Goal: Information Seeking & Learning: Learn about a topic

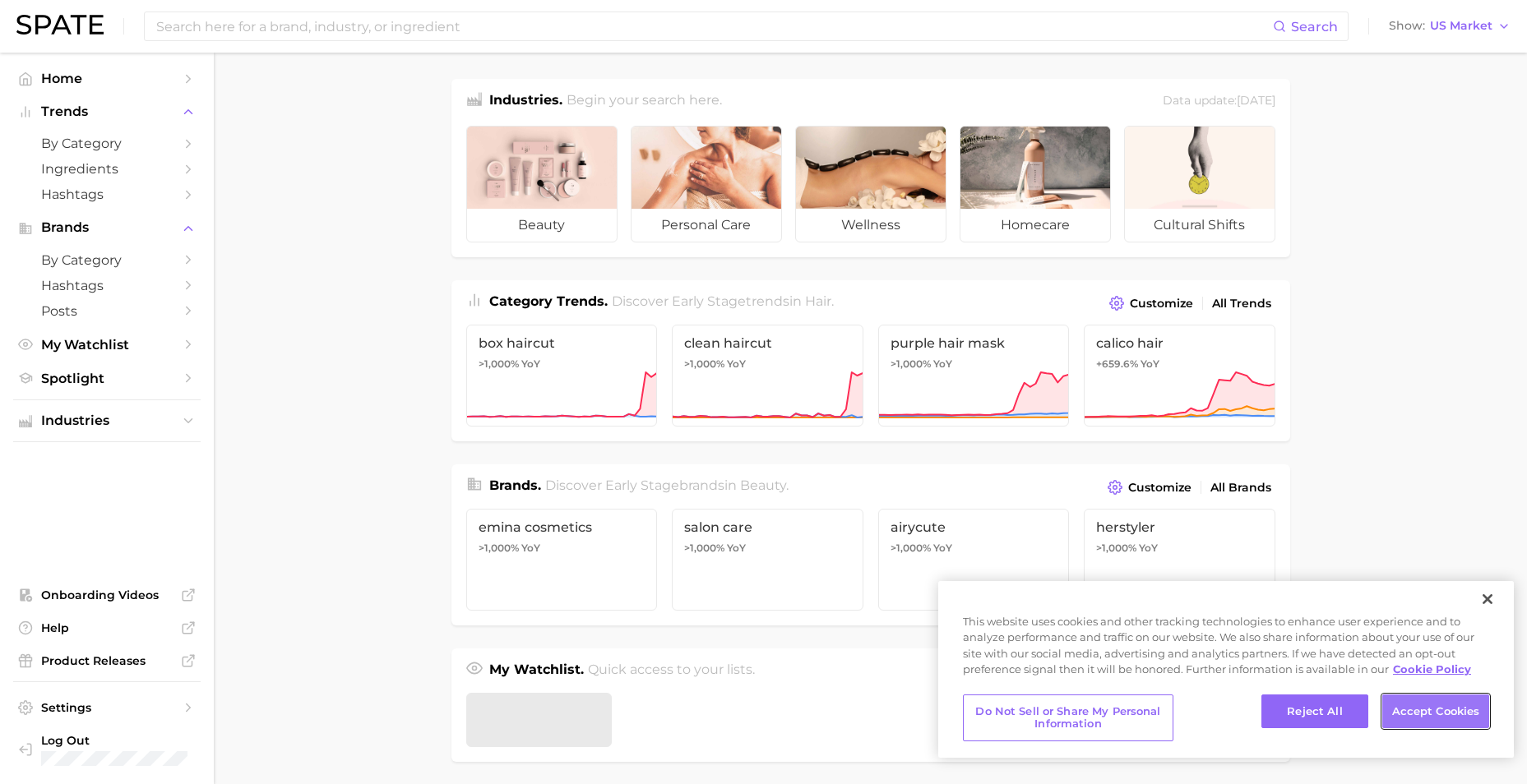
click at [1441, 712] on button "Accept Cookies" at bounding box center [1435, 711] width 107 height 34
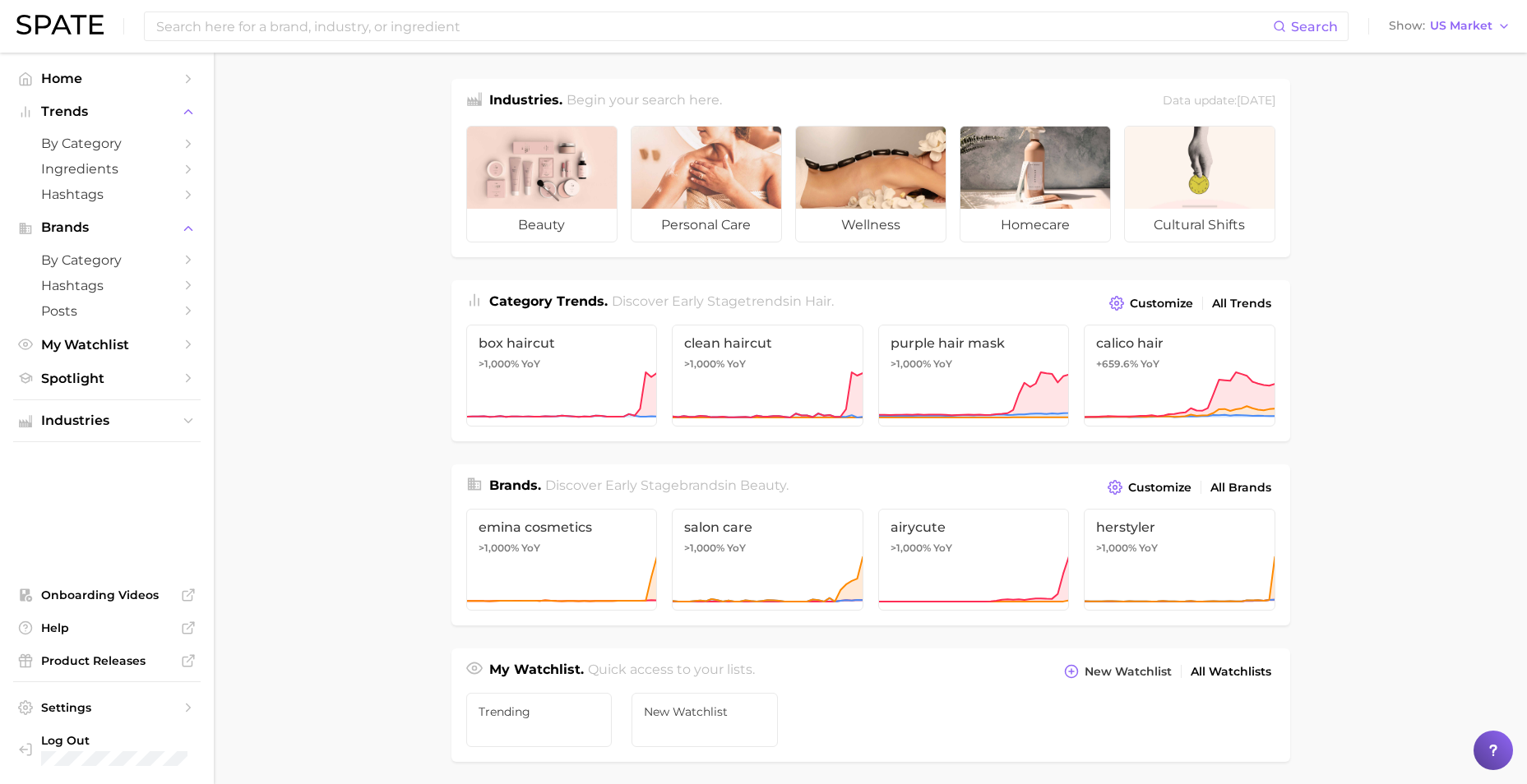
click at [244, 44] on div "Search Show US Market" at bounding box center [763, 26] width 1494 height 53
drag, startPoint x: 252, startPoint y: 40, endPoint x: 268, endPoint y: 35, distance: 16.8
click at [268, 35] on div "Search" at bounding box center [746, 26] width 1204 height 30
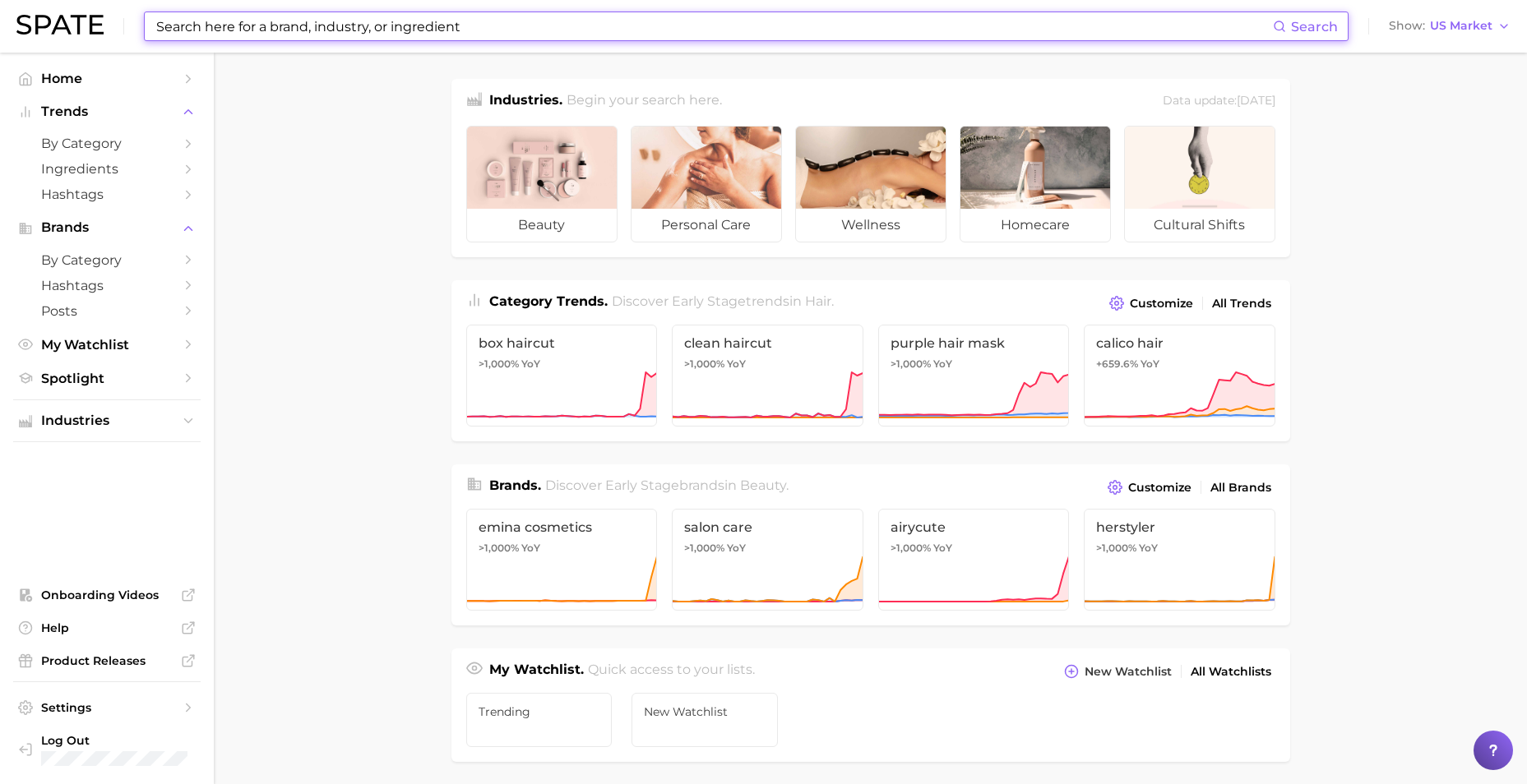
click at [267, 38] on input at bounding box center [714, 26] width 1118 height 28
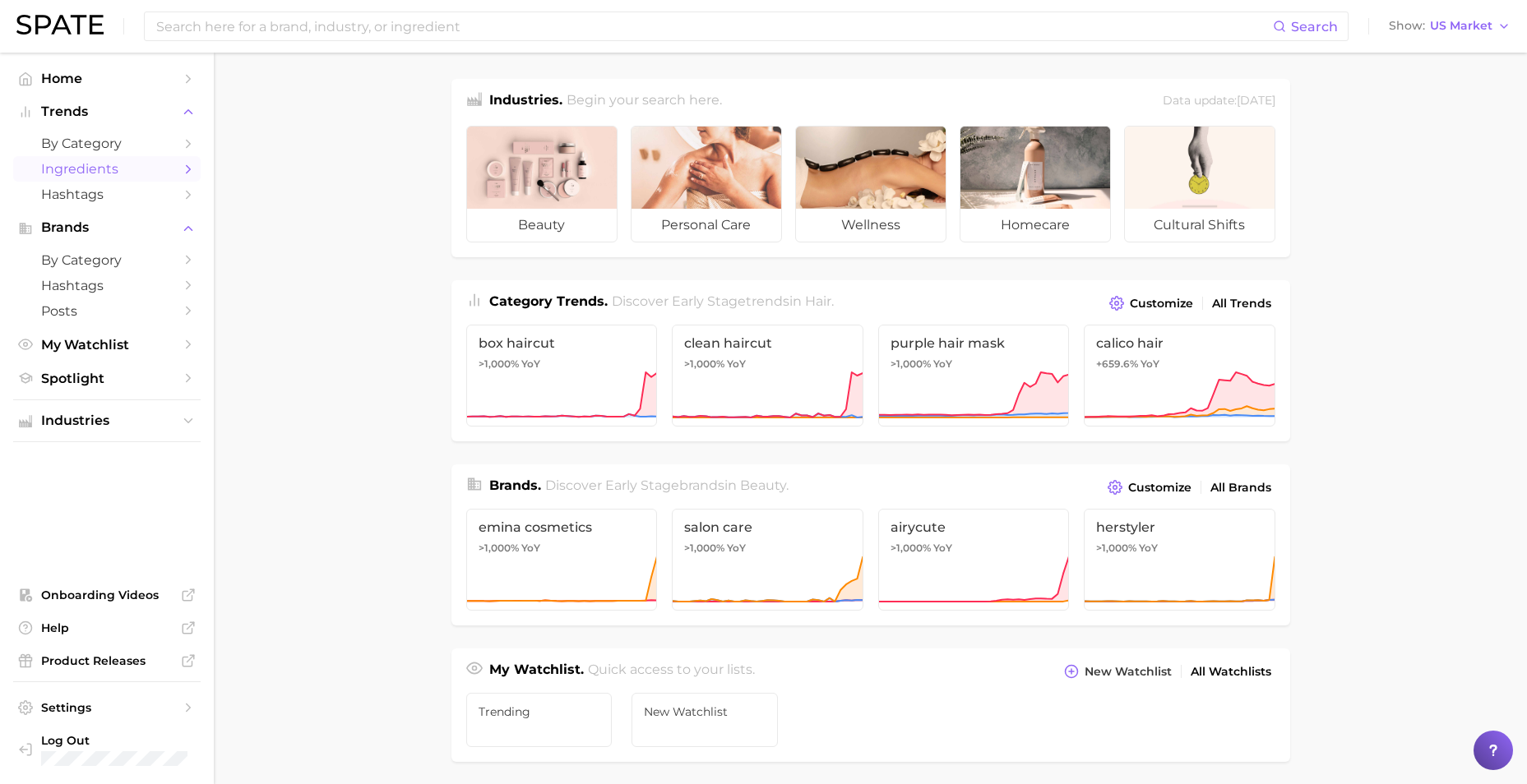
click at [74, 172] on span "Ingredients" at bounding box center [106, 168] width 131 height 16
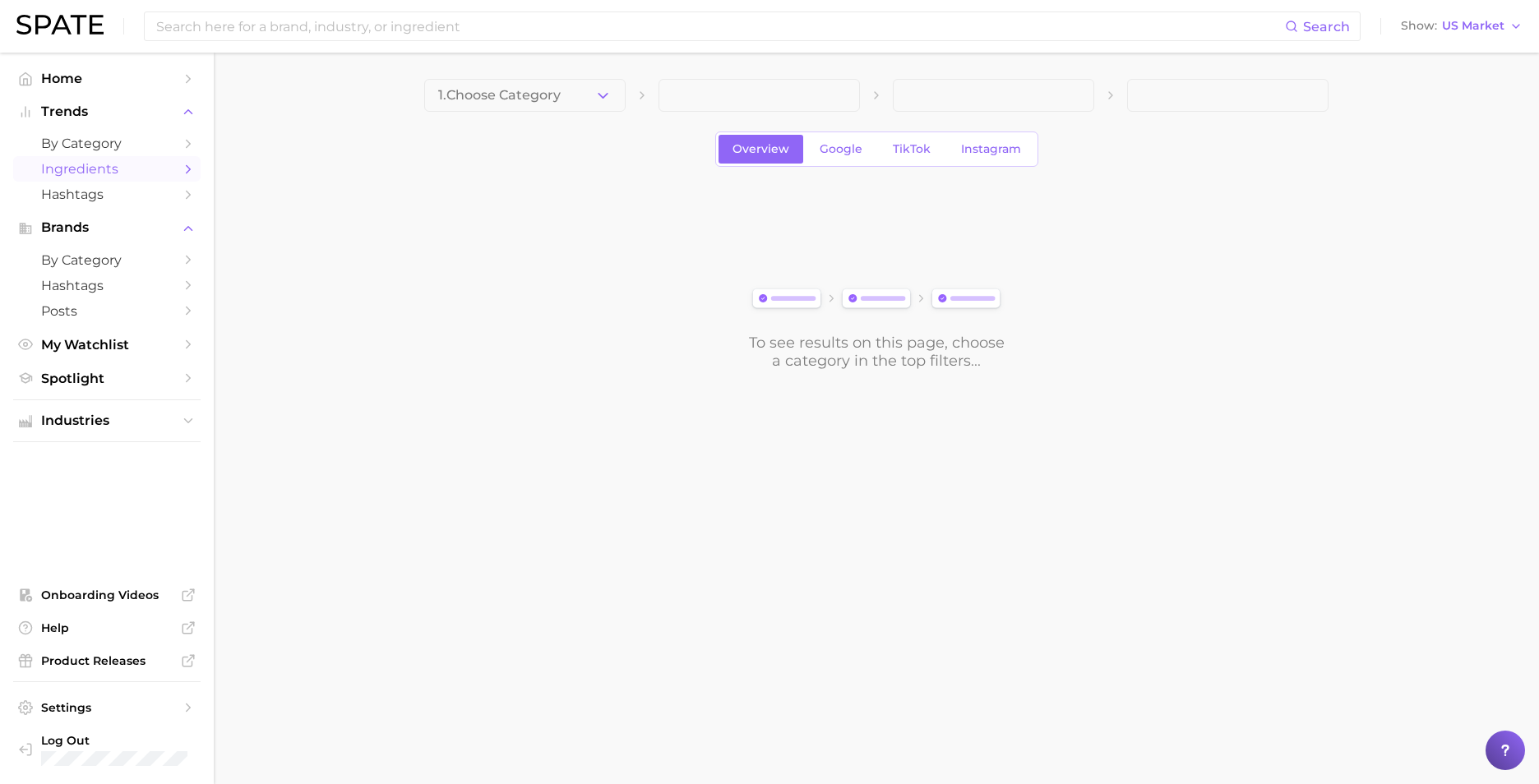
drag, startPoint x: 597, startPoint y: 90, endPoint x: 607, endPoint y: 90, distance: 10.0
click at [607, 90] on button "1. Choose Category" at bounding box center [525, 95] width 201 height 33
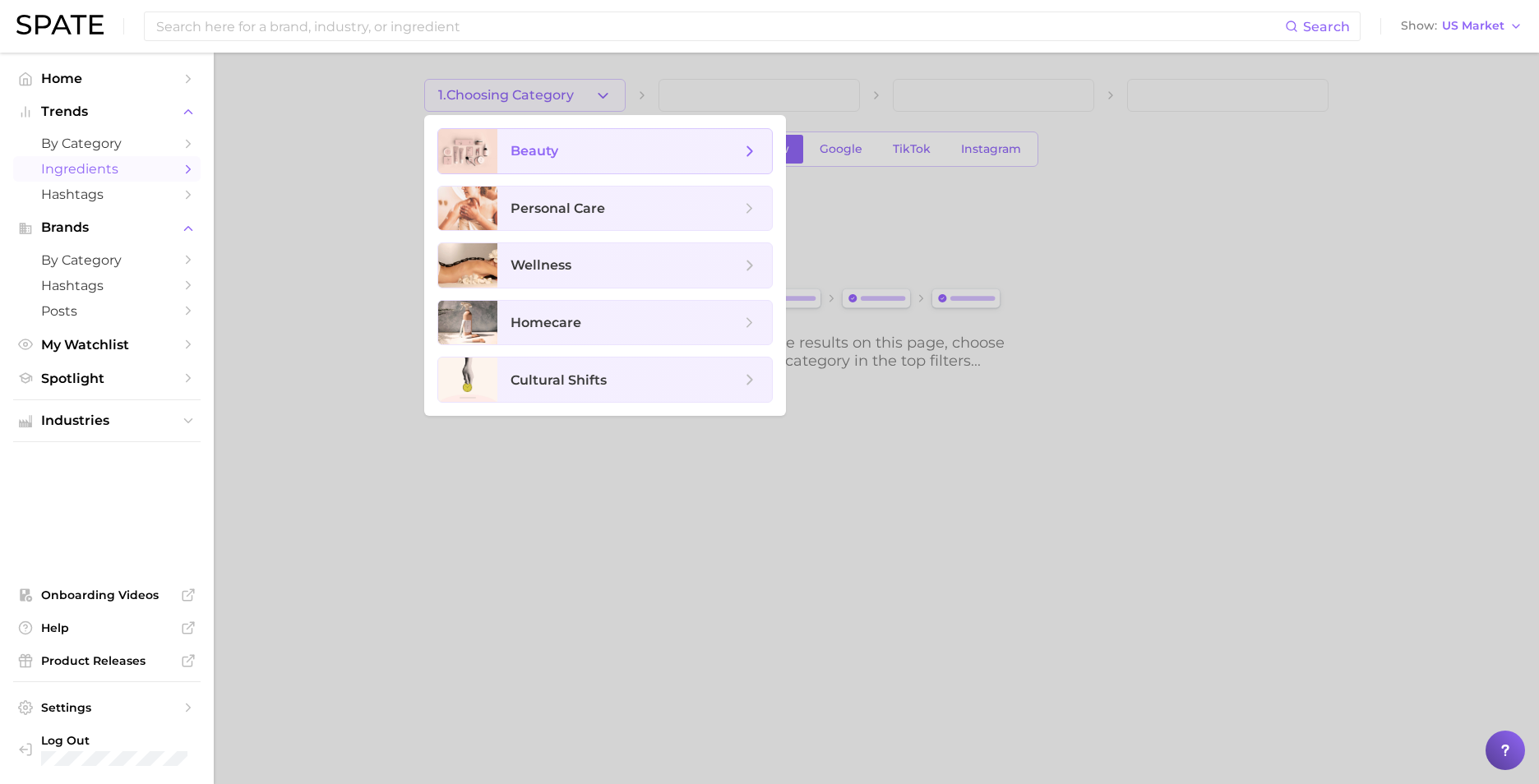
click at [619, 154] on span "beauty" at bounding box center [625, 151] width 230 height 18
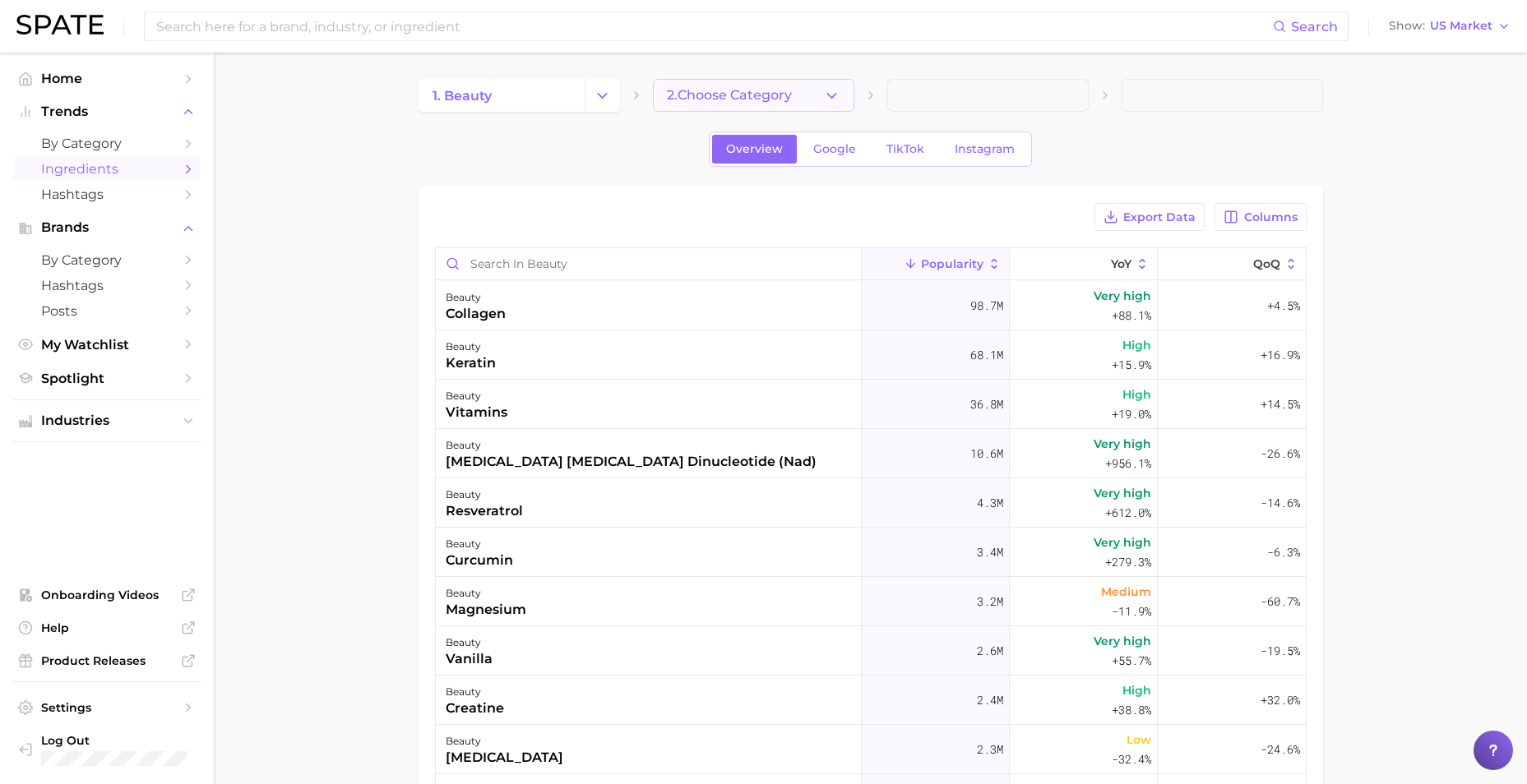
click at [808, 95] on button "2. Choose Category" at bounding box center [753, 95] width 201 height 33
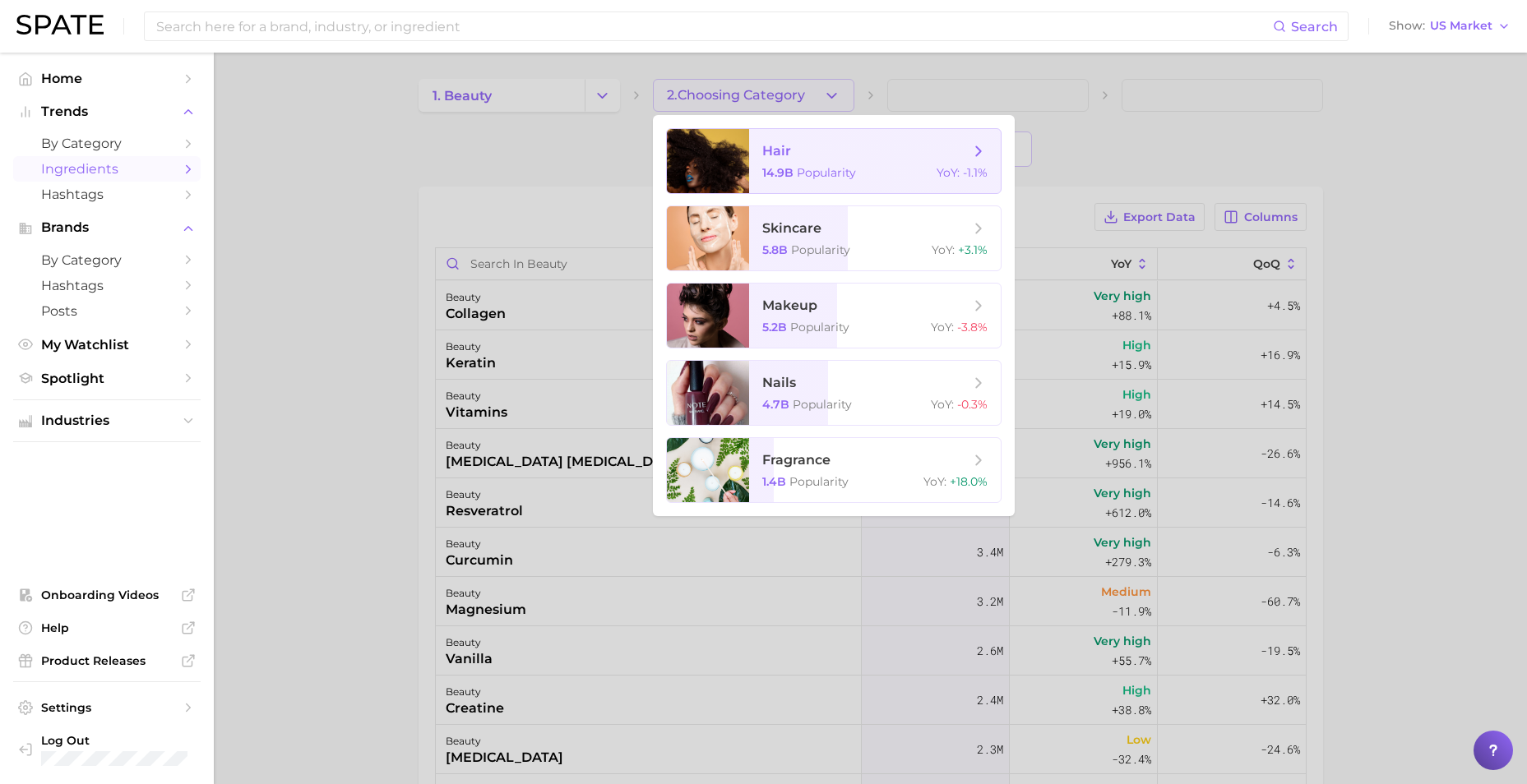
click at [810, 159] on span "hair" at bounding box center [865, 151] width 208 height 18
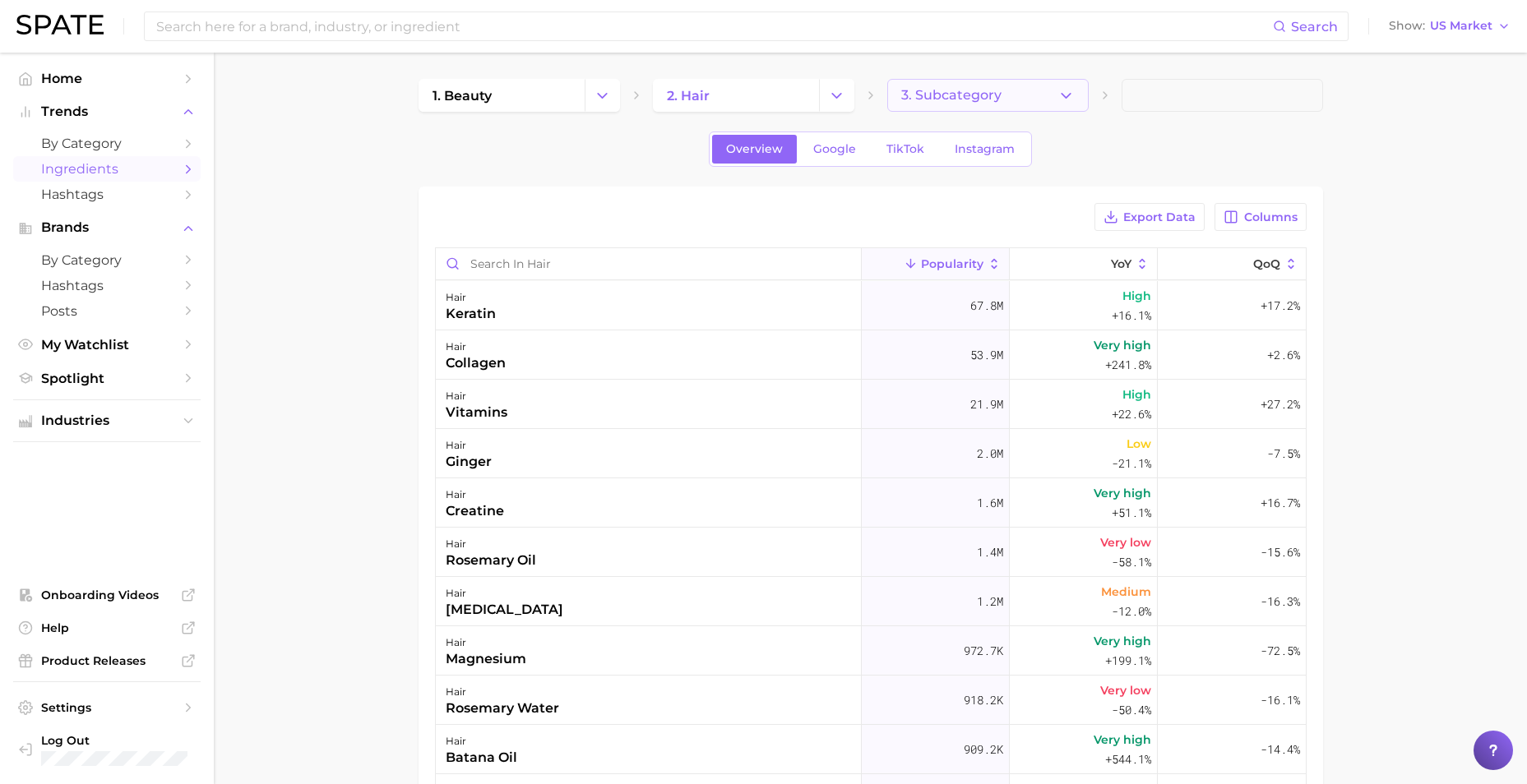
click at [1034, 99] on button "3. Subcategory" at bounding box center [987, 95] width 201 height 33
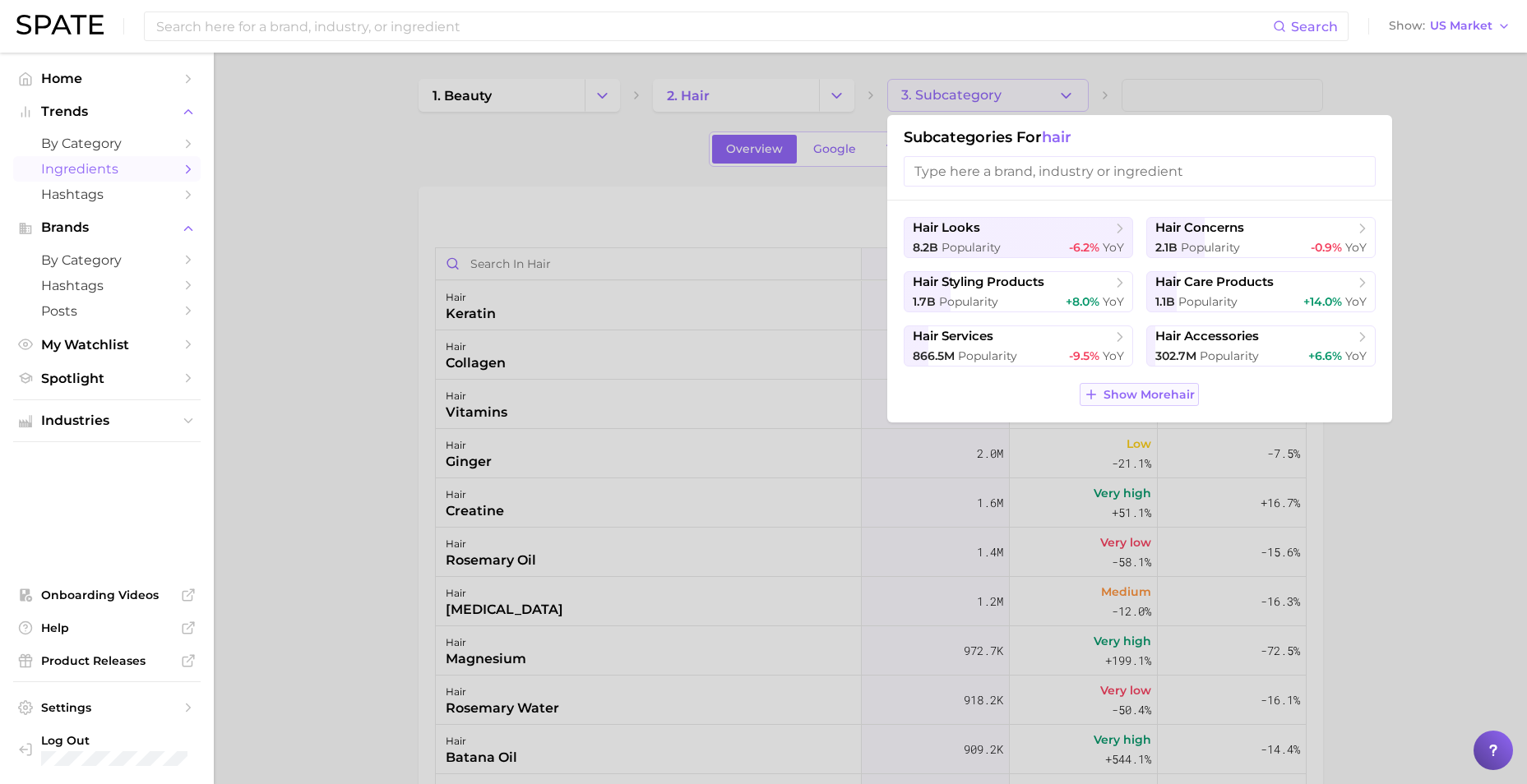
click at [1132, 396] on span "Show More hair" at bounding box center [1149, 394] width 91 height 14
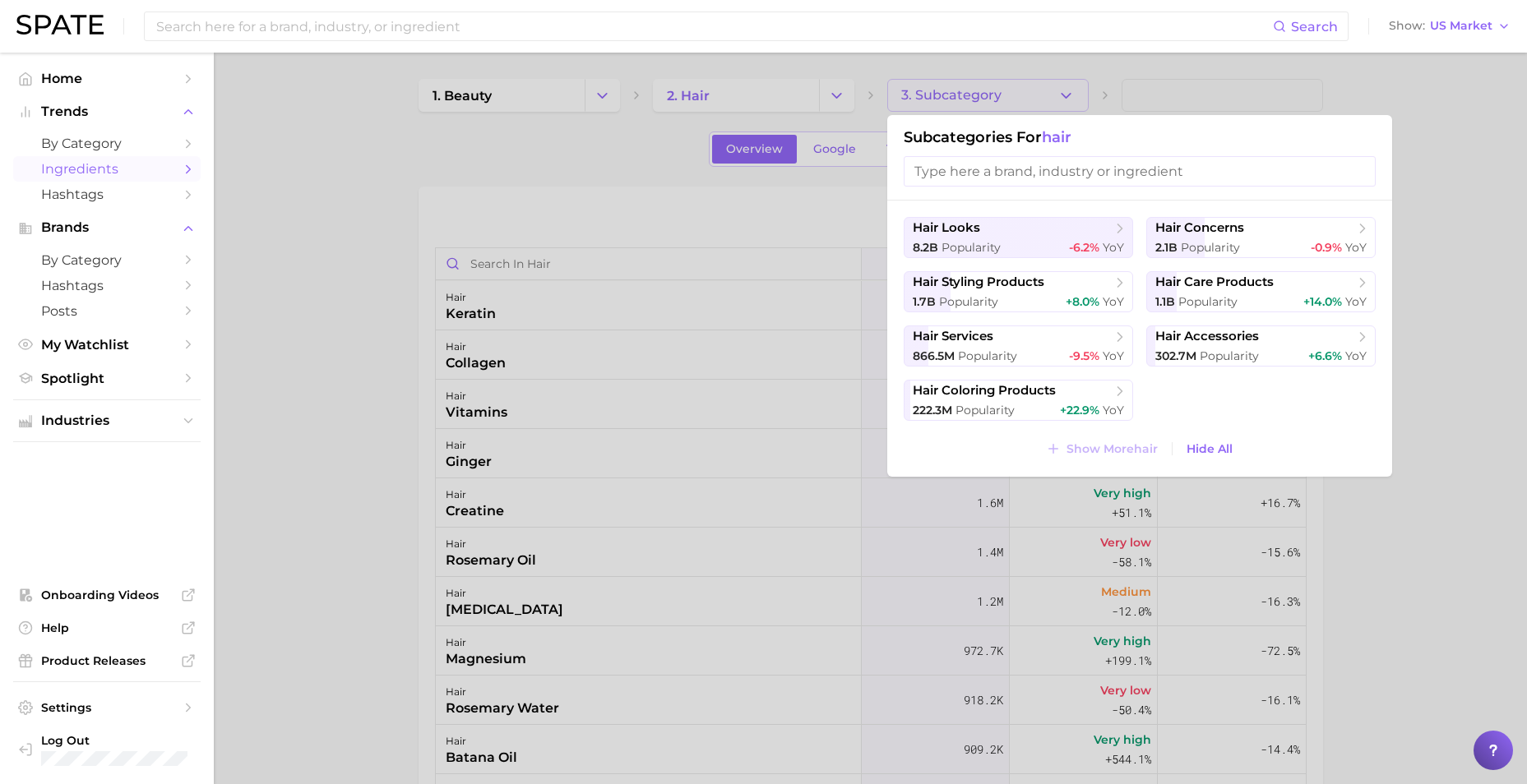
click at [1119, 176] on input "search" at bounding box center [1139, 171] width 472 height 31
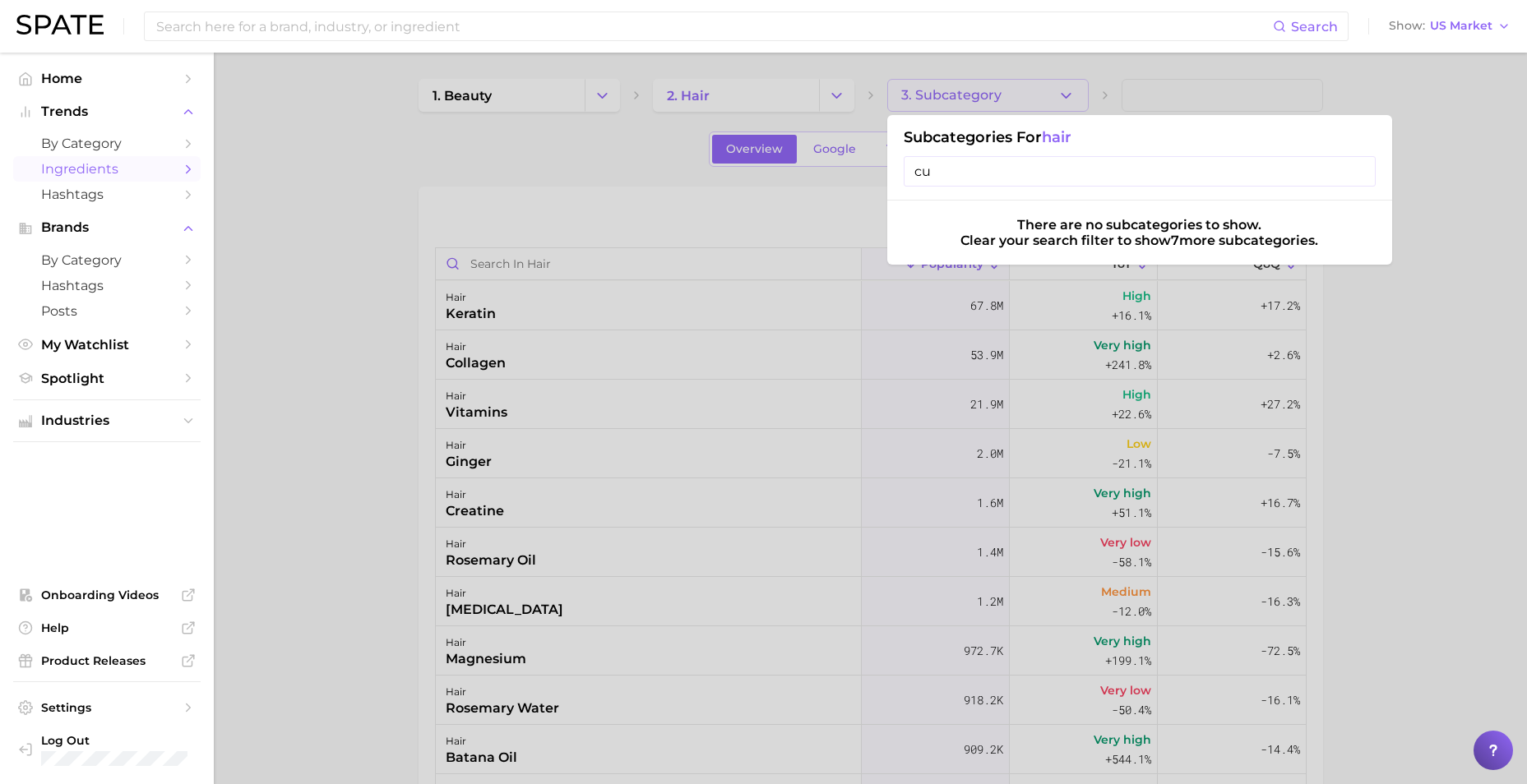
type input "c"
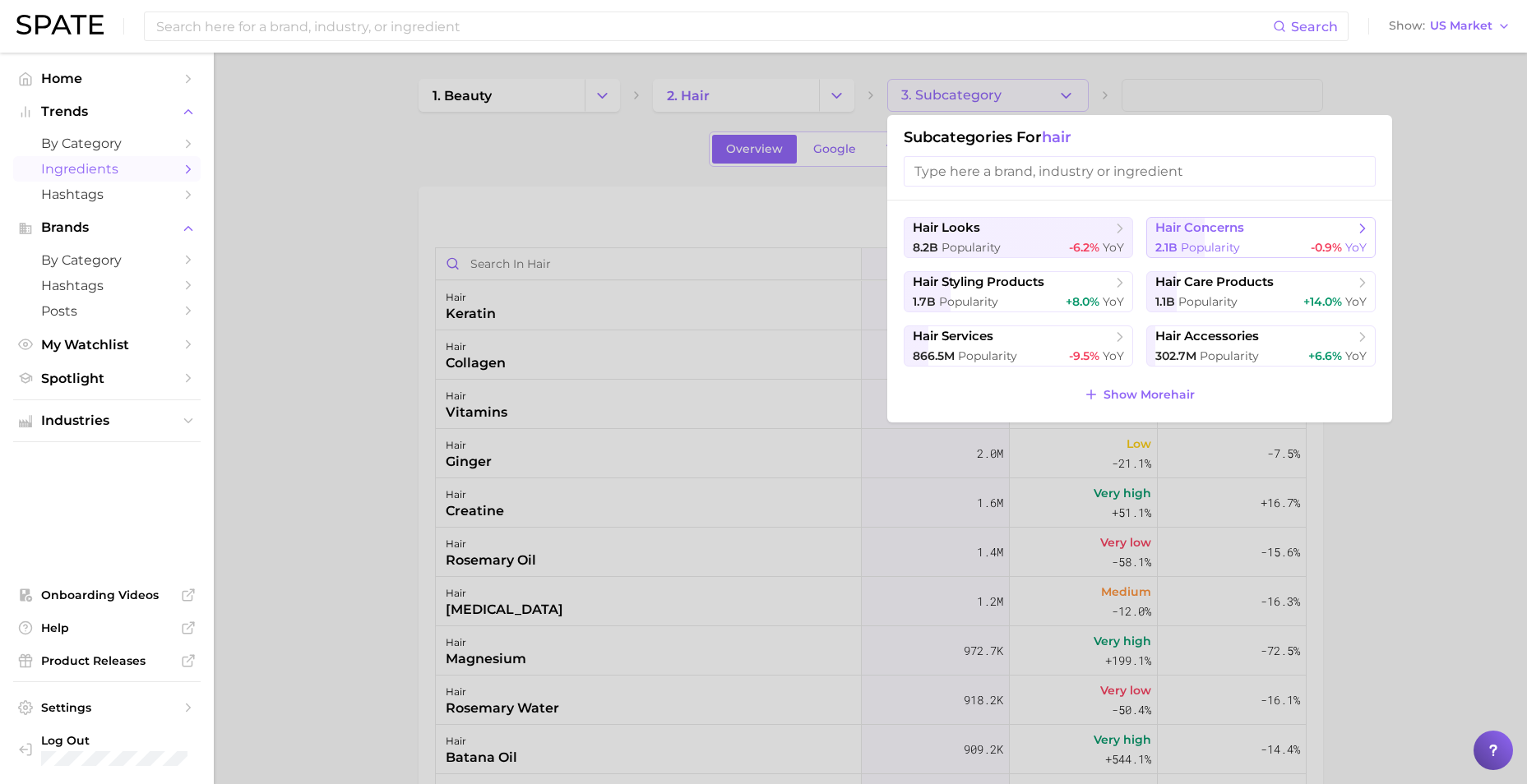
click at [1326, 237] on button "hair concerns 2.1b Popularity -0.9% YoY" at bounding box center [1261, 237] width 229 height 41
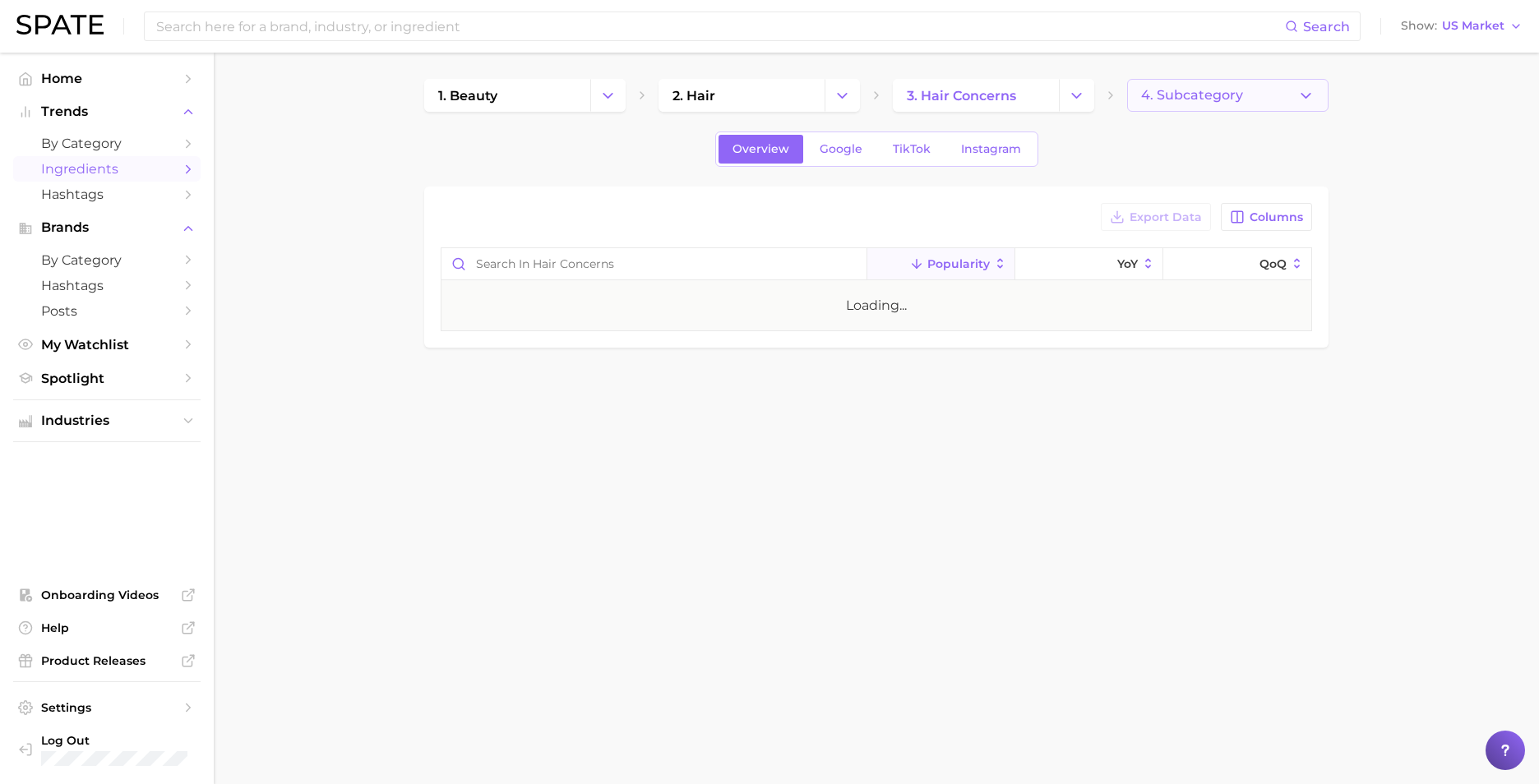
click at [1252, 97] on button "4. Subcategory" at bounding box center [1227, 95] width 201 height 33
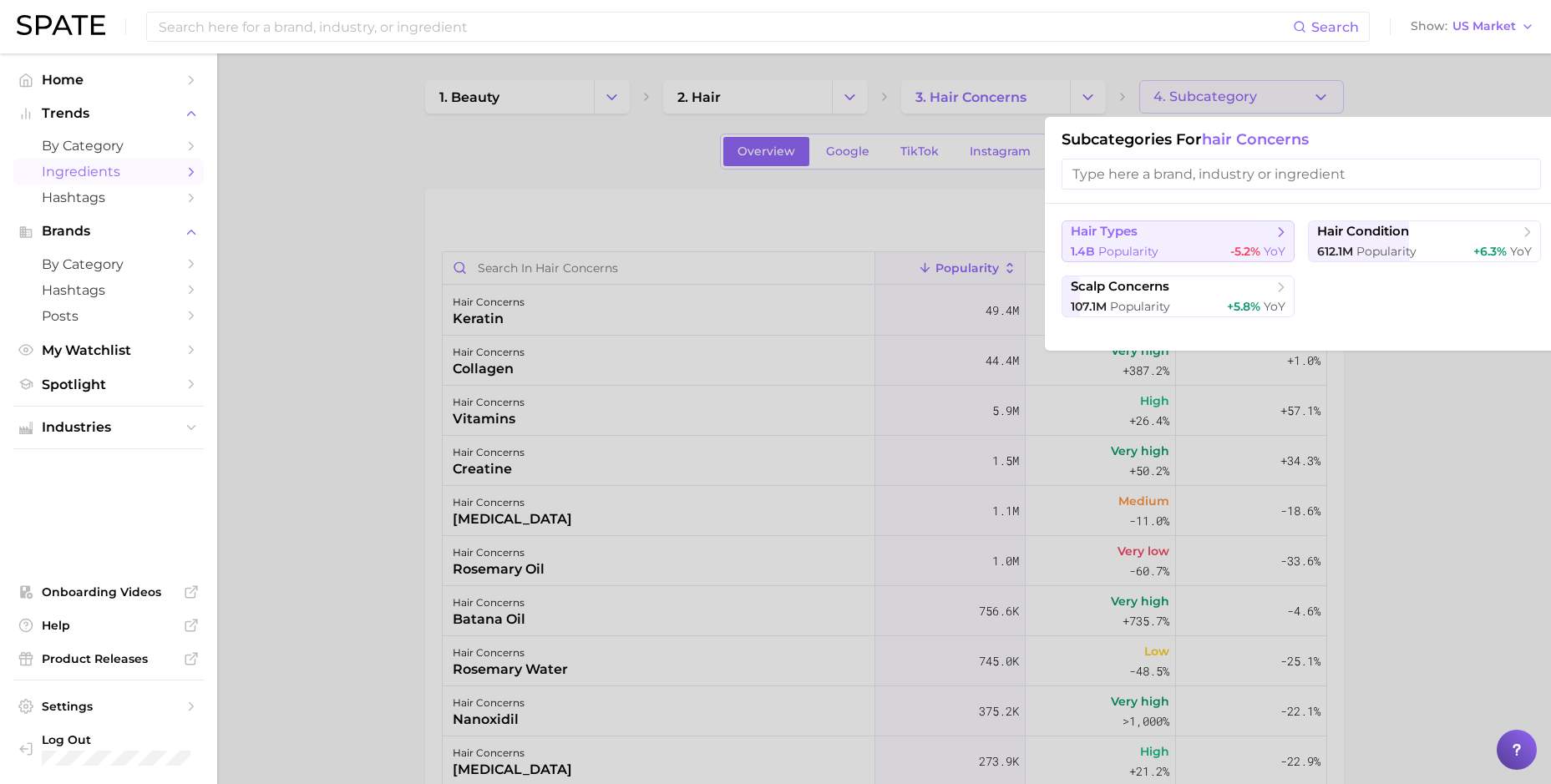
click at [1230, 237] on span "hair types" at bounding box center [1172, 232] width 203 height 17
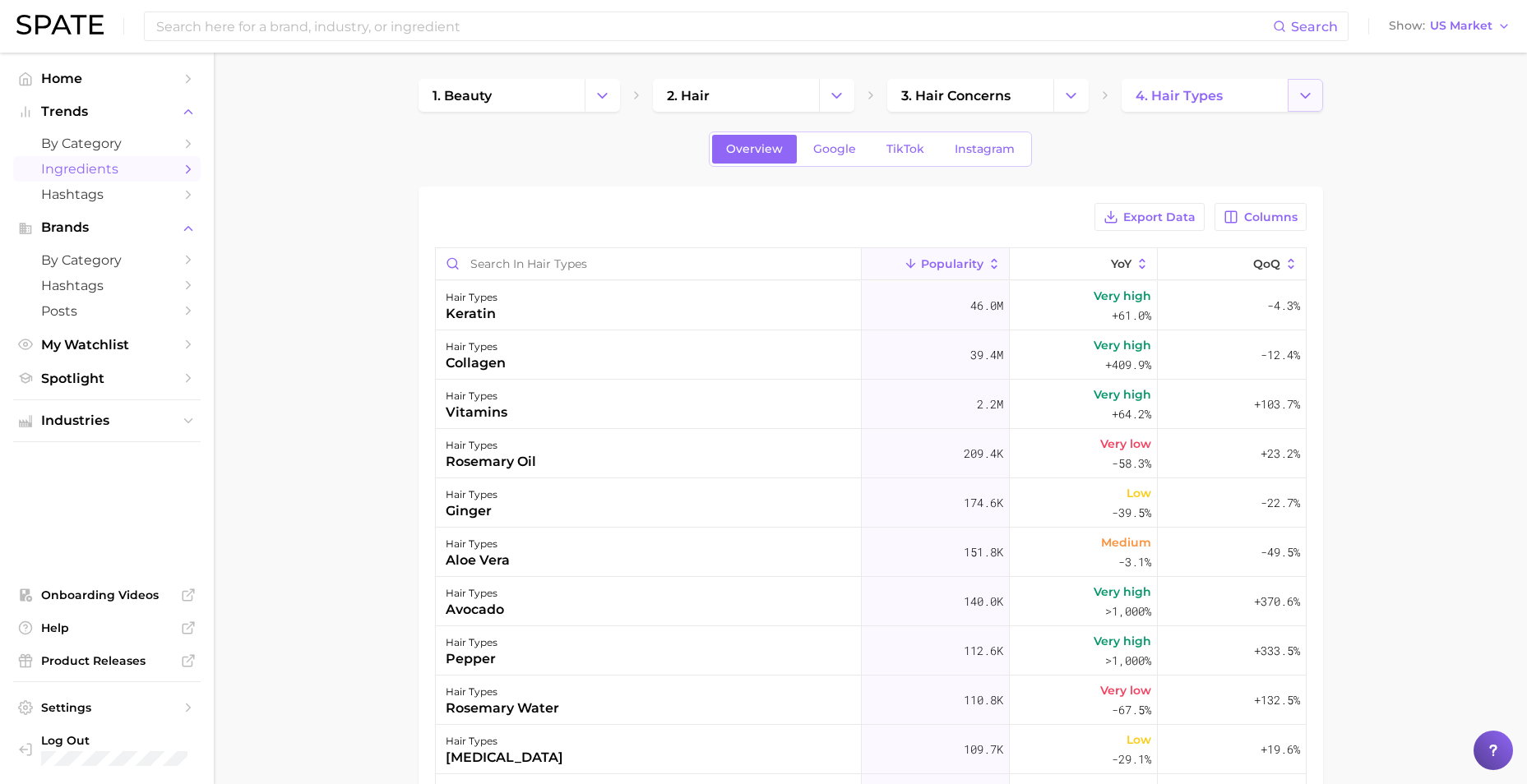
click at [1306, 100] on icon "Change Category" at bounding box center [1305, 96] width 18 height 18
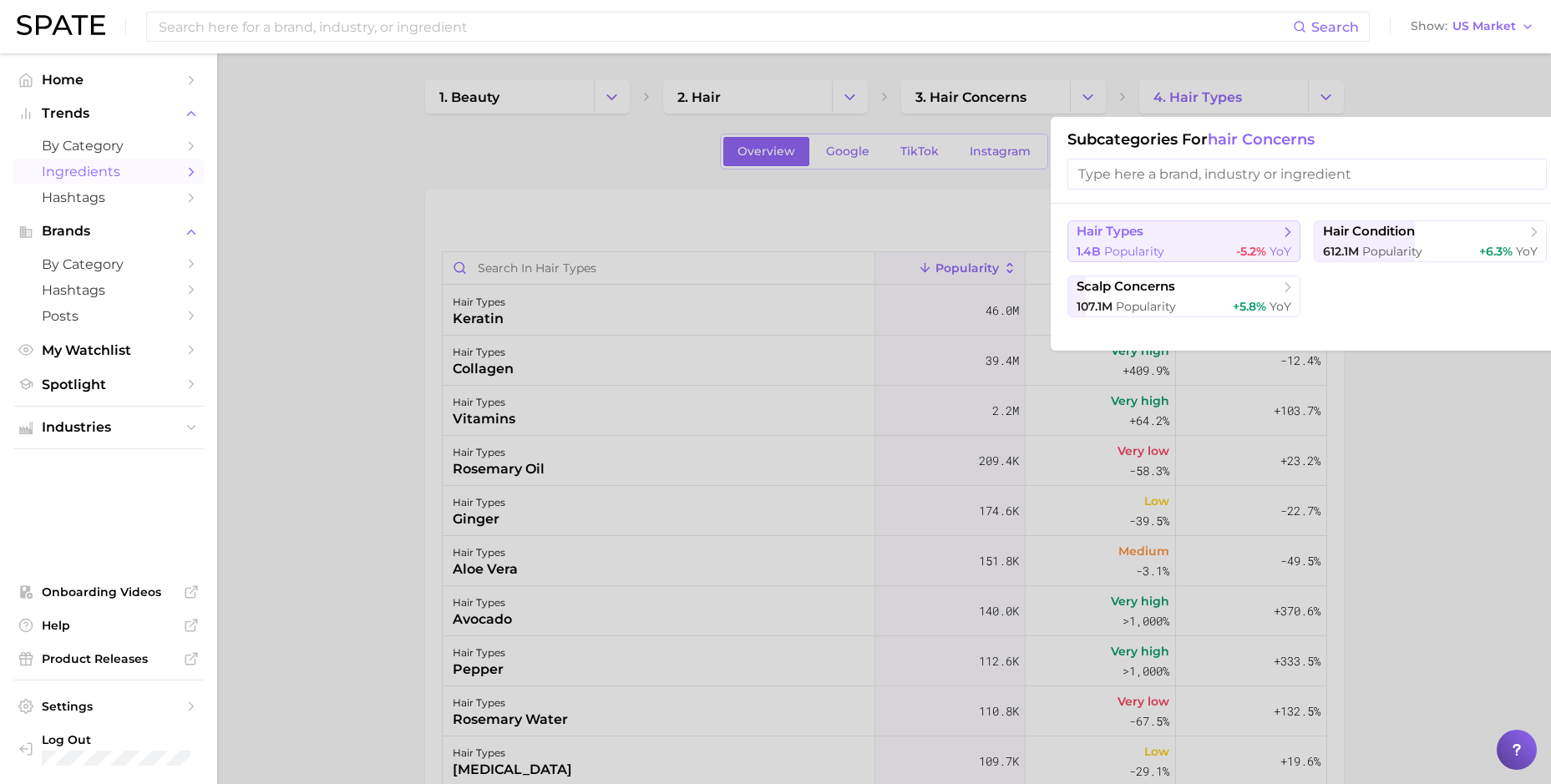
click at [1215, 245] on div "1.4b Popularity -5.2% YoY" at bounding box center [1183, 251] width 215 height 16
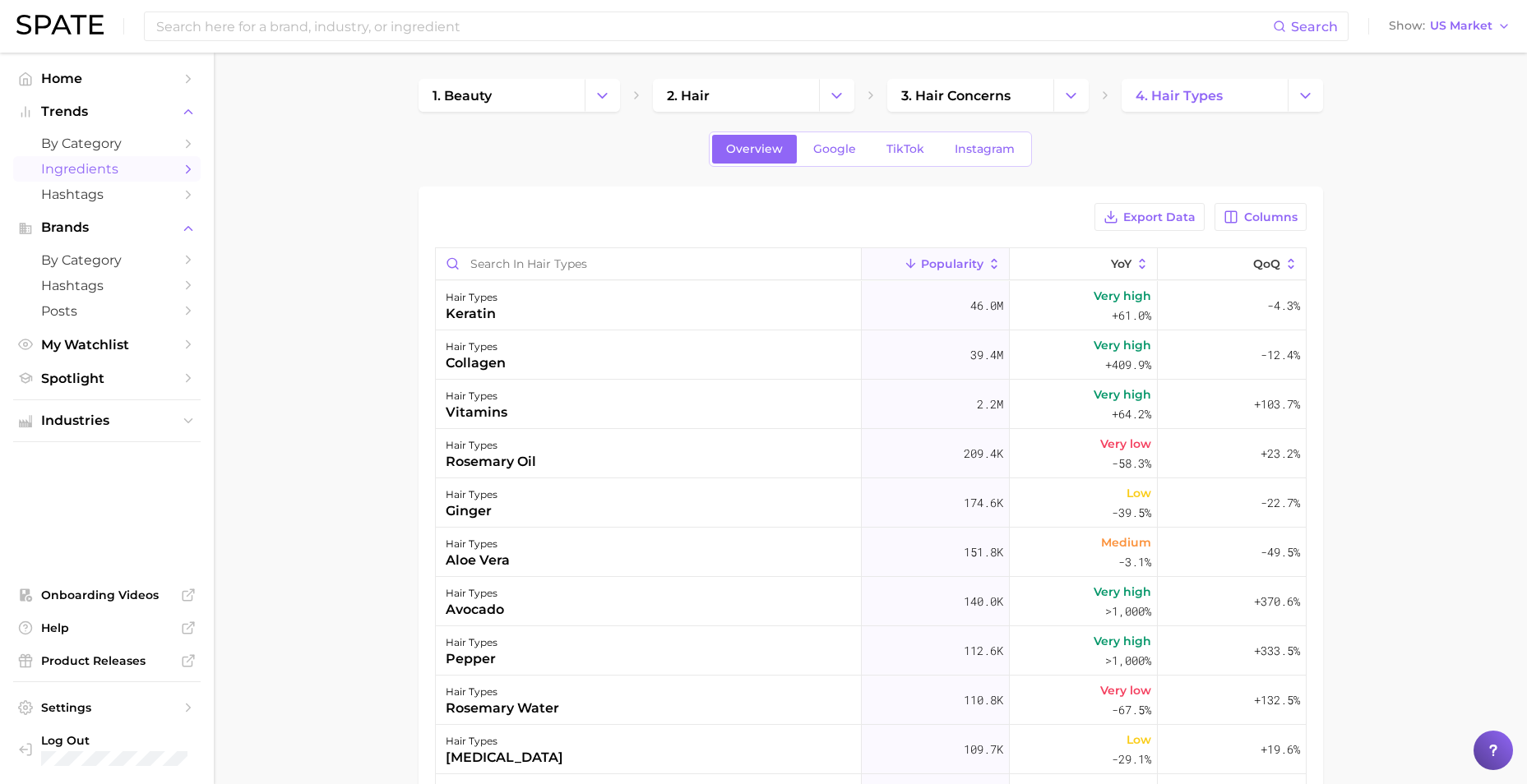
drag, startPoint x: 1146, startPoint y: 253, endPoint x: 371, endPoint y: 286, distance: 775.7
click at [371, 286] on main "1. beauty 2. hair 3. hair concerns 4. hair types Overview Google TikTok Instagr…" at bounding box center [870, 591] width 1313 height 1077
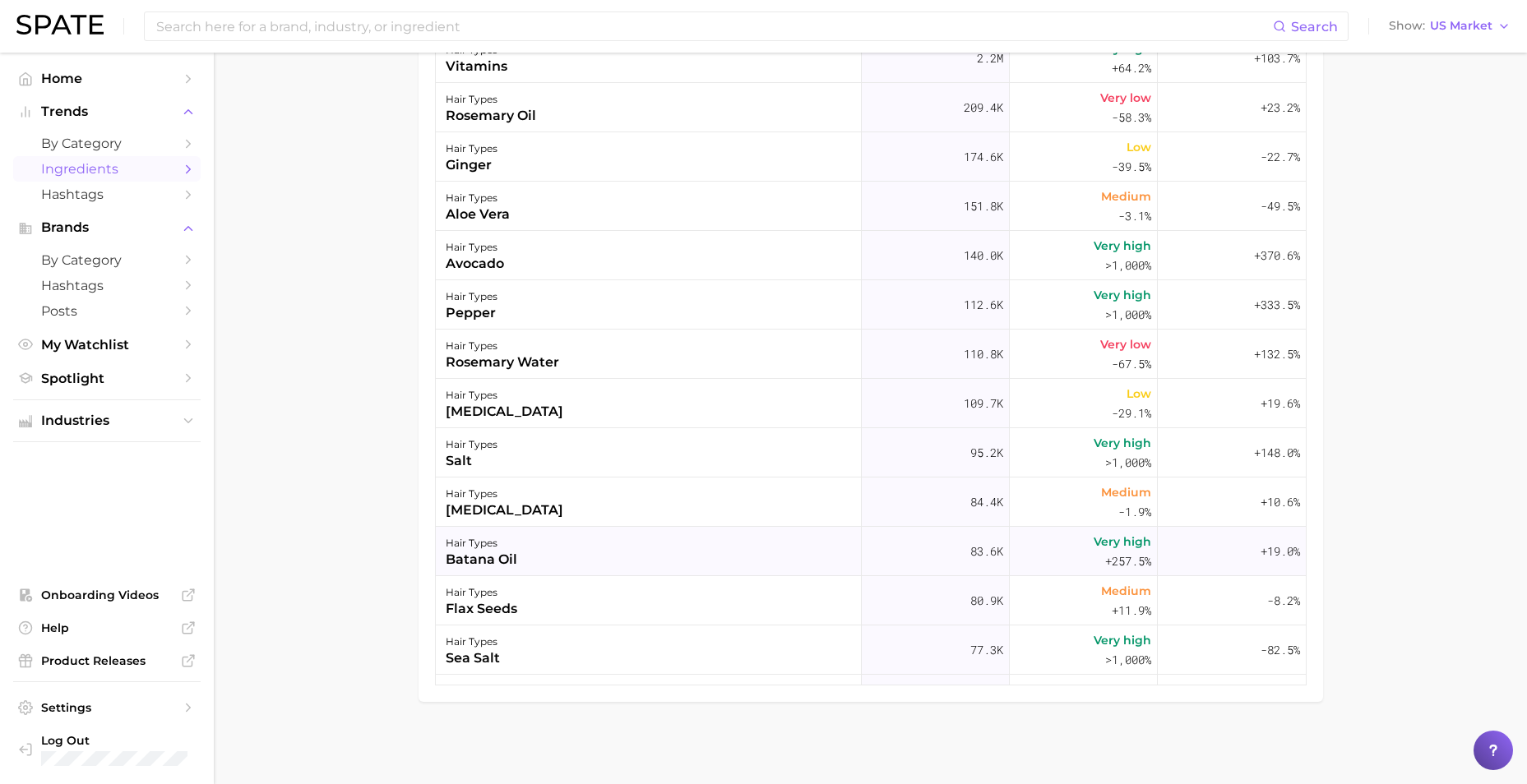
click at [529, 548] on div "hair types batana oil" at bounding box center [649, 551] width 426 height 49
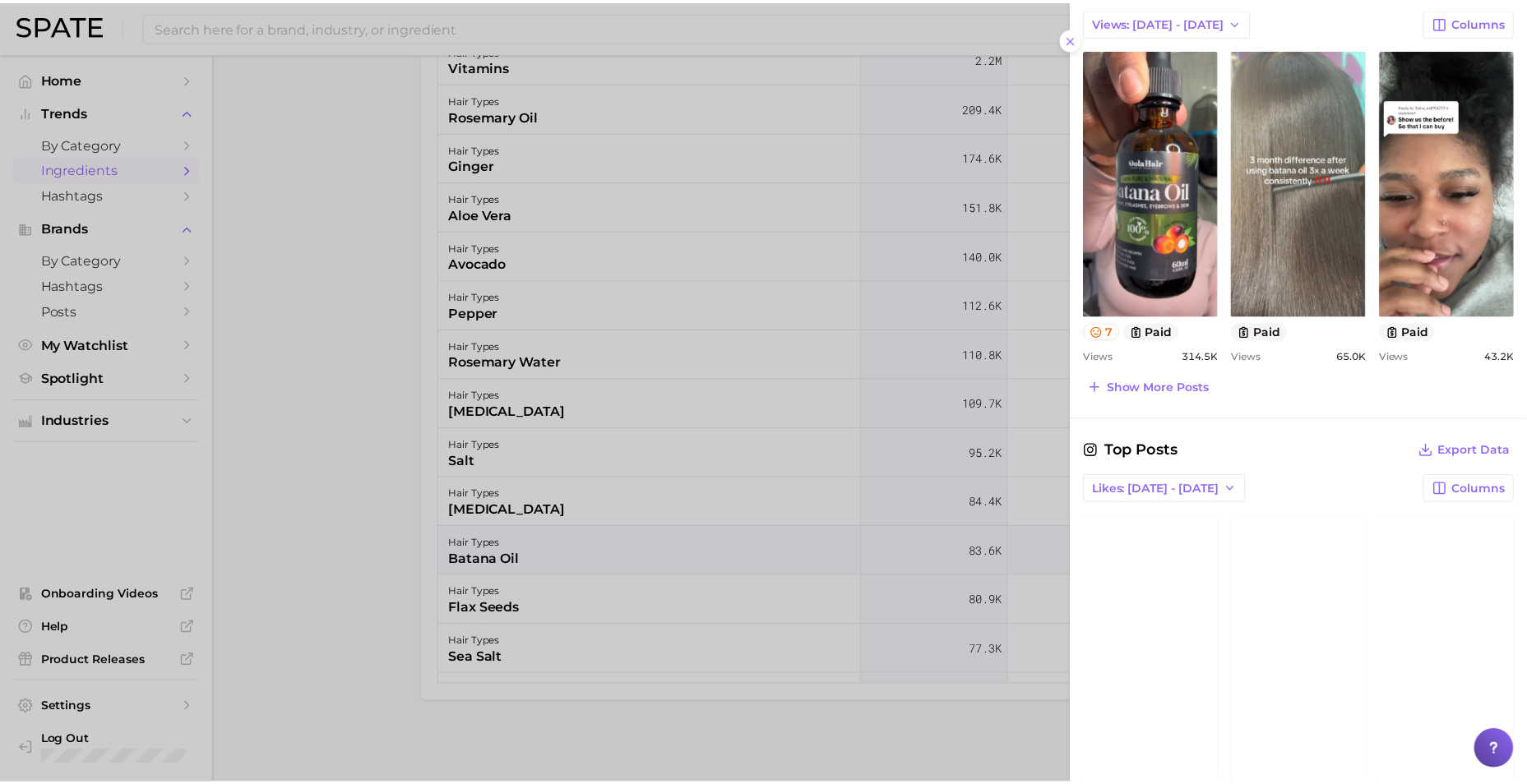
scroll to position [718, 0]
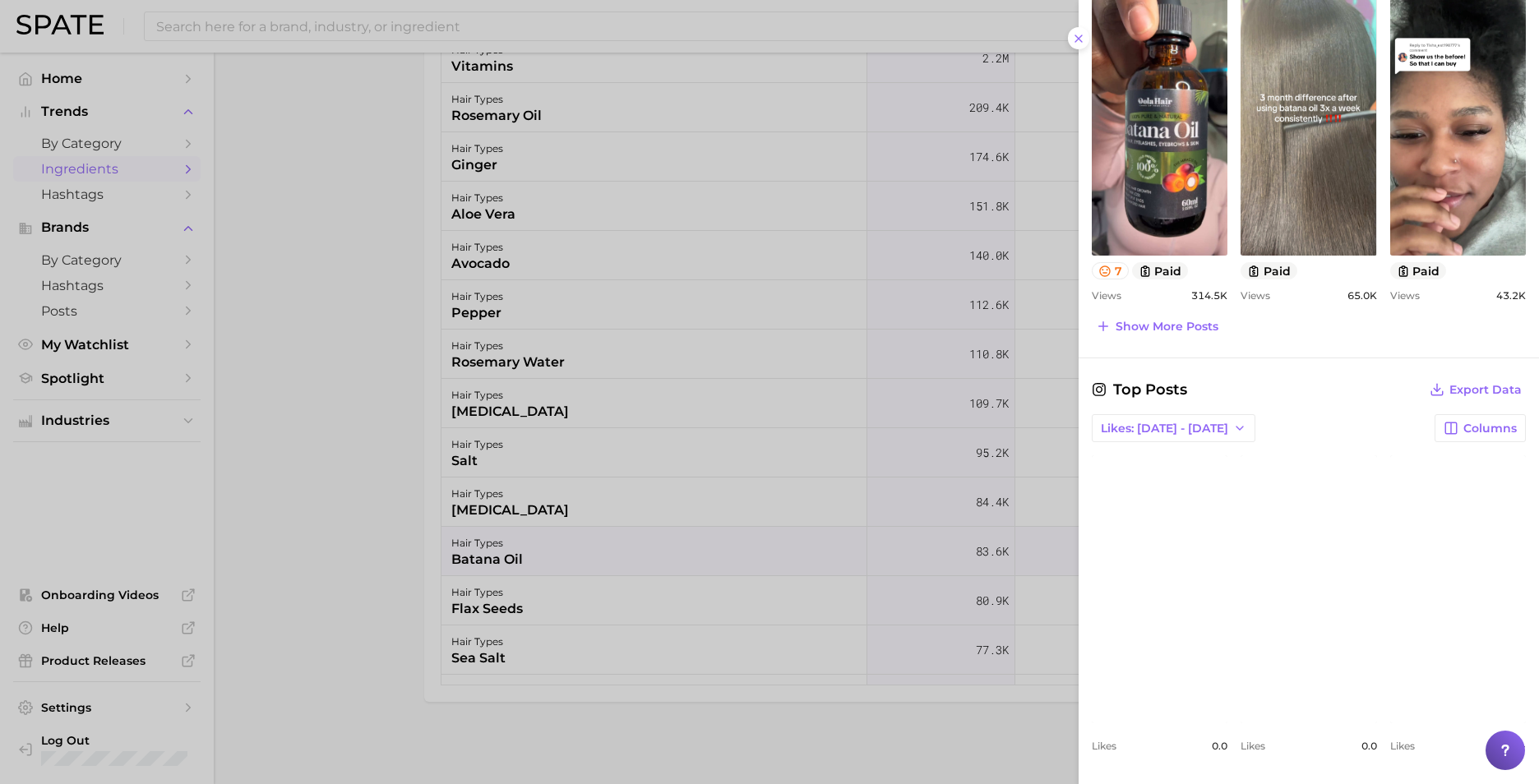
click at [327, 375] on div at bounding box center [770, 392] width 1539 height 784
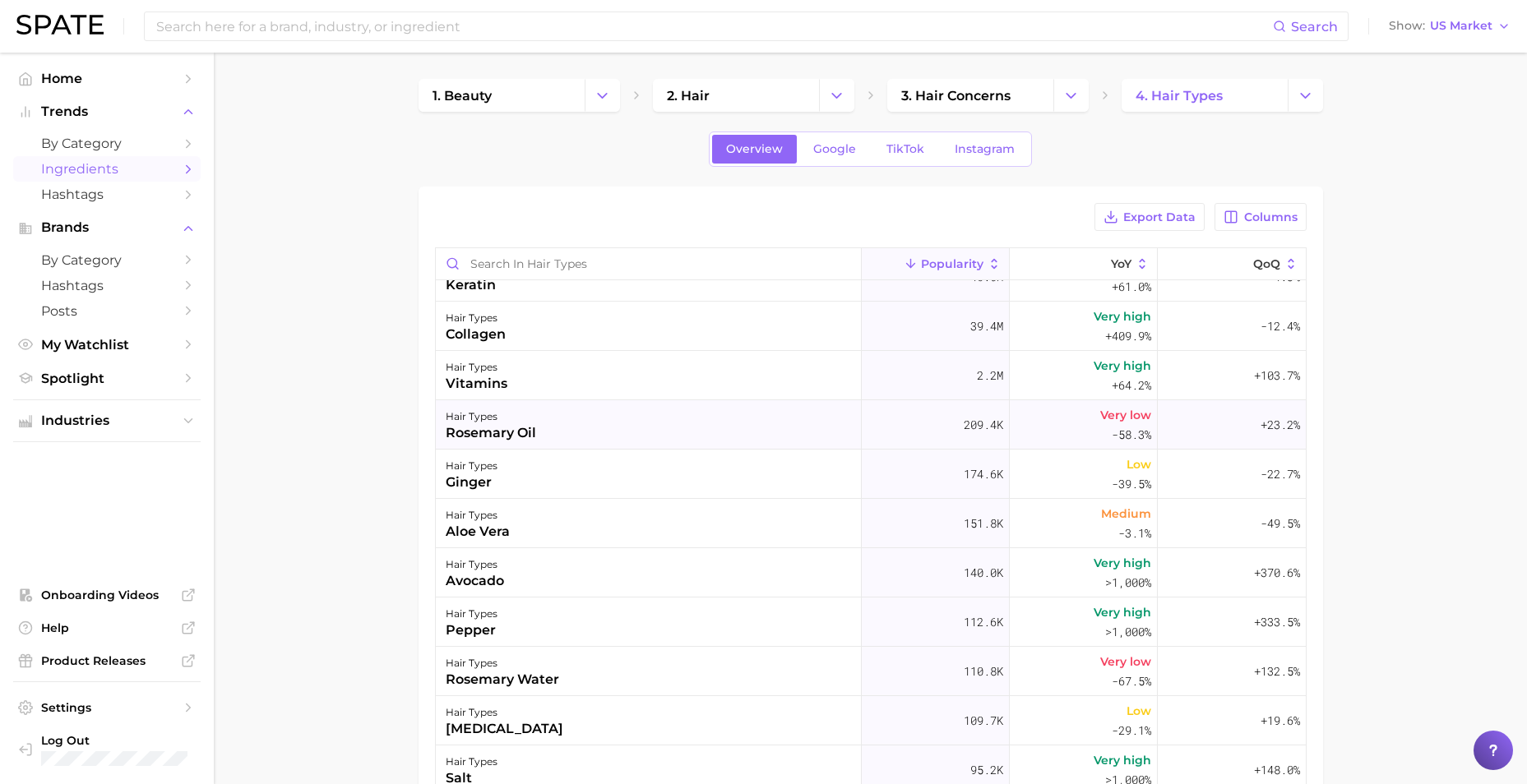
scroll to position [0, 0]
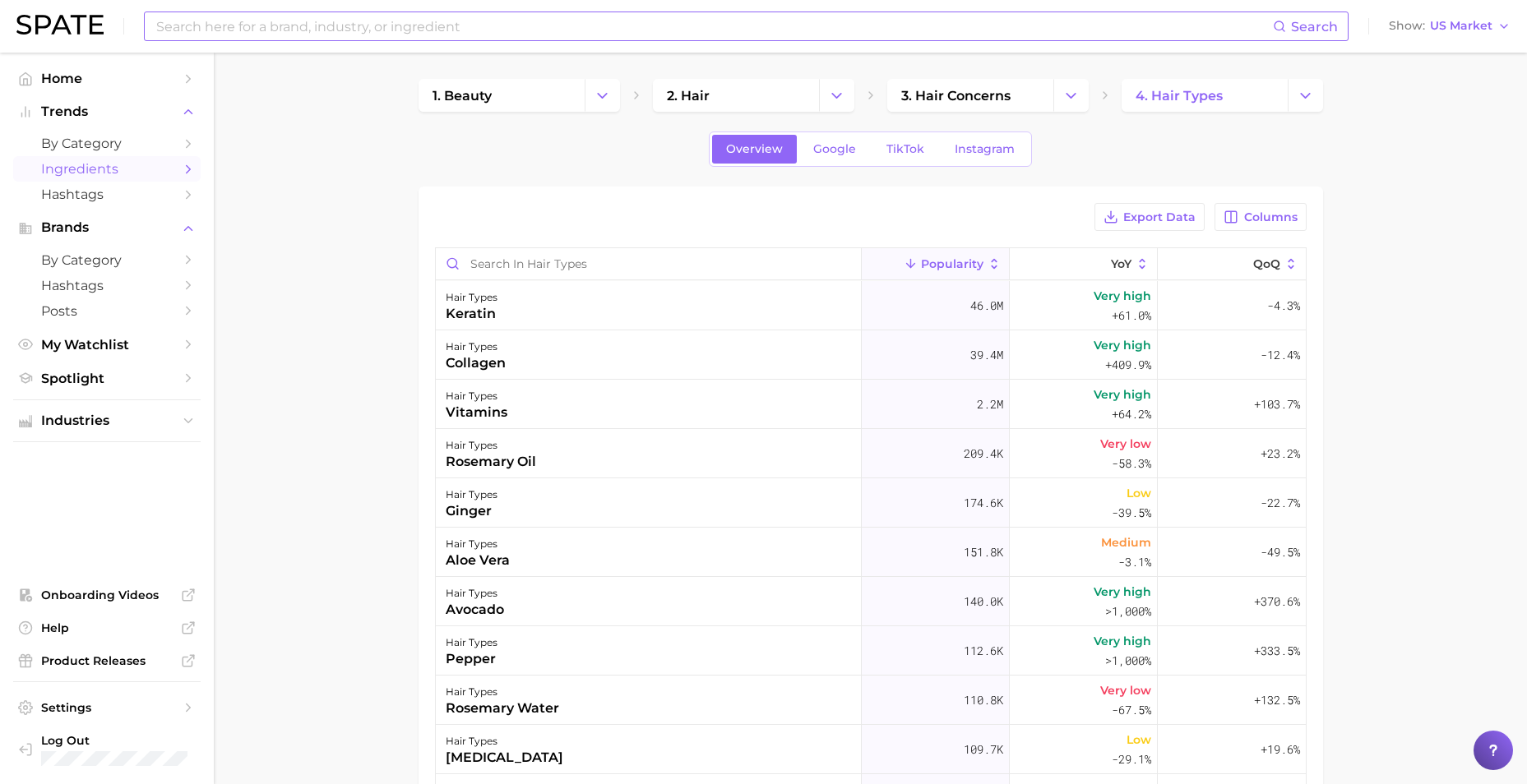
click at [595, 26] on input at bounding box center [714, 26] width 1118 height 28
type input "curly hair ingredients"
click at [1302, 31] on span "Search" at bounding box center [1314, 26] width 47 height 16
click at [1312, 39] on span "Search" at bounding box center [1306, 26] width 65 height 28
click at [1311, 33] on span "Search" at bounding box center [1314, 26] width 47 height 16
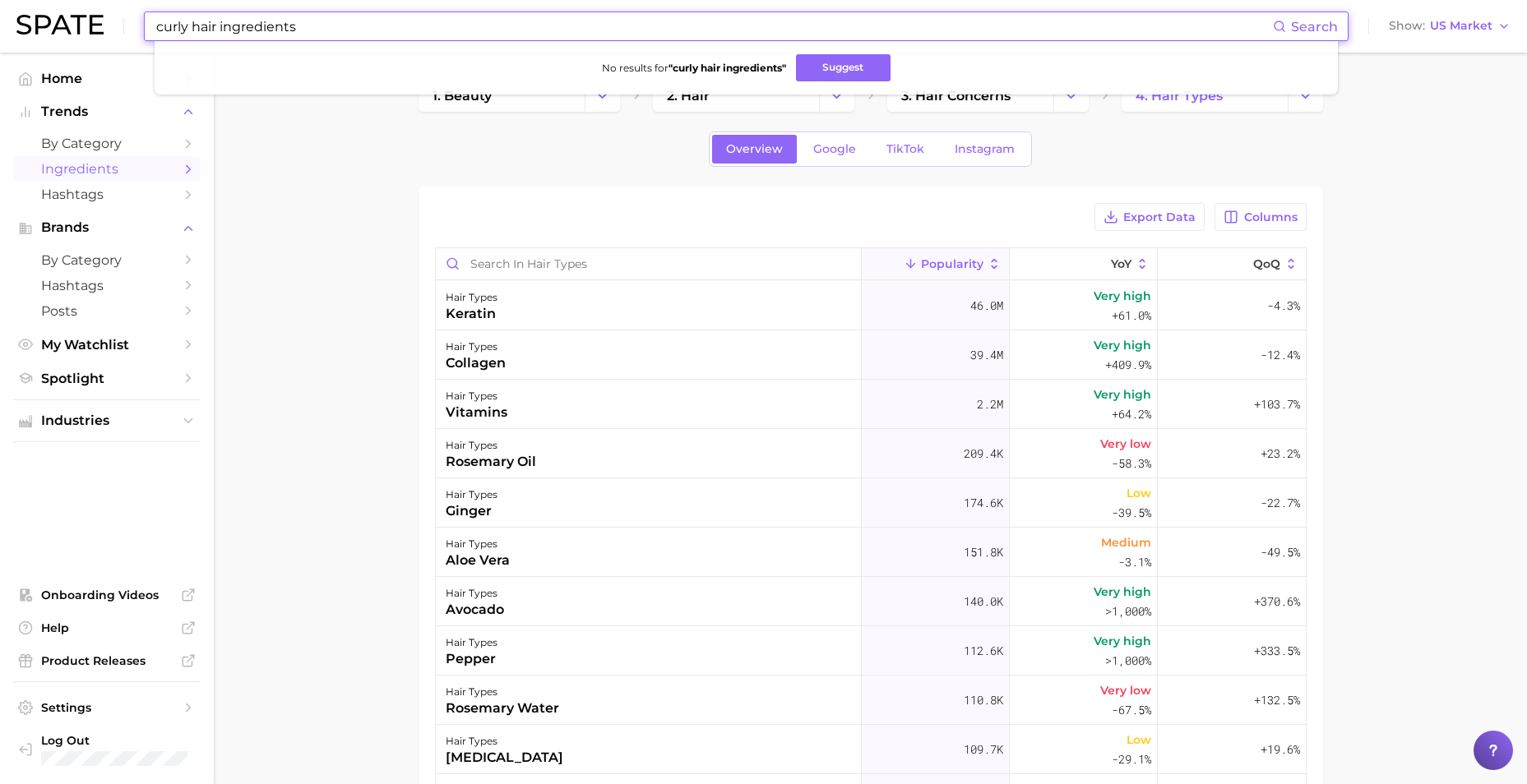
drag, startPoint x: 301, startPoint y: 31, endPoint x: 0, endPoint y: 17, distance: 301.3
click at [4, 25] on header "curly hair ingredients Search No results for " curly hair ingredients " Suggest…" at bounding box center [763, 26] width 1527 height 53
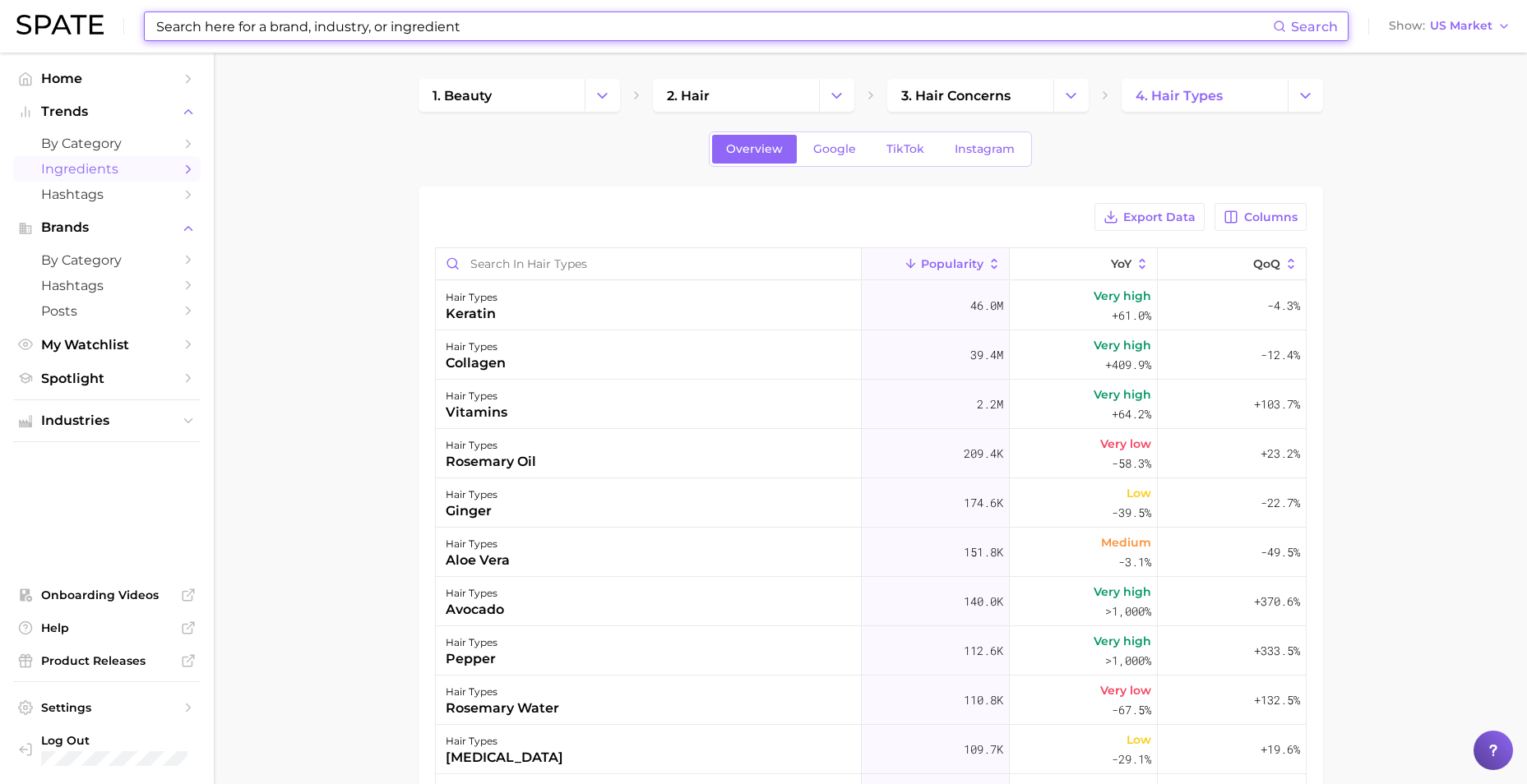
click at [1111, 102] on div "1. beauty 2. hair 3. hair concerns 4. hair types" at bounding box center [871, 95] width 904 height 33
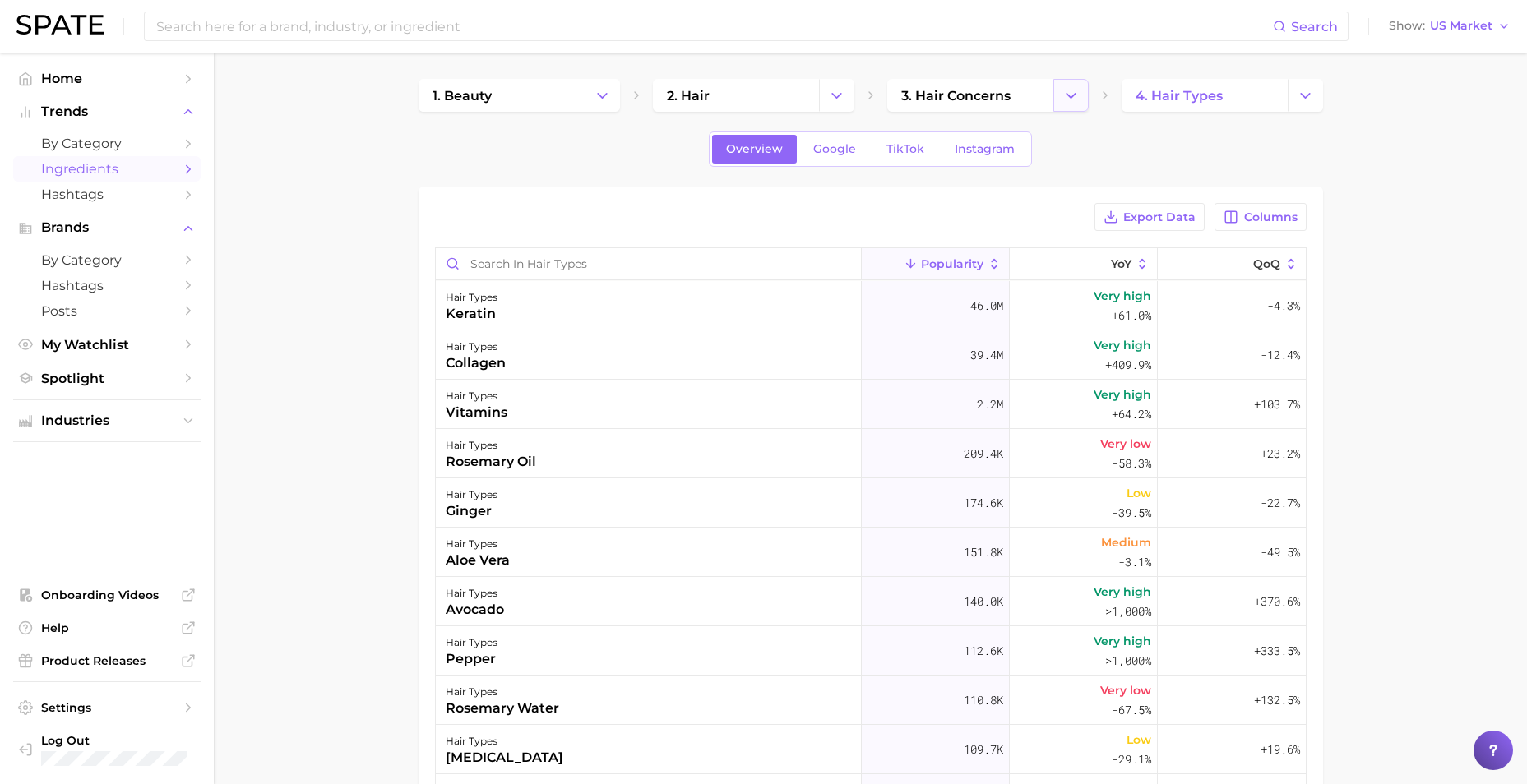
click at [1069, 100] on icon "Change Category" at bounding box center [1070, 96] width 18 height 18
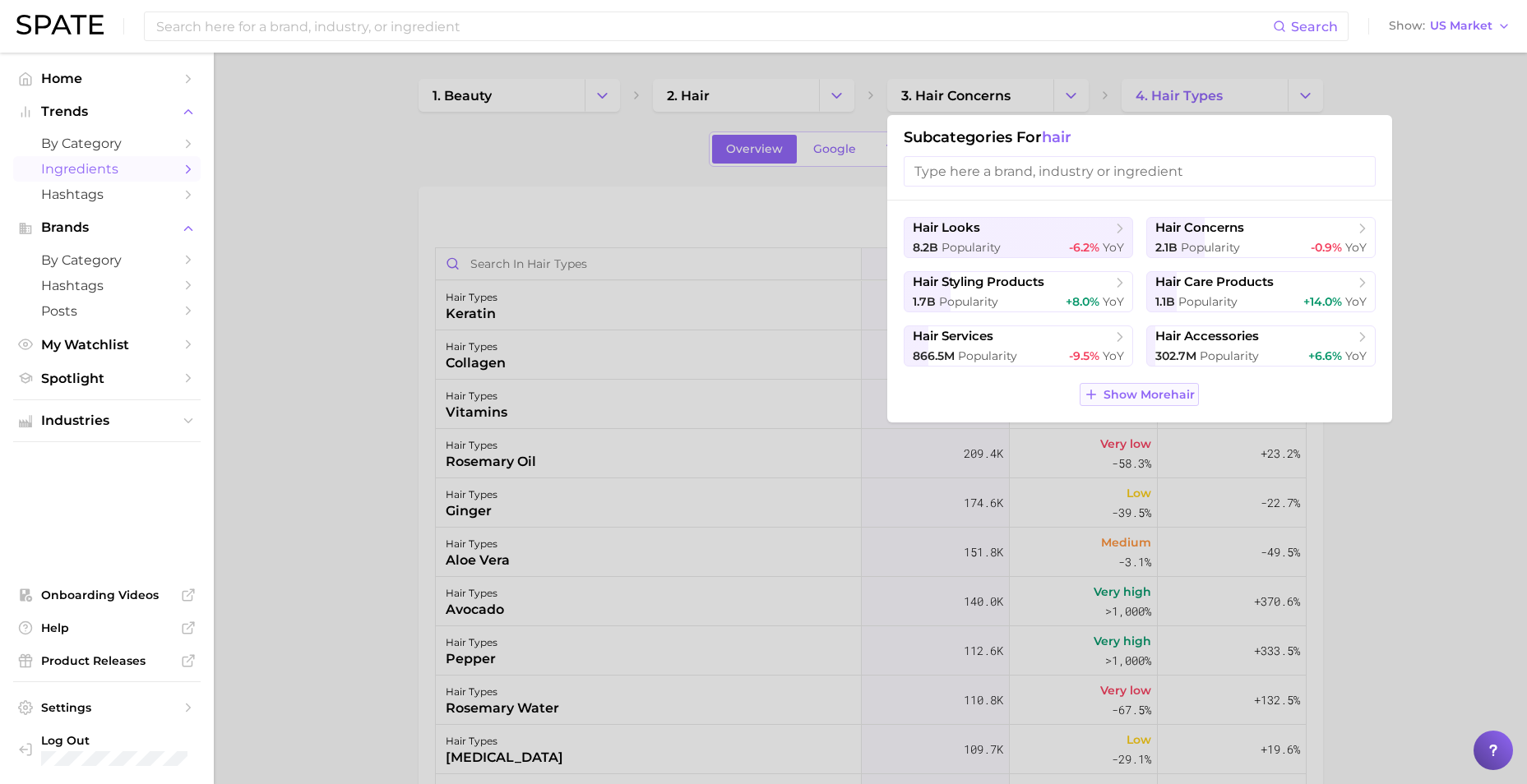
click at [1119, 390] on span "Show More hair" at bounding box center [1149, 394] width 91 height 14
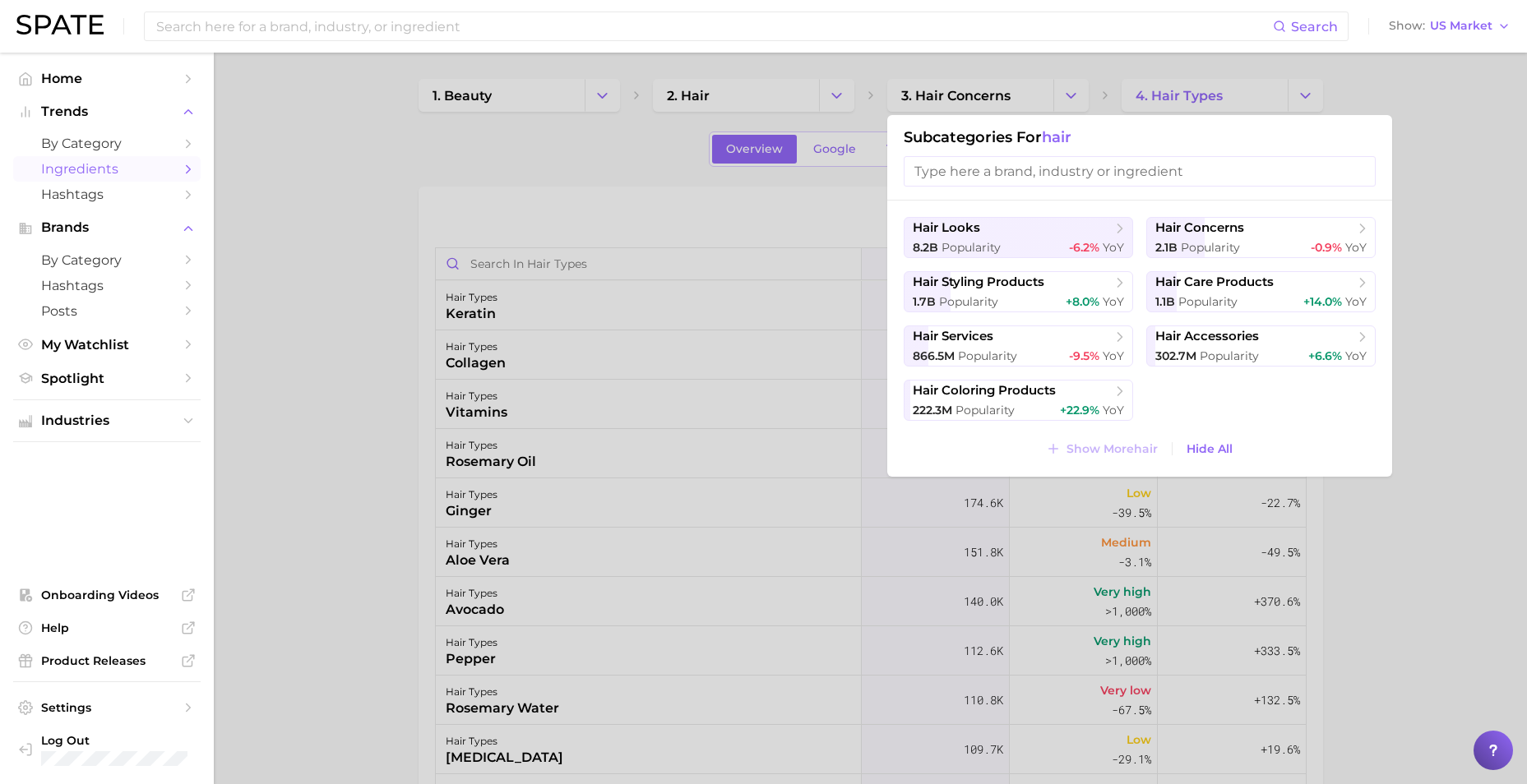
click at [1473, 299] on div at bounding box center [763, 392] width 1527 height 784
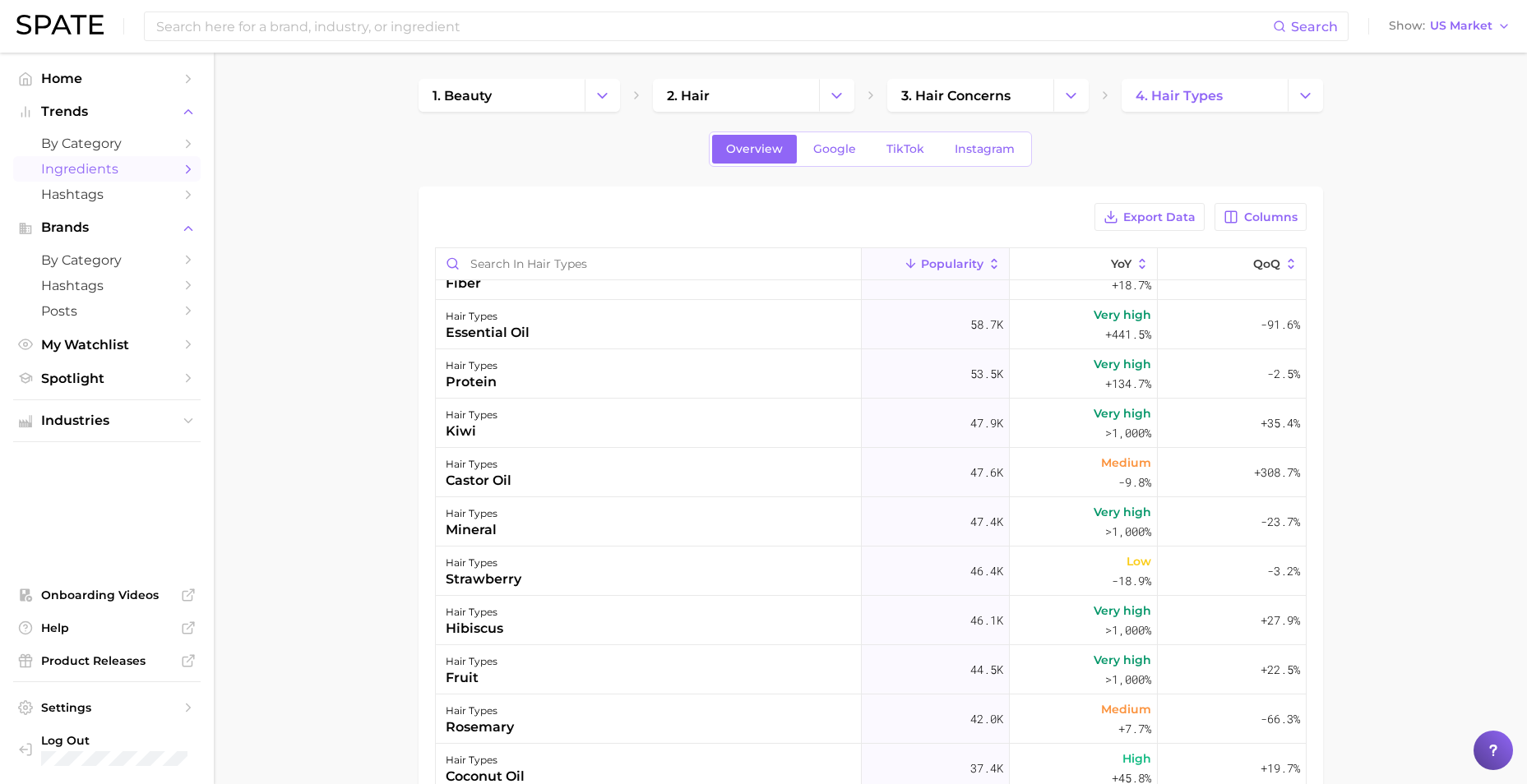
scroll to position [821, 0]
click at [1018, 94] on link "3. hair concerns" at bounding box center [970, 95] width 166 height 33
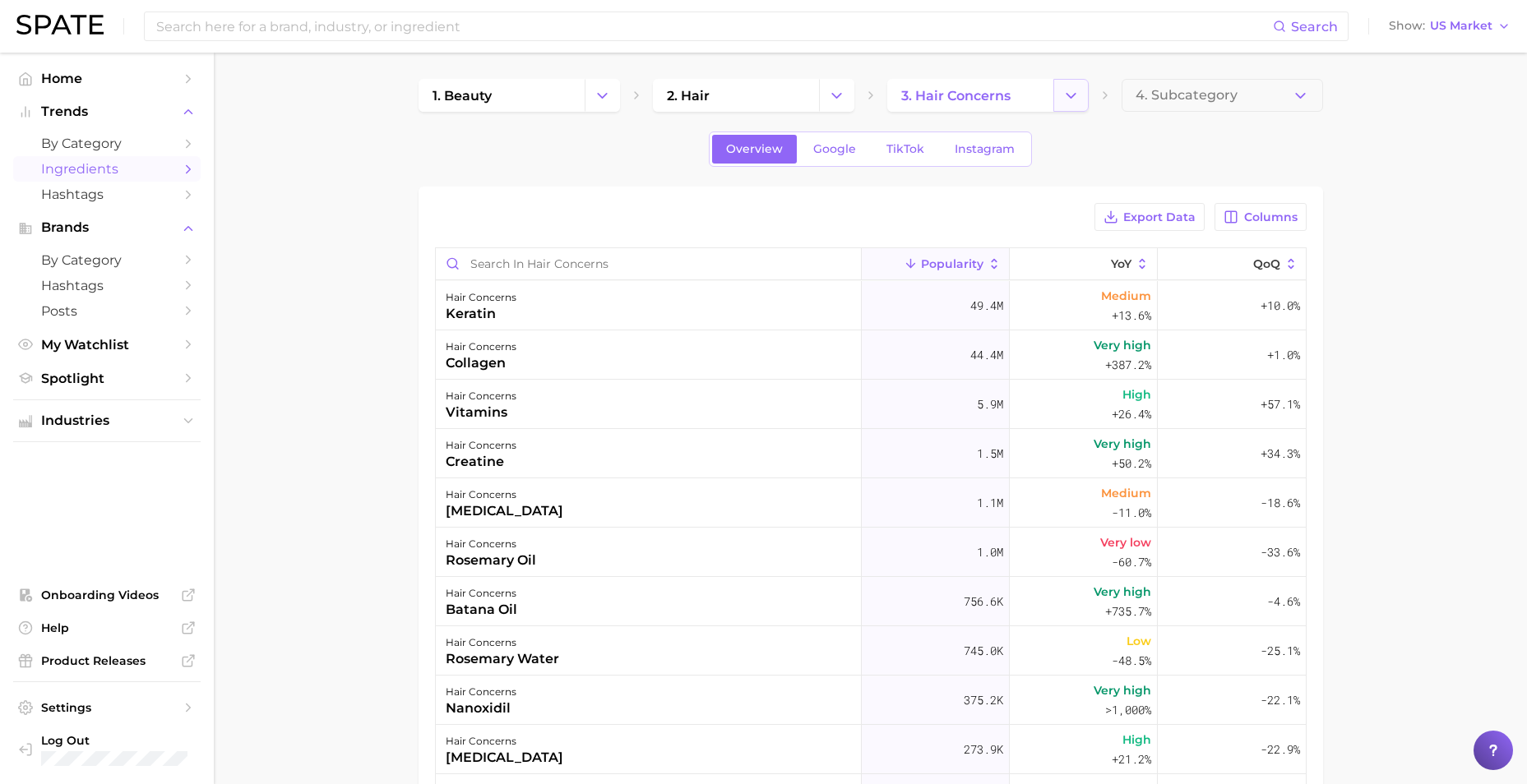
click at [1075, 98] on icon "Change Category" at bounding box center [1070, 96] width 18 height 18
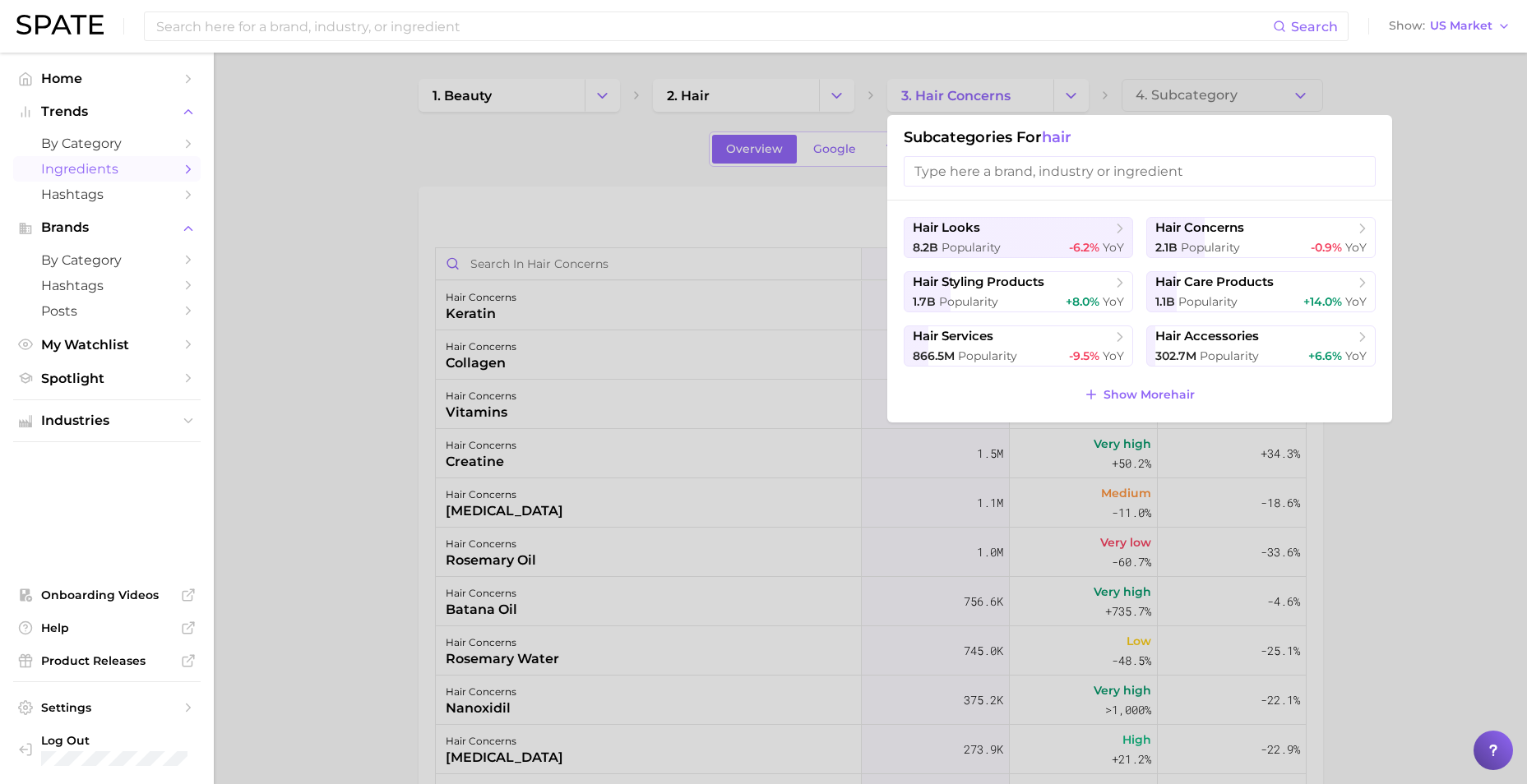
click at [415, 165] on div at bounding box center [763, 392] width 1527 height 784
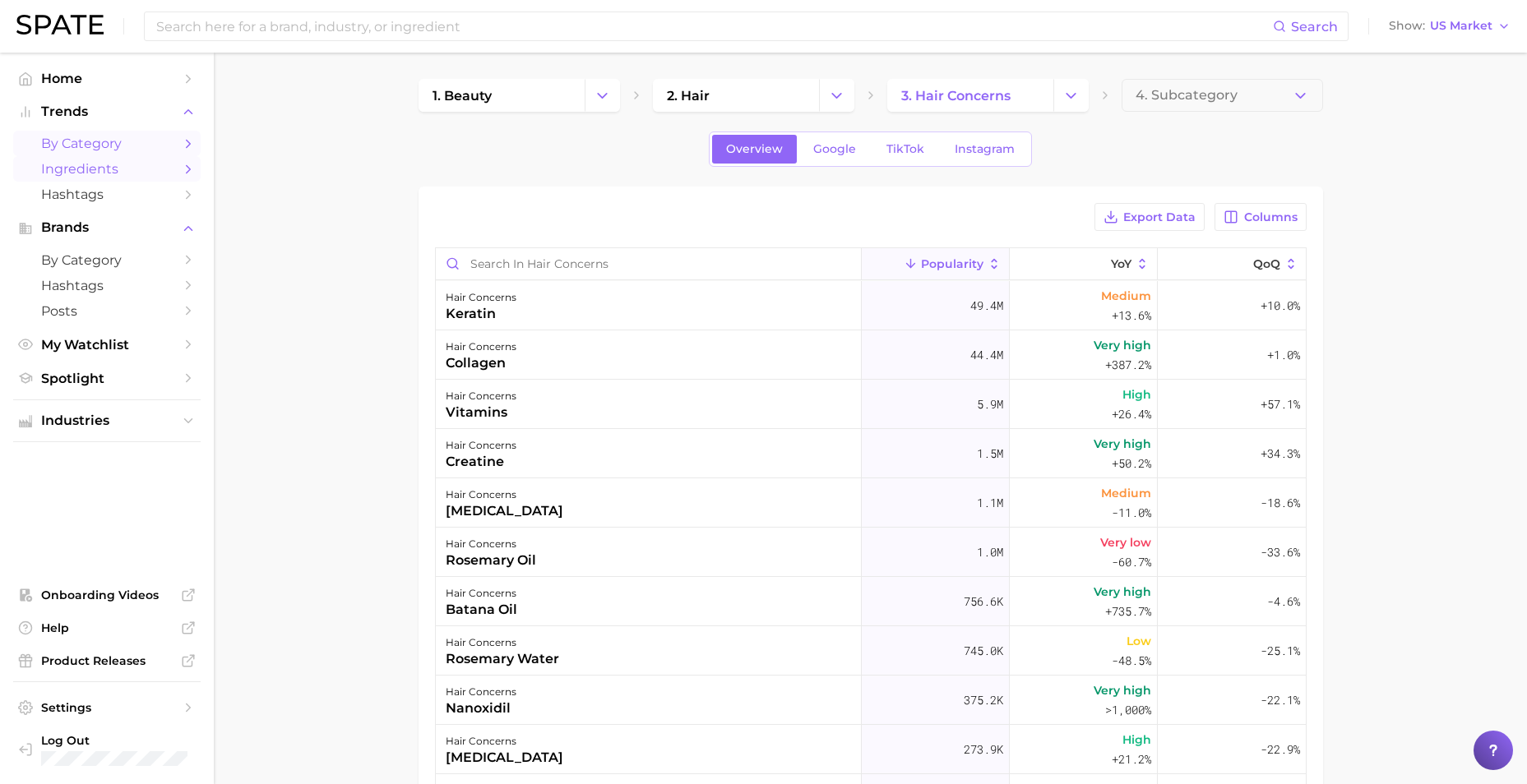
click at [102, 139] on span "by Category" at bounding box center [106, 143] width 131 height 16
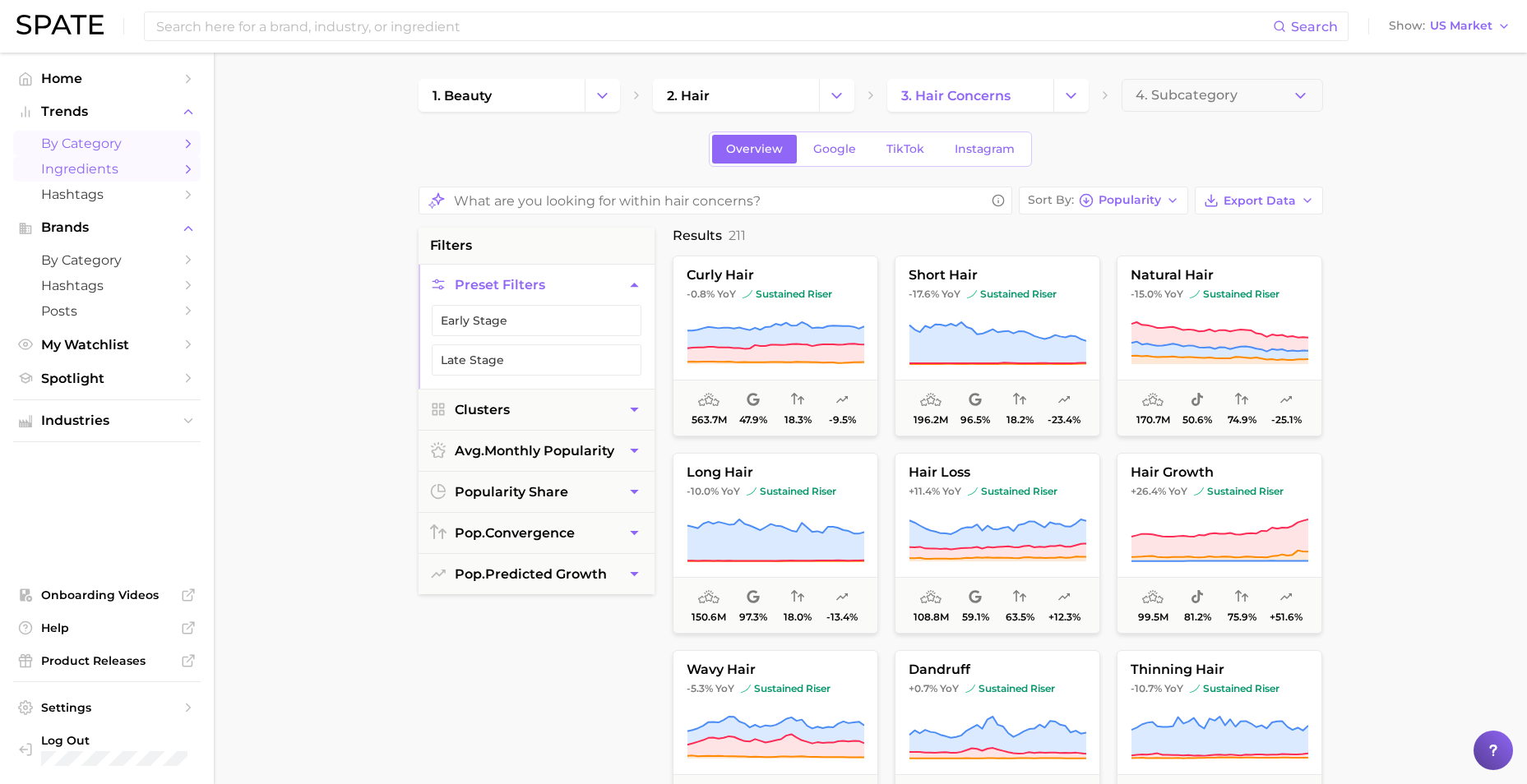
click at [116, 171] on span "Ingredients" at bounding box center [106, 168] width 131 height 16
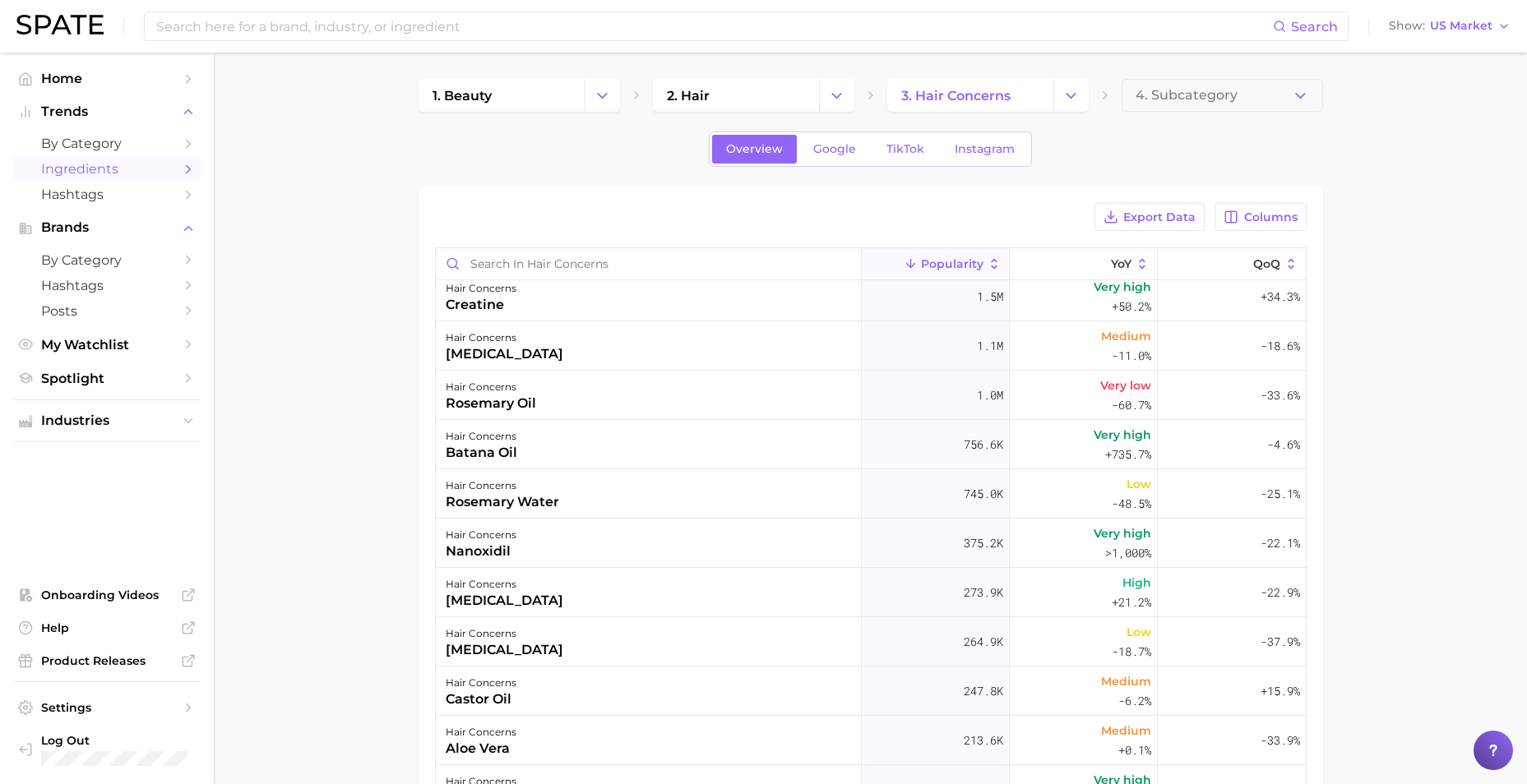
scroll to position [165, 0]
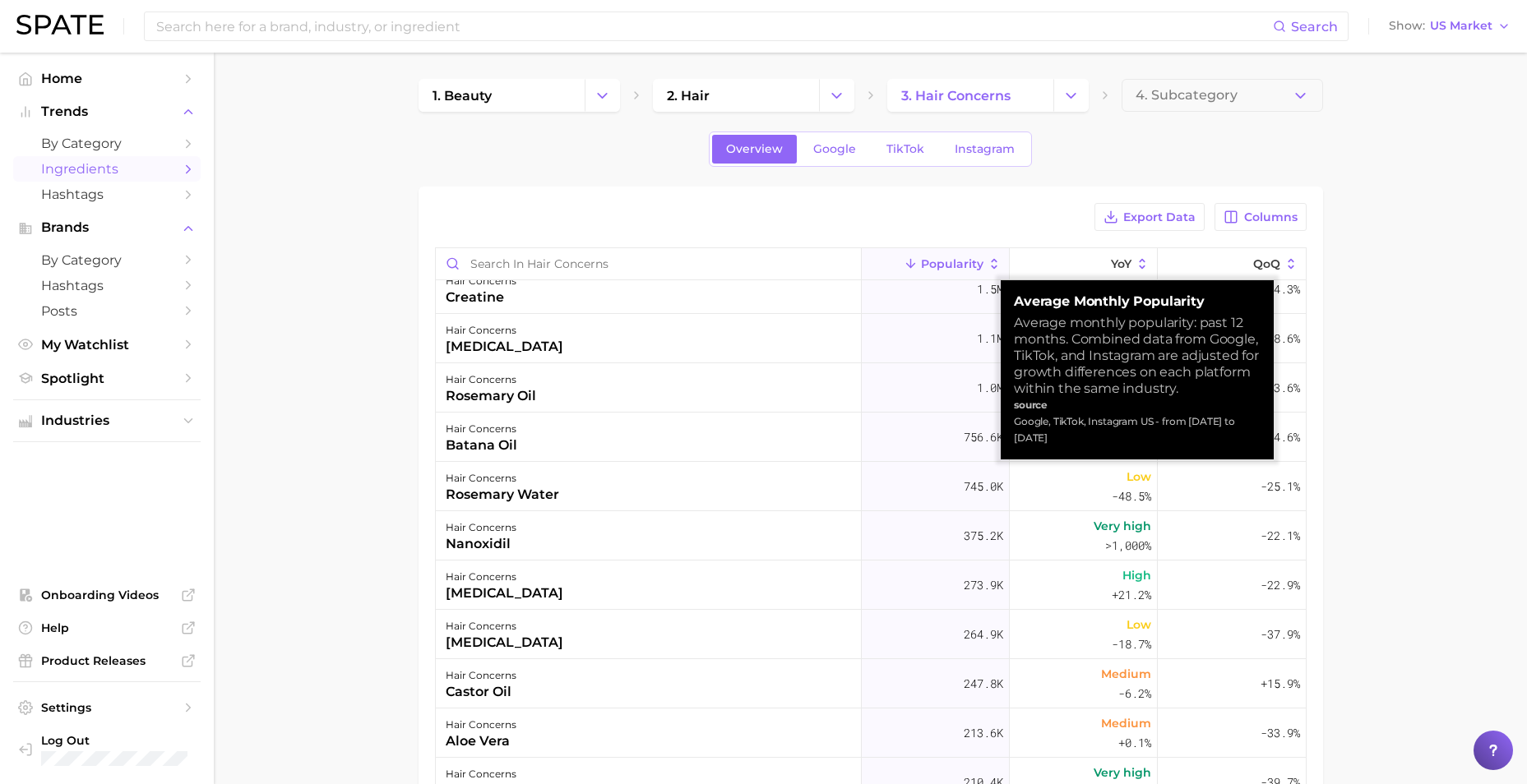
click at [596, 149] on div "Overview Google TikTok Instagram" at bounding box center [871, 149] width 904 height 35
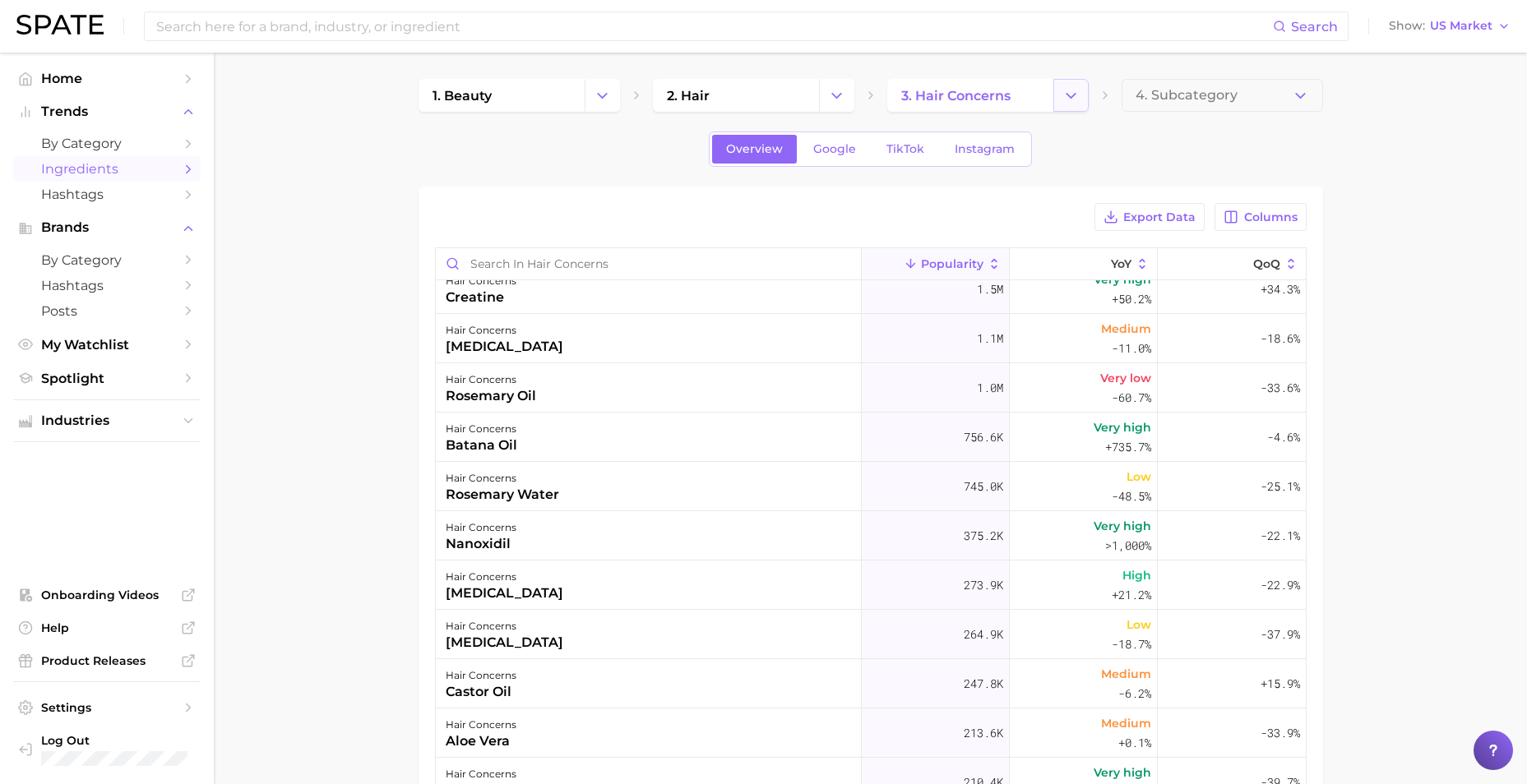
click at [1071, 100] on icon "Change Category" at bounding box center [1070, 96] width 18 height 18
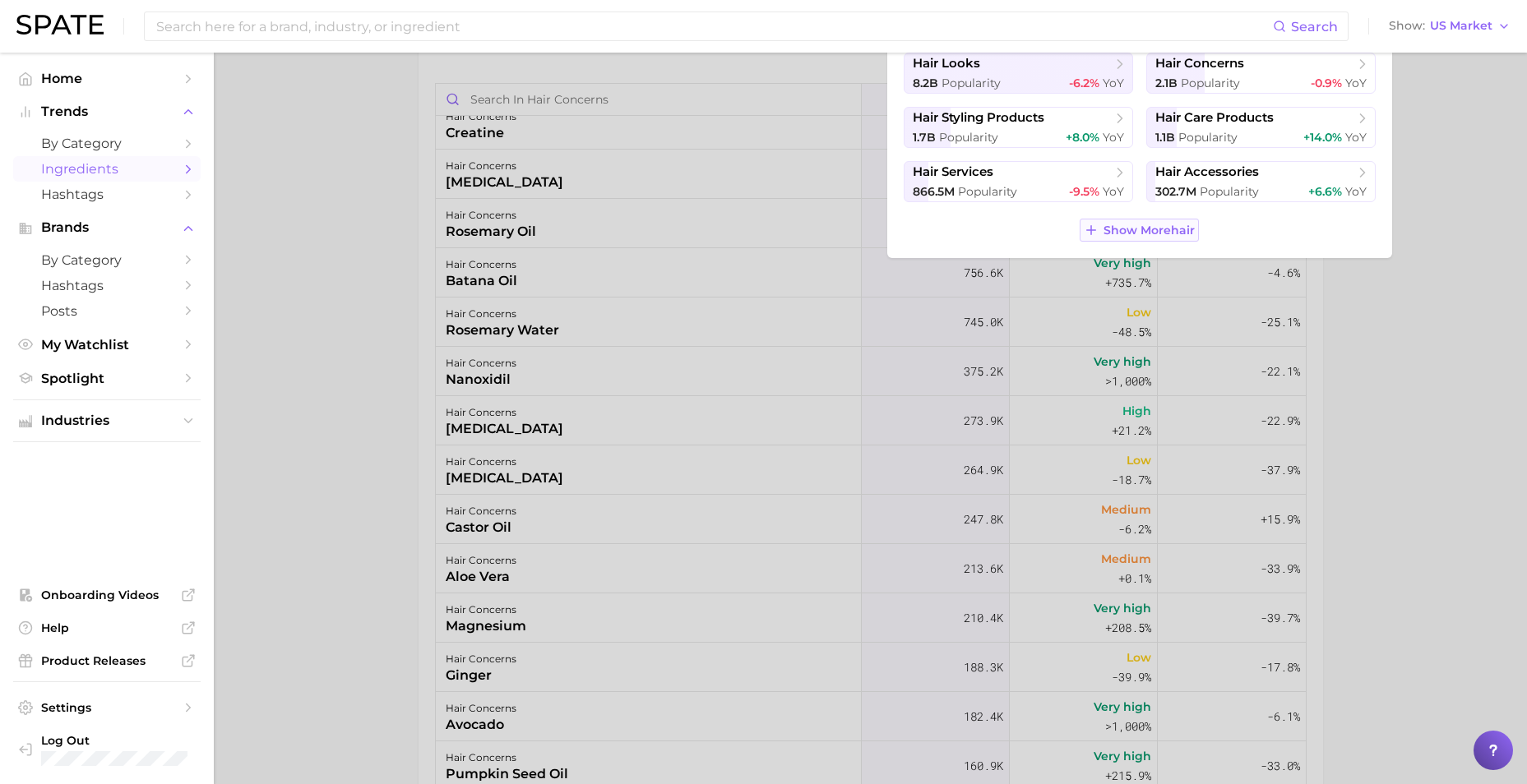
click at [1154, 231] on span "Show More hair" at bounding box center [1149, 230] width 91 height 14
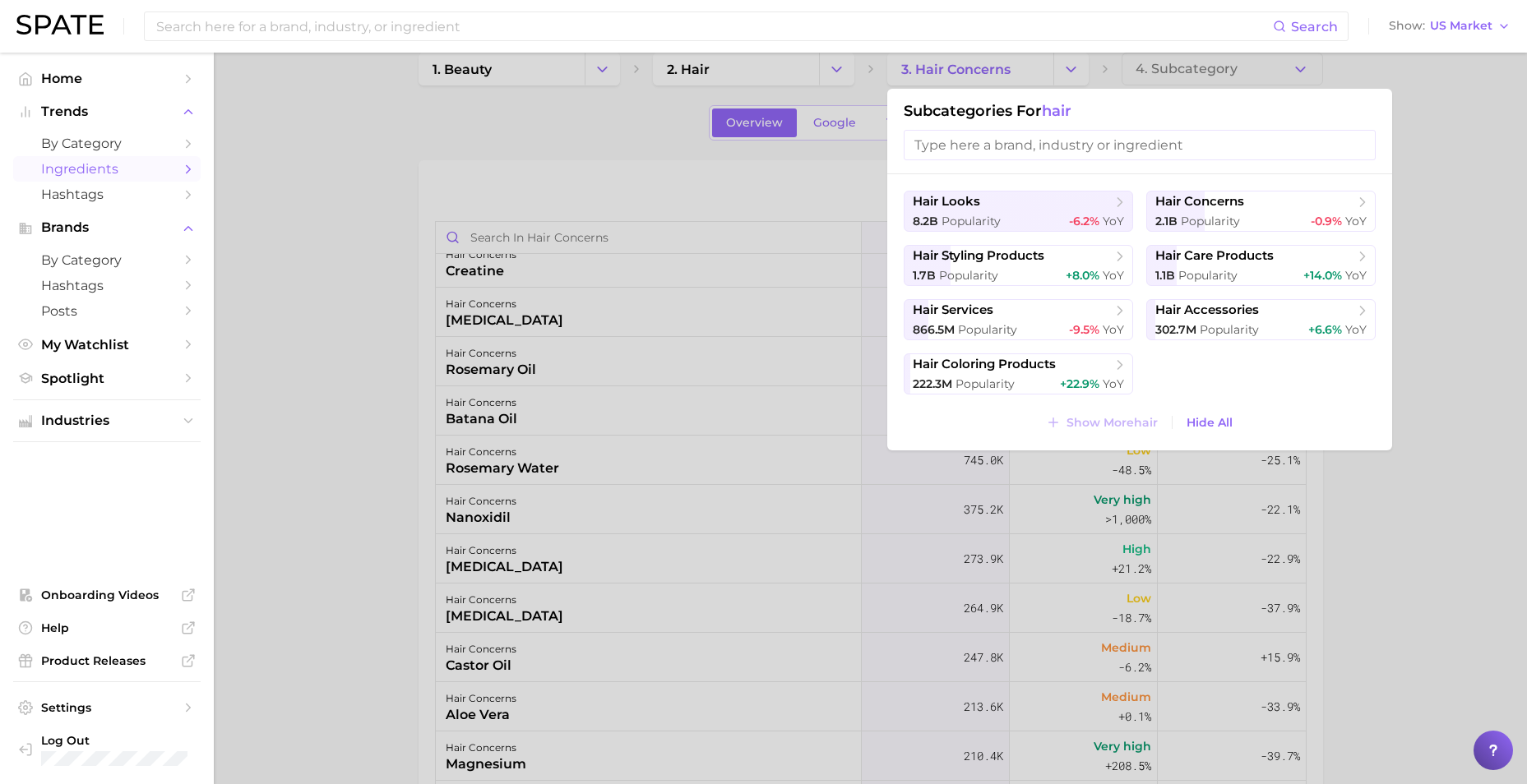
scroll to position [0, 0]
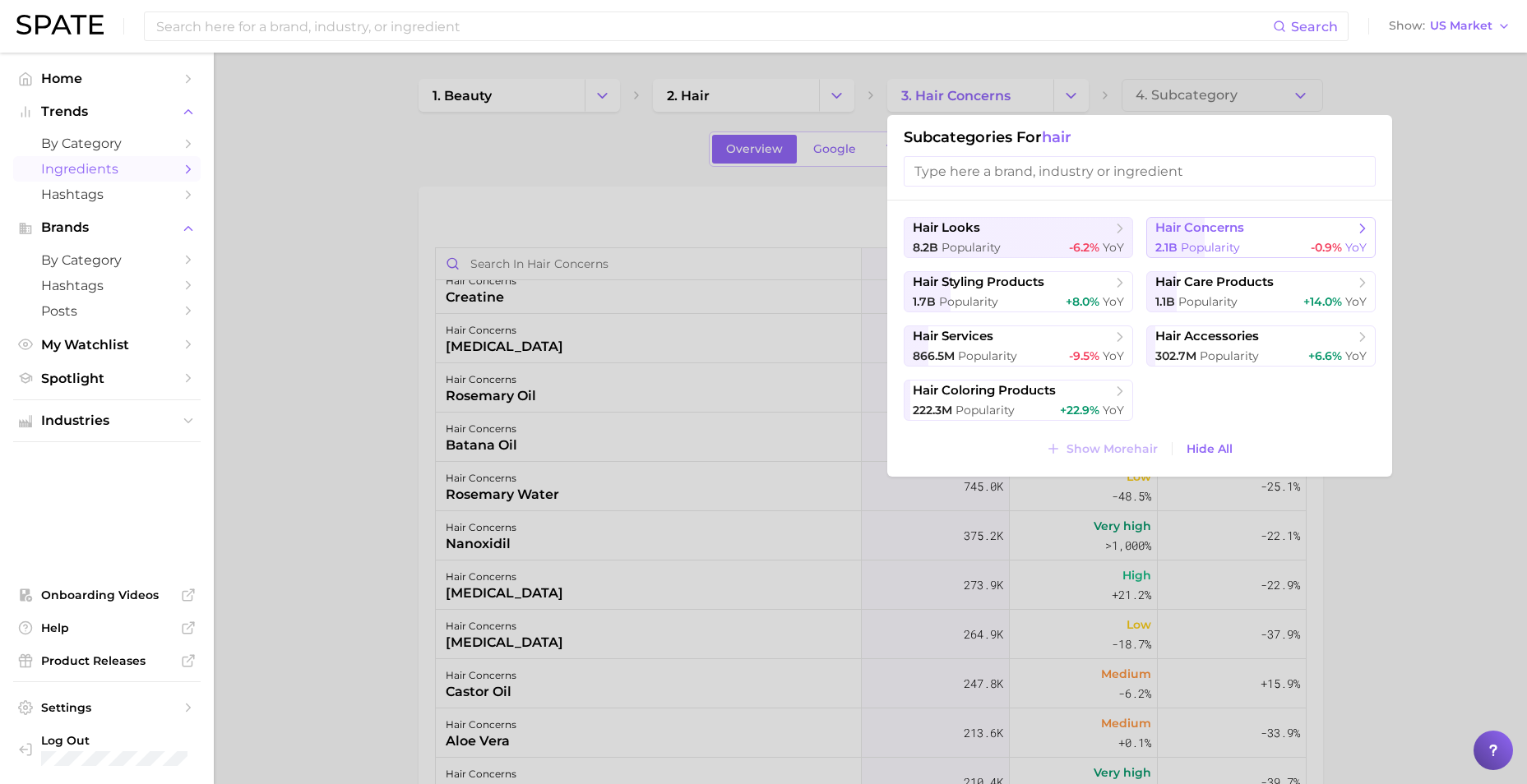
click at [1267, 247] on div "2.1b Popularity -0.9% YoY" at bounding box center [1260, 247] width 211 height 16
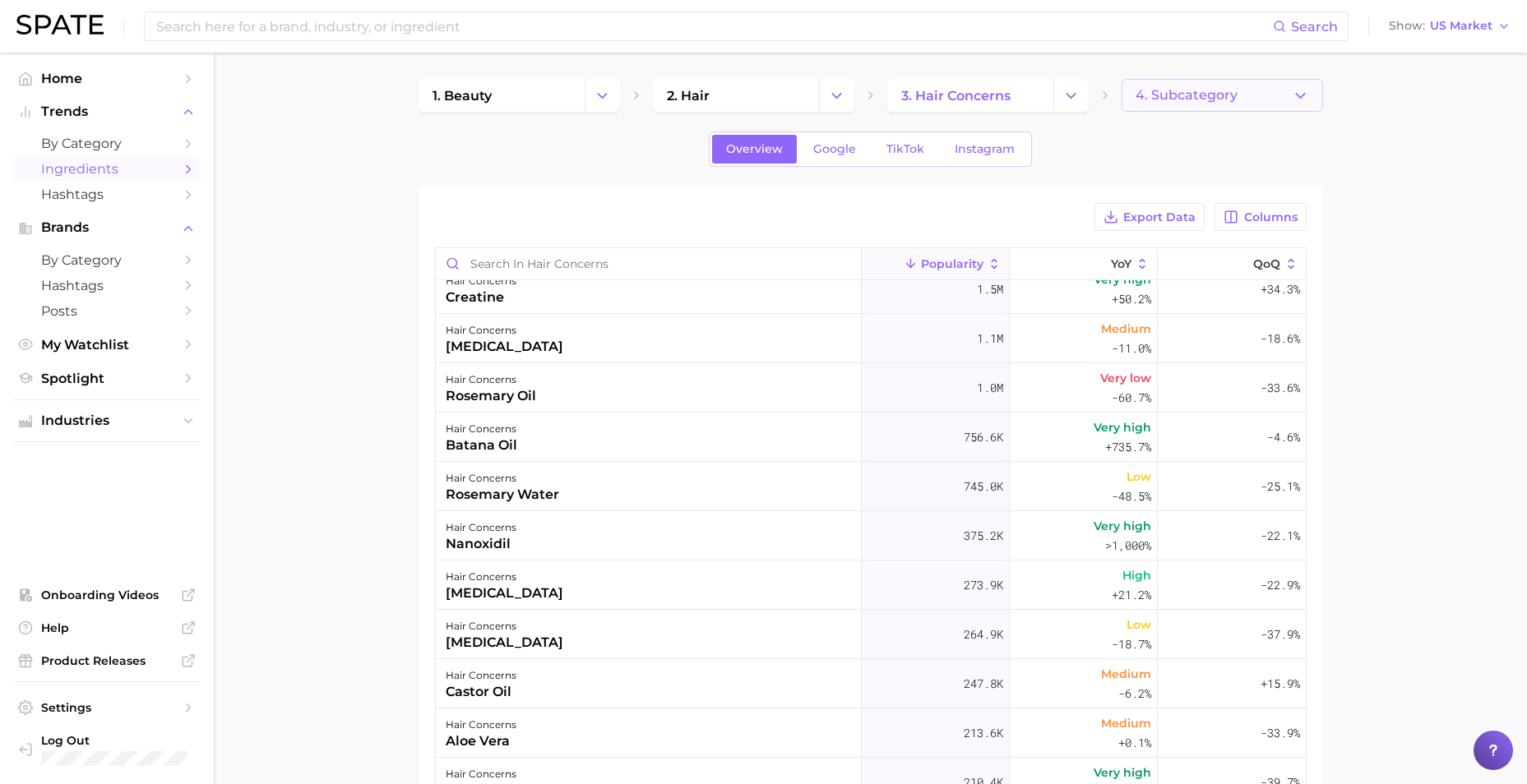
click at [1252, 92] on button "4. Subcategory" at bounding box center [1222, 95] width 201 height 33
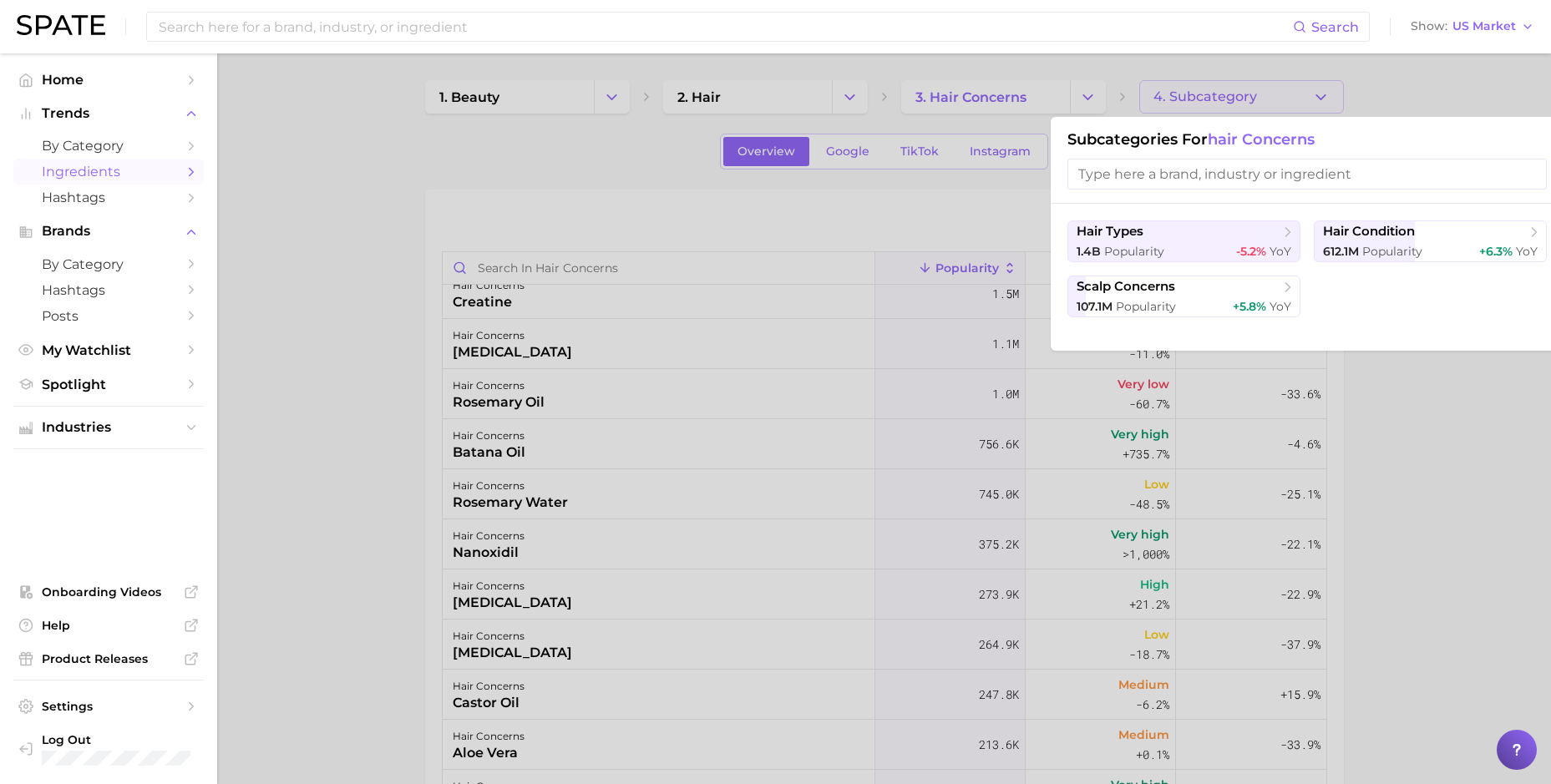
click at [1023, 94] on div at bounding box center [775, 392] width 1551 height 784
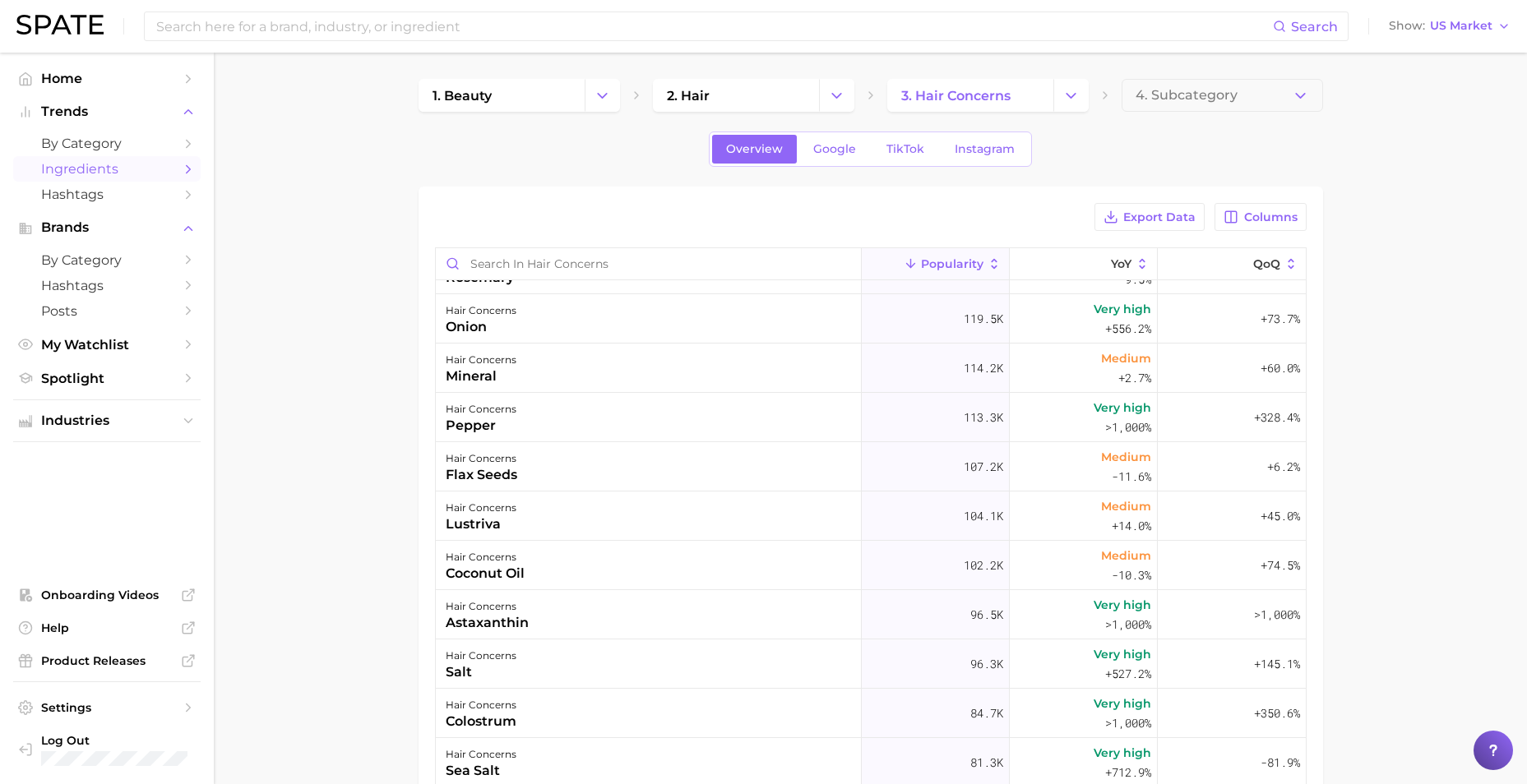
scroll to position [904, 0]
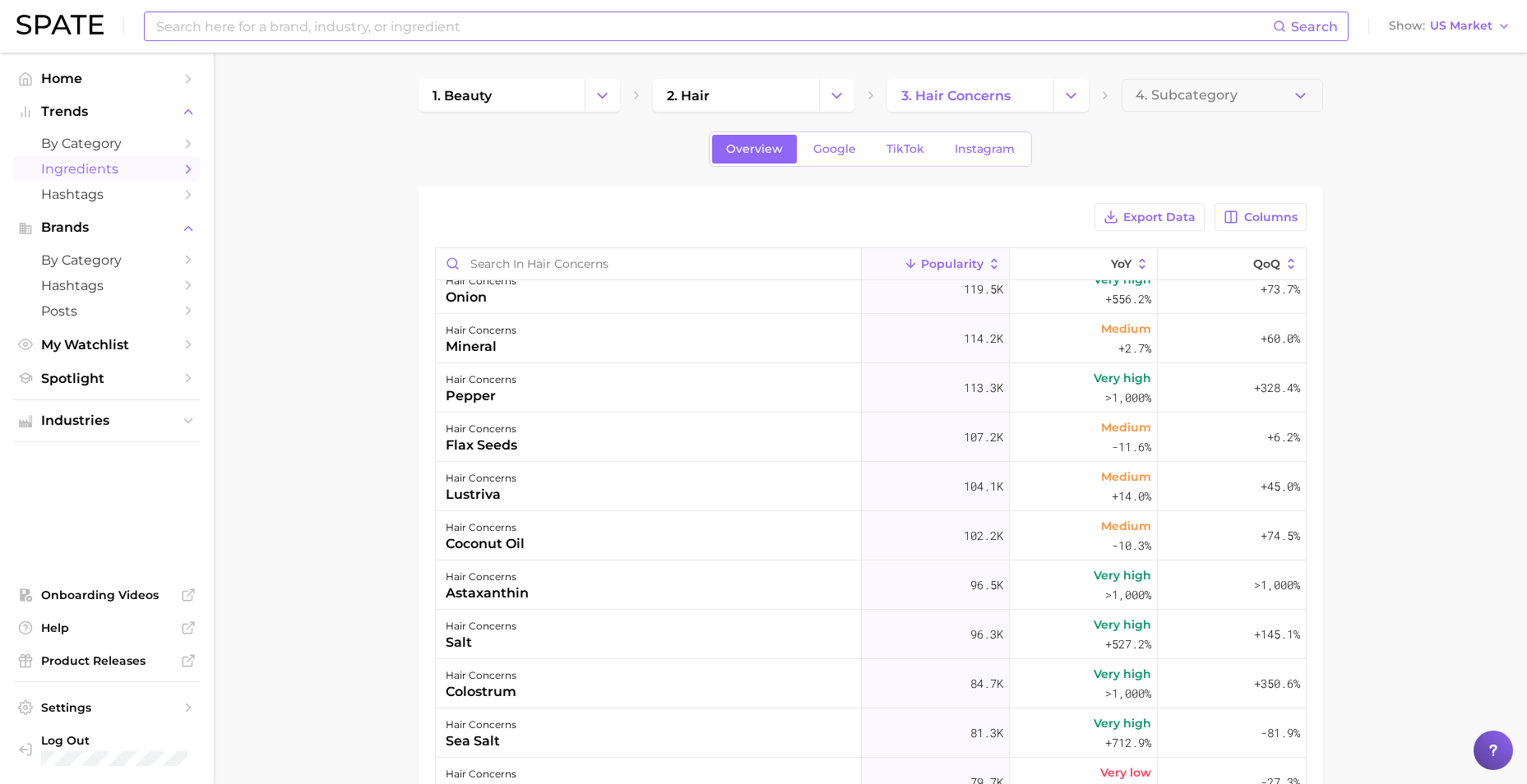
click at [473, 26] on input at bounding box center [714, 26] width 1118 height 28
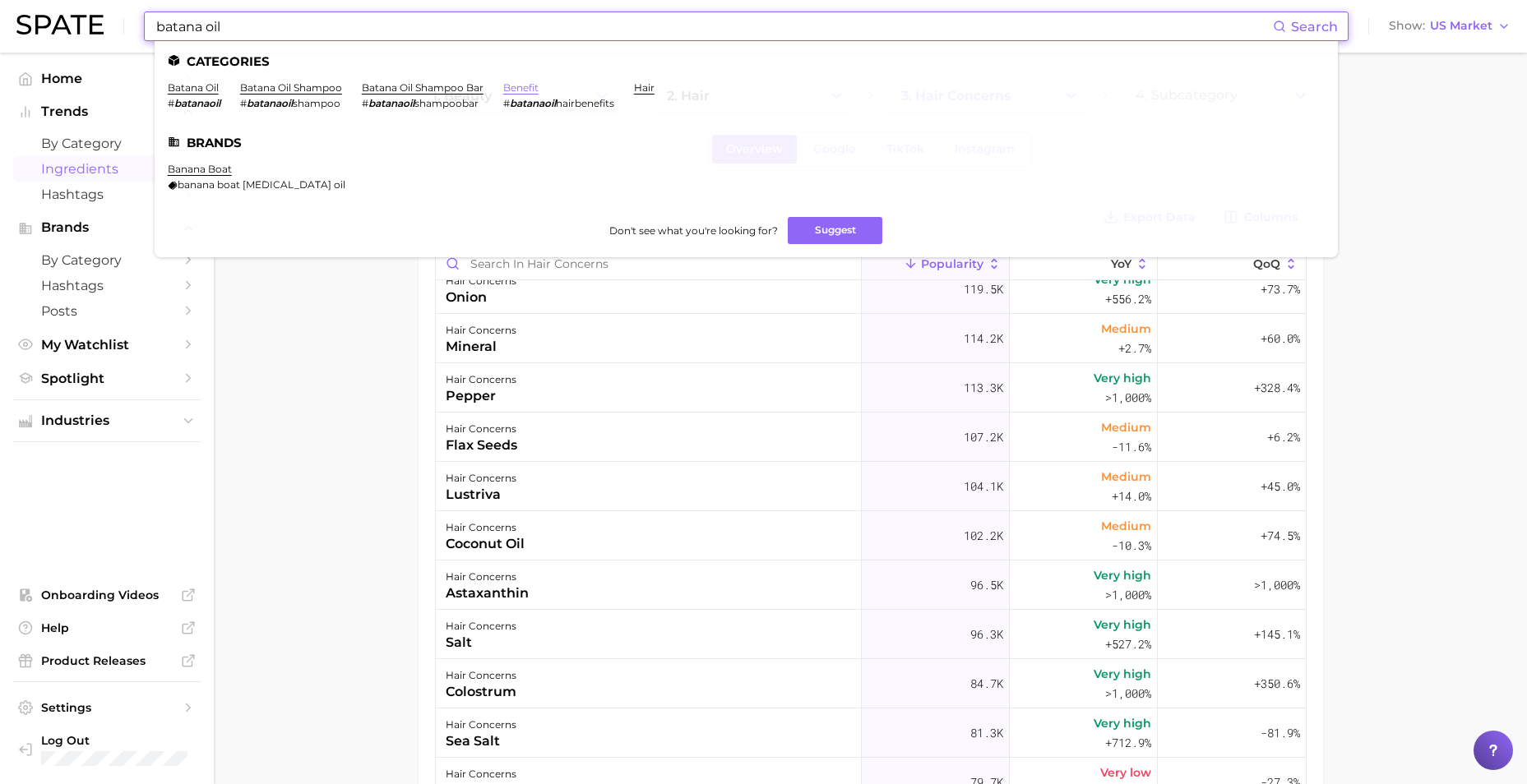
type input "batana oil"
click at [533, 88] on link "benefit" at bounding box center [521, 86] width 35 height 12
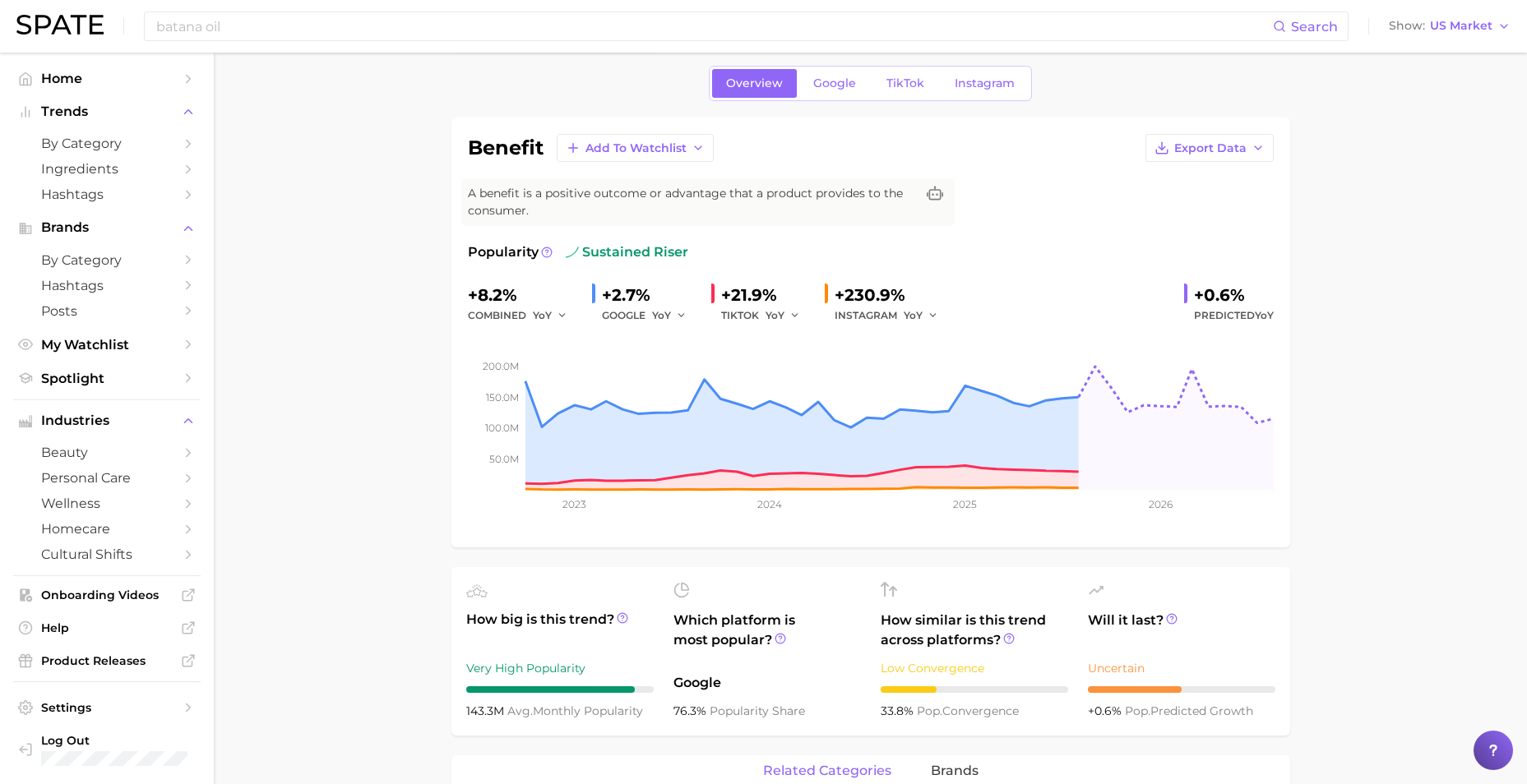
scroll to position [60, 0]
click at [833, 73] on link "Google" at bounding box center [835, 84] width 71 height 29
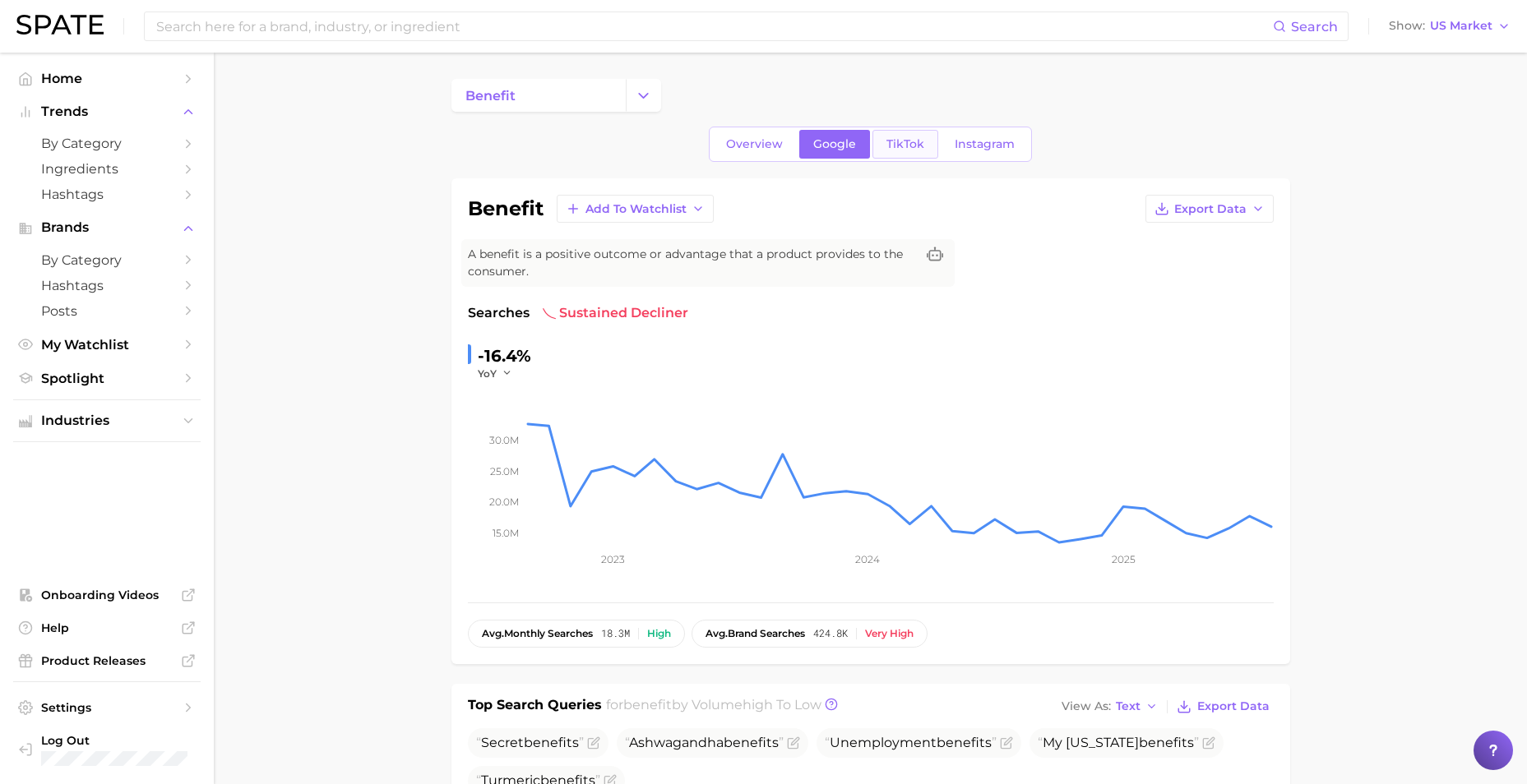
click at [926, 152] on link "TikTok" at bounding box center [904, 144] width 66 height 29
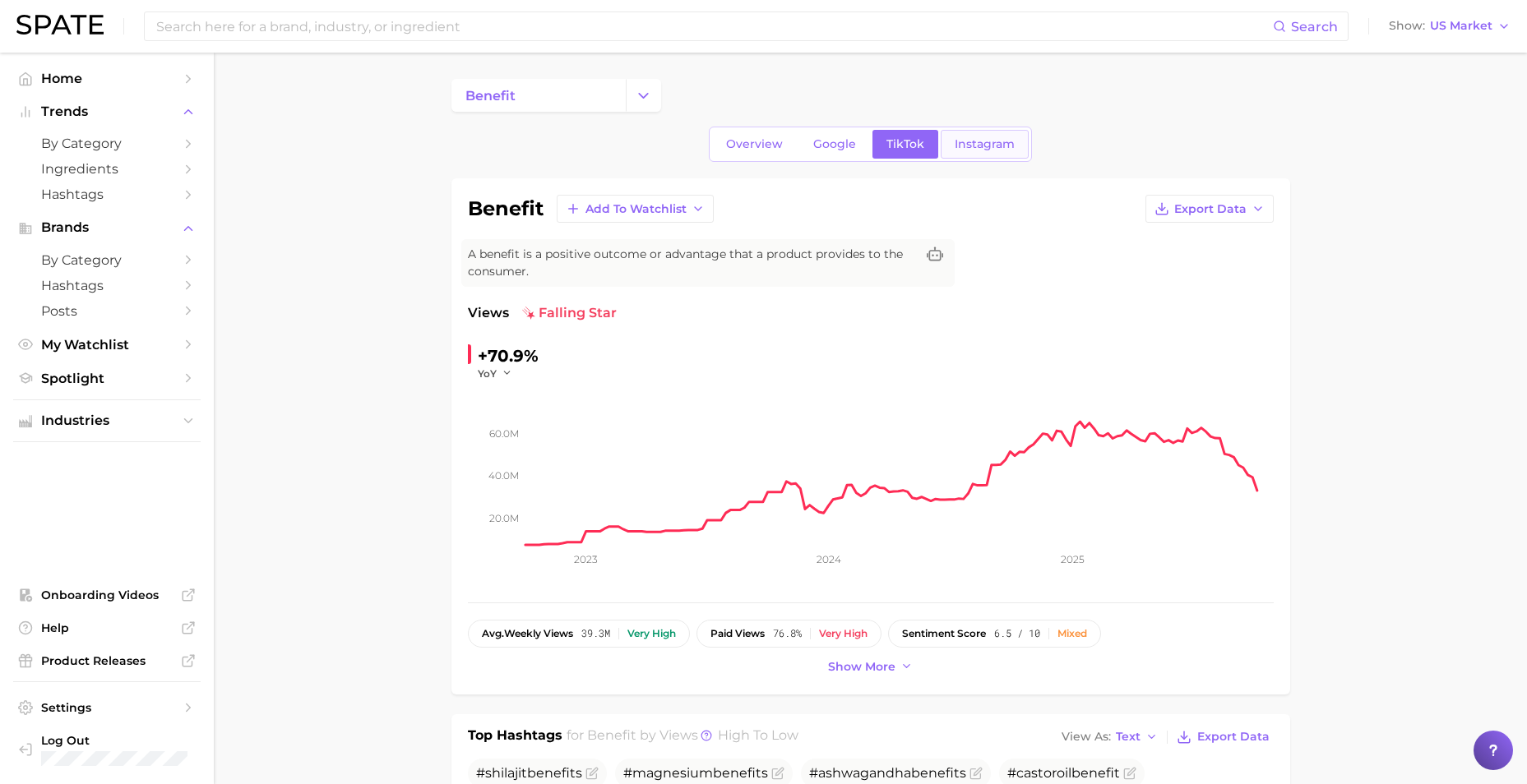
click at [980, 147] on span "Instagram" at bounding box center [985, 144] width 60 height 14
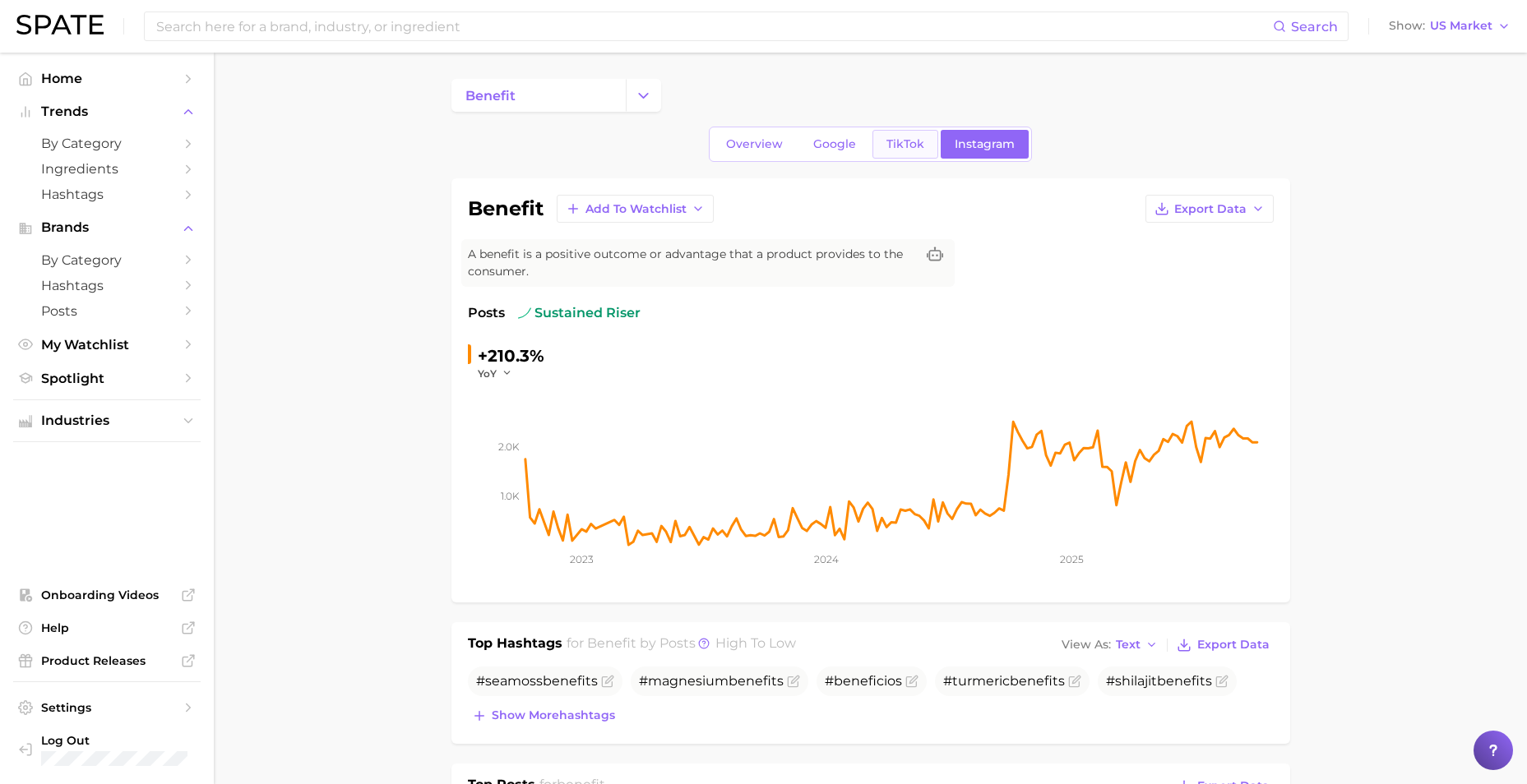
click at [902, 147] on span "TikTok" at bounding box center [904, 144] width 38 height 14
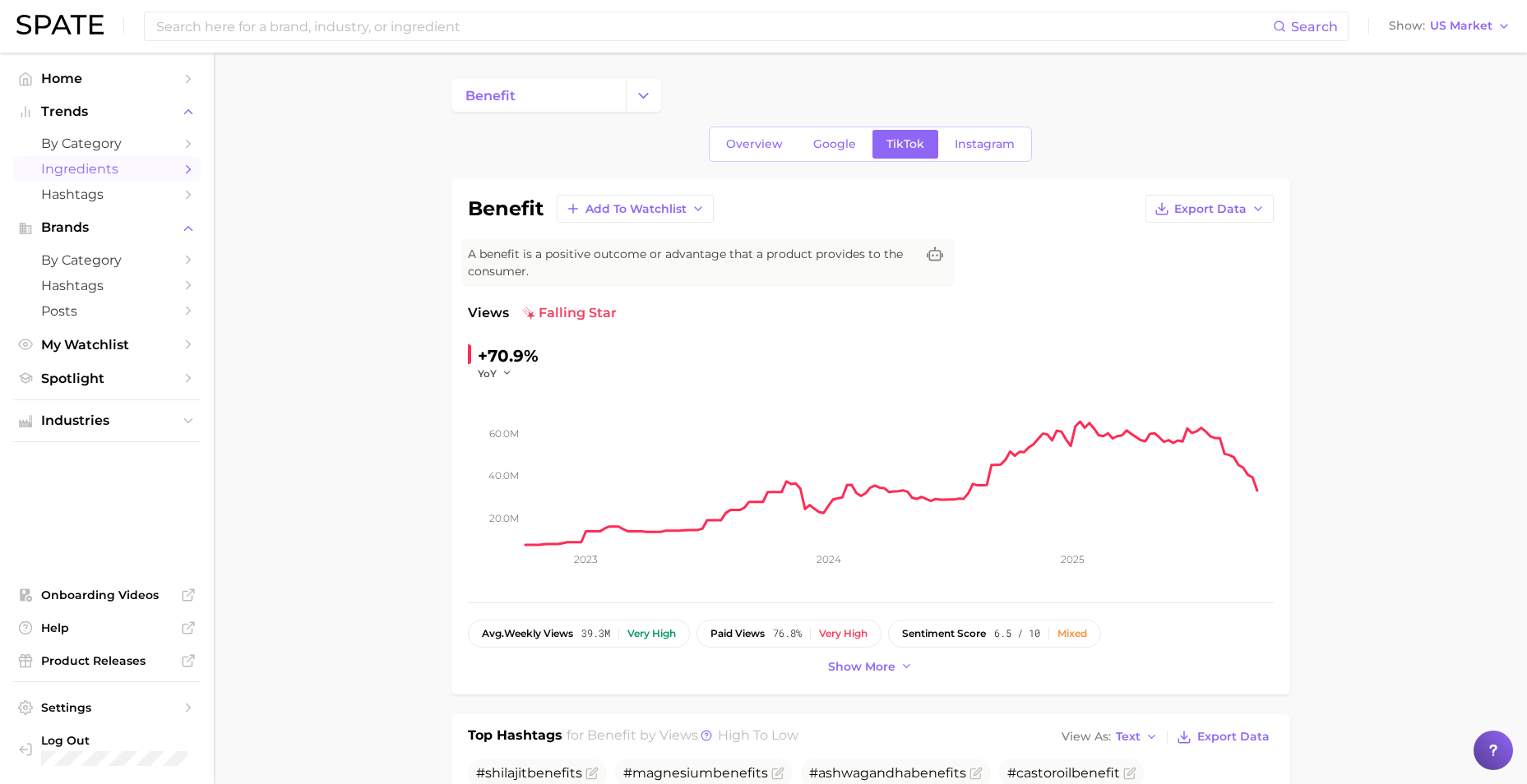
click at [107, 175] on span "Ingredients" at bounding box center [106, 168] width 131 height 16
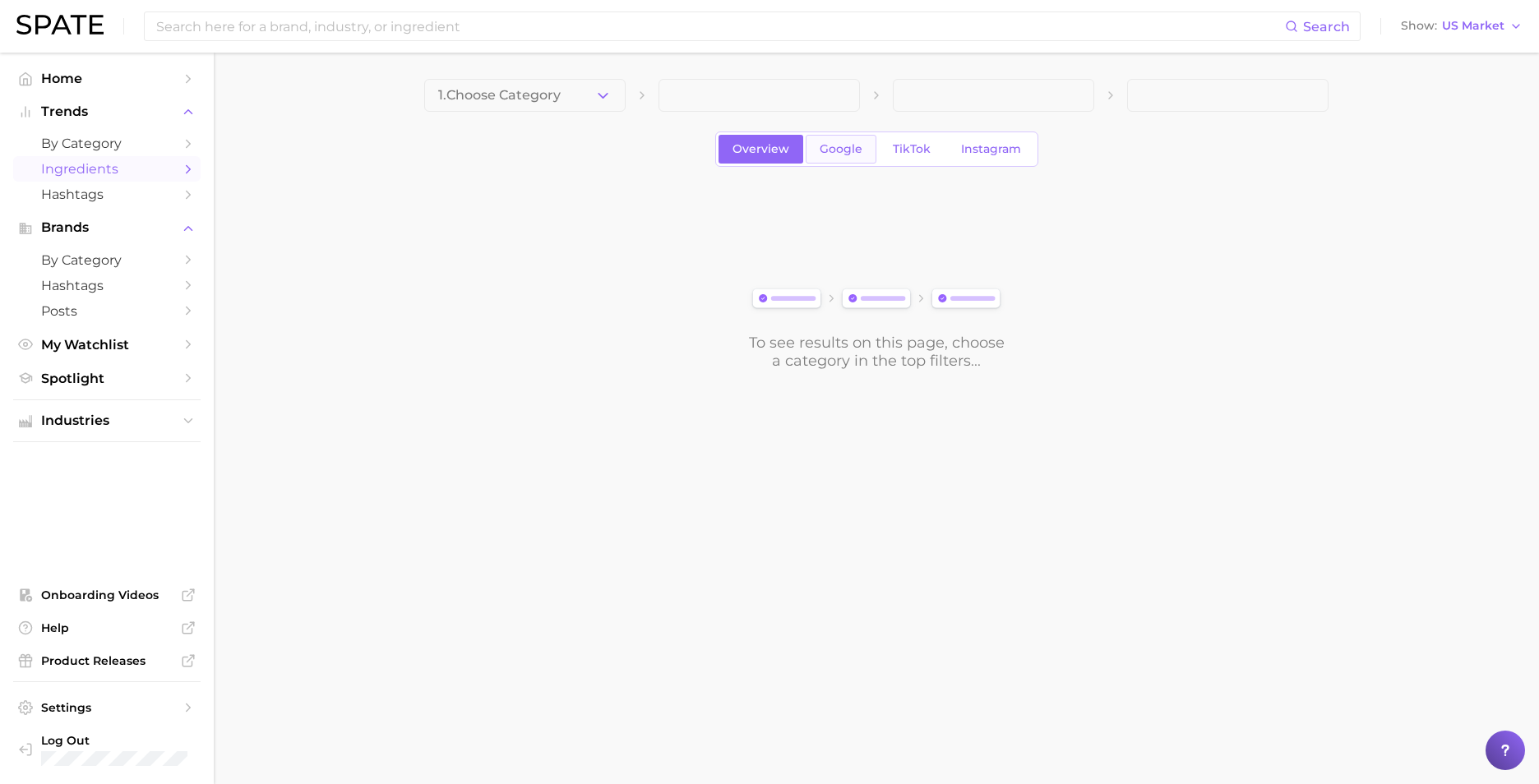
click at [819, 160] on link "Google" at bounding box center [841, 149] width 71 height 29
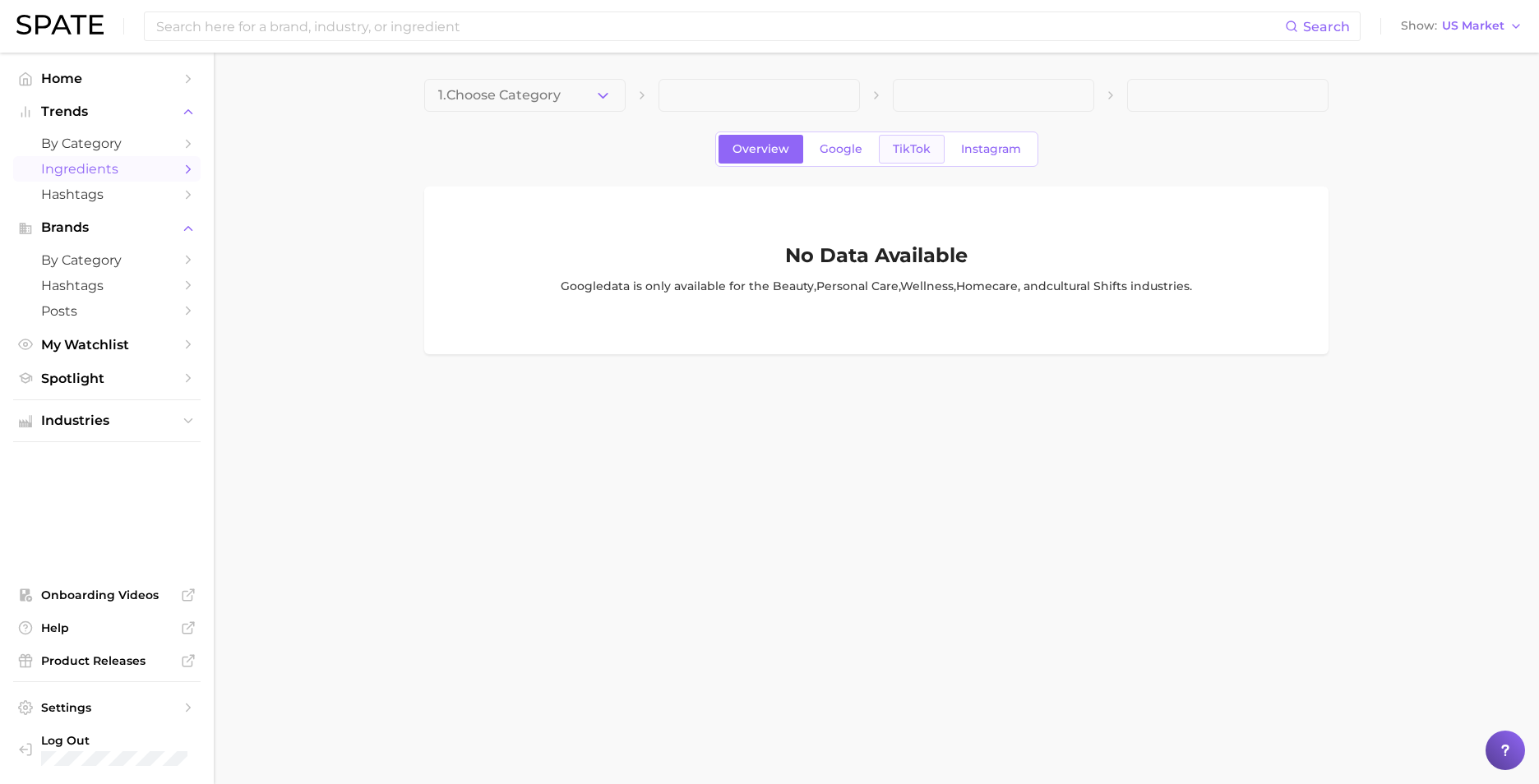
click at [898, 162] on link "TikTok" at bounding box center [911, 149] width 66 height 29
click at [823, 128] on div "1. Choose Category Overview Google TikTok Instagram No Data Available TikTok da…" at bounding box center [877, 217] width 904 height 275
click at [823, 152] on span "Google" at bounding box center [841, 149] width 43 height 14
click at [979, 155] on span "Instagram" at bounding box center [991, 149] width 60 height 14
click at [915, 152] on span "TikTok" at bounding box center [911, 149] width 38 height 14
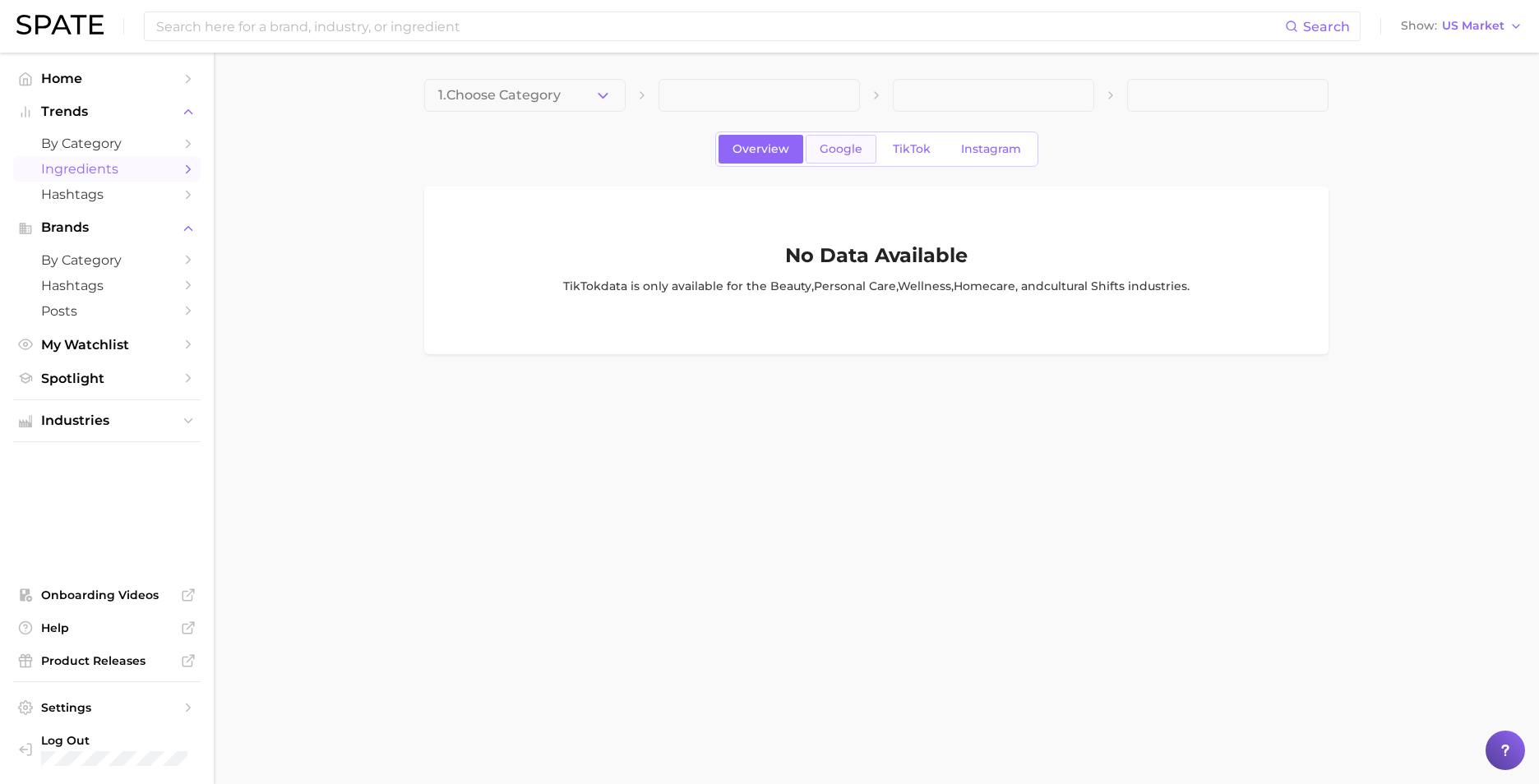
click at [811, 147] on link "Google" at bounding box center [841, 149] width 71 height 29
click at [604, 95] on icon "button" at bounding box center [603, 96] width 18 height 18
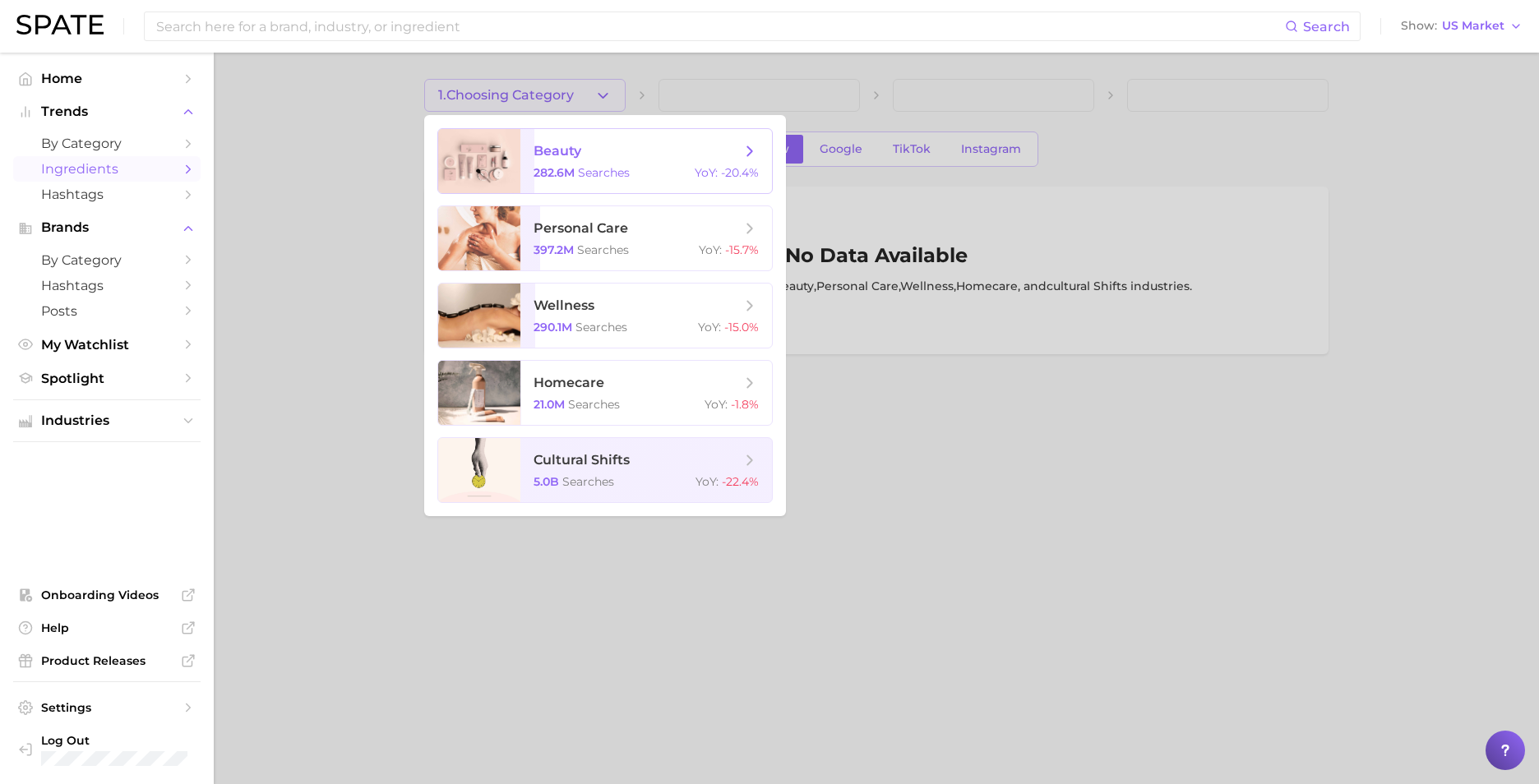
click at [623, 159] on span "beauty" at bounding box center [636, 151] width 207 height 18
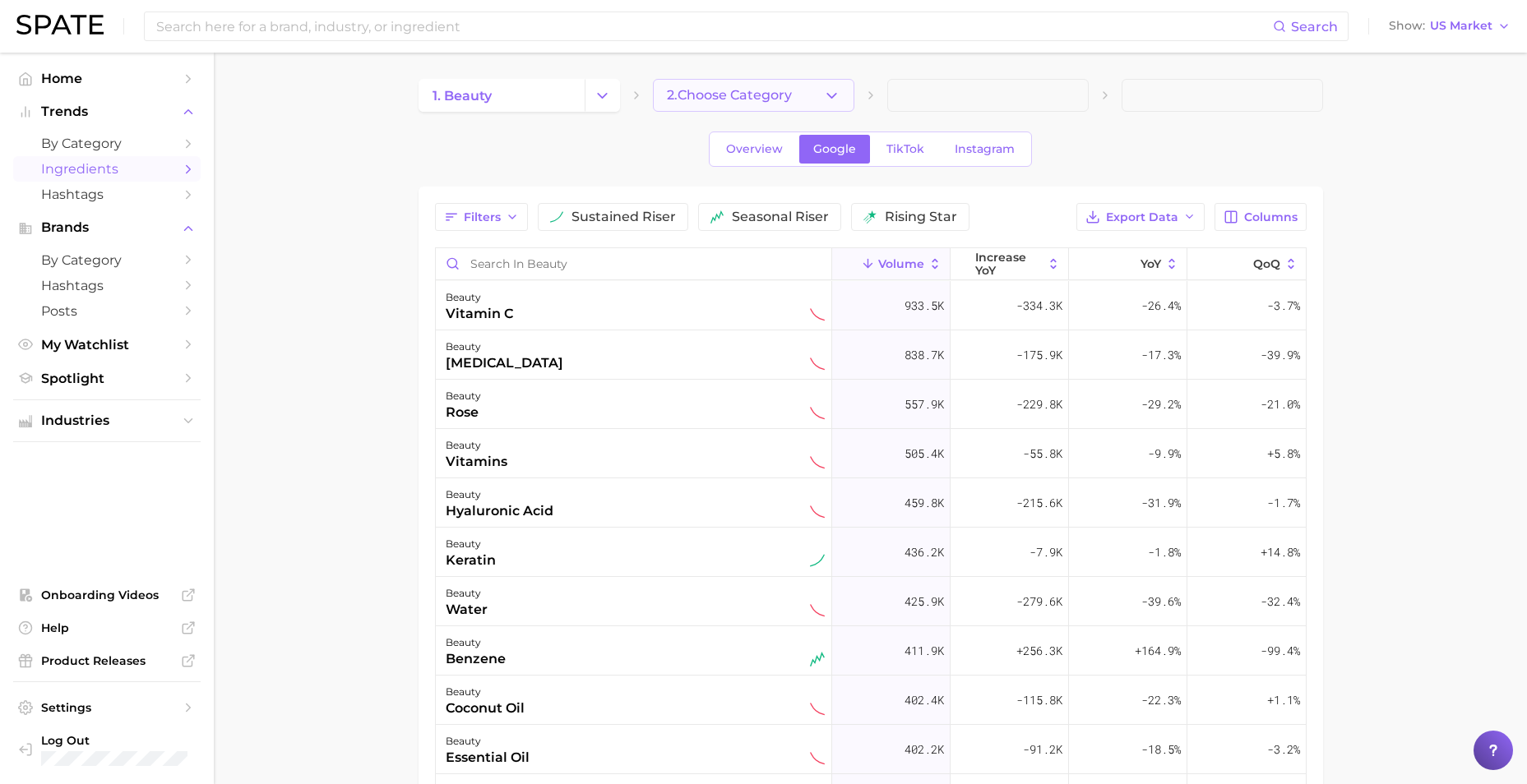
click at [730, 105] on button "2. Choose Category" at bounding box center [753, 95] width 201 height 33
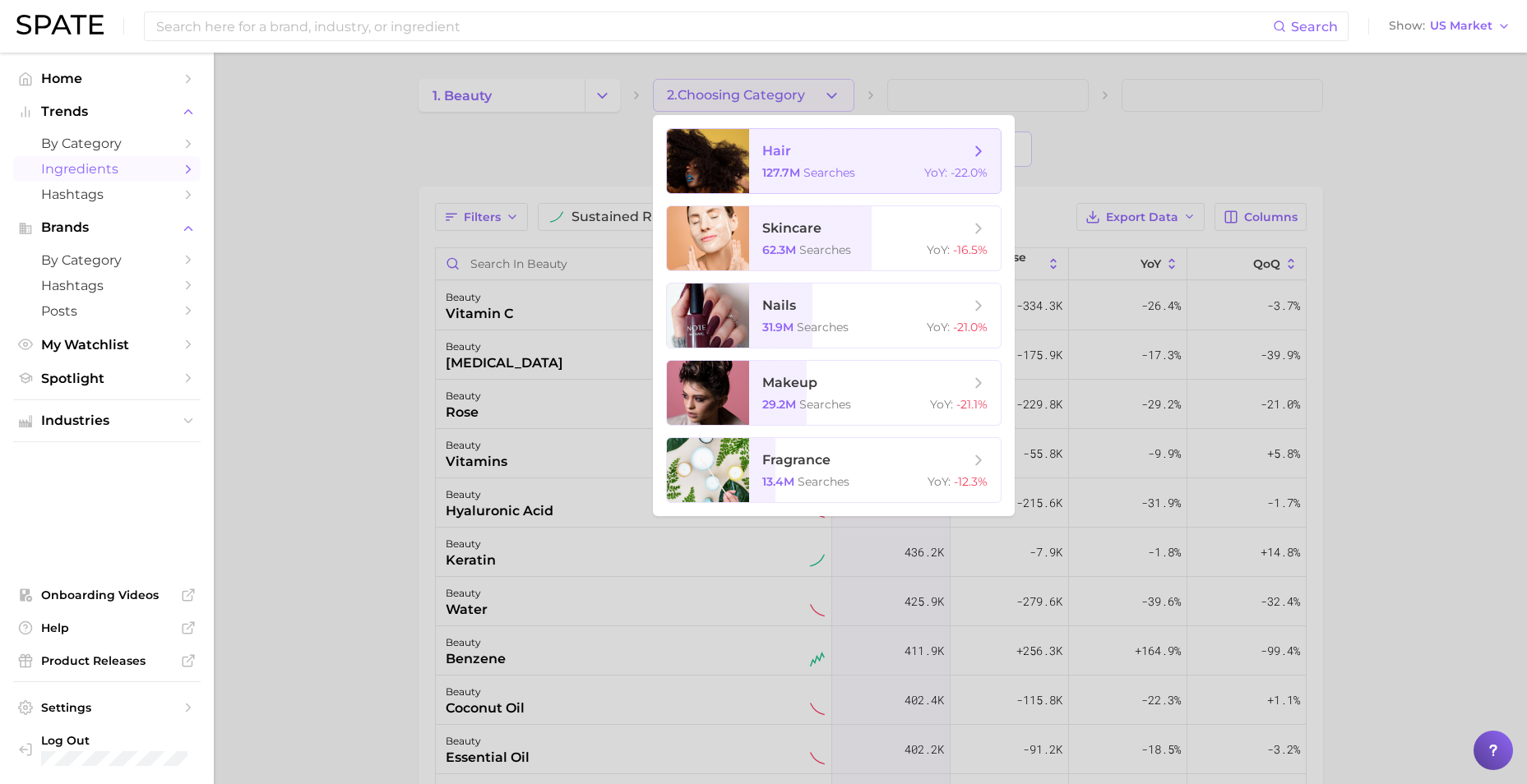
click at [872, 160] on span "hair 127.7m searches YoY : -22.0%" at bounding box center [875, 161] width 251 height 64
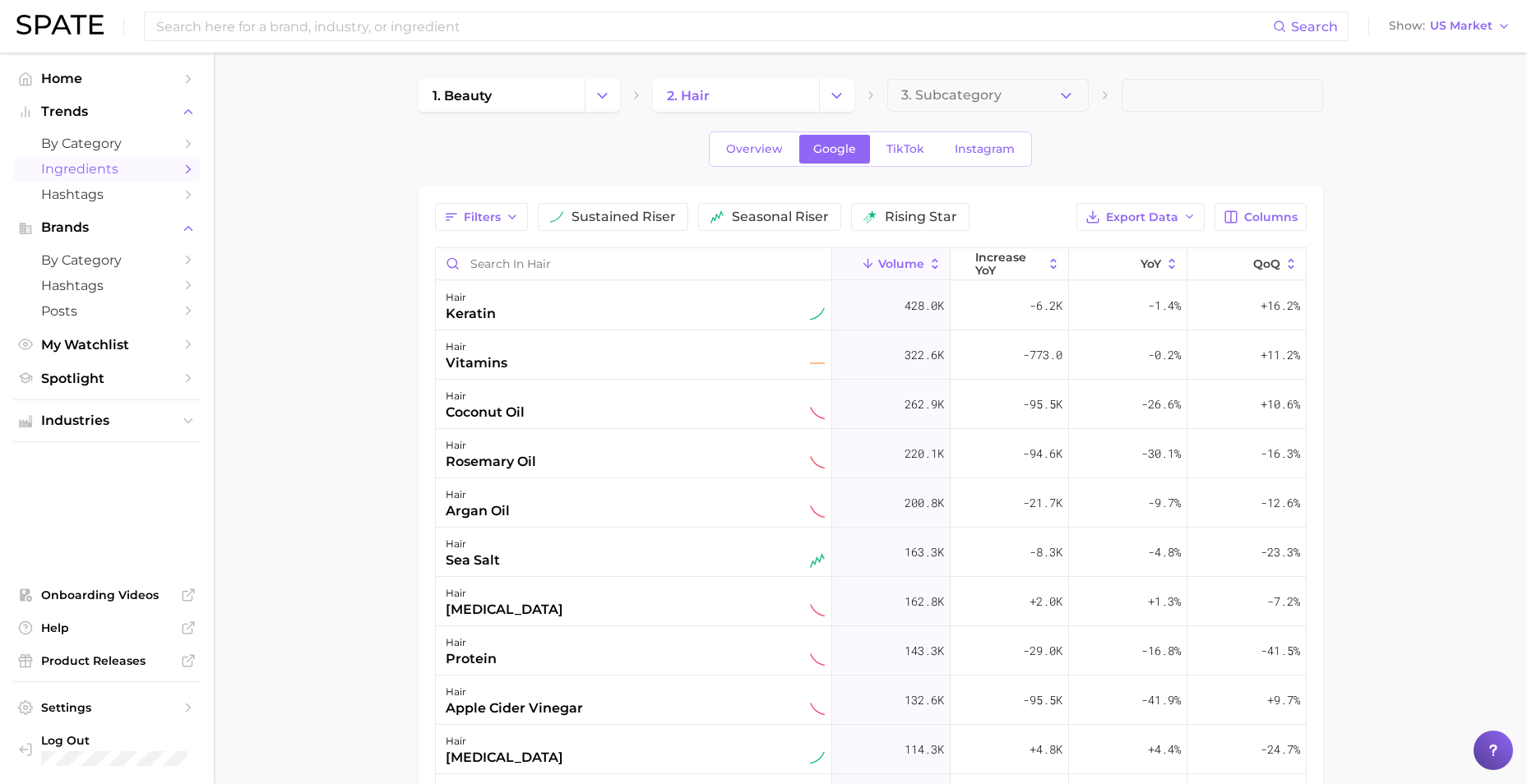
click at [611, 134] on div "Overview Google TikTok Instagram" at bounding box center [871, 149] width 904 height 35
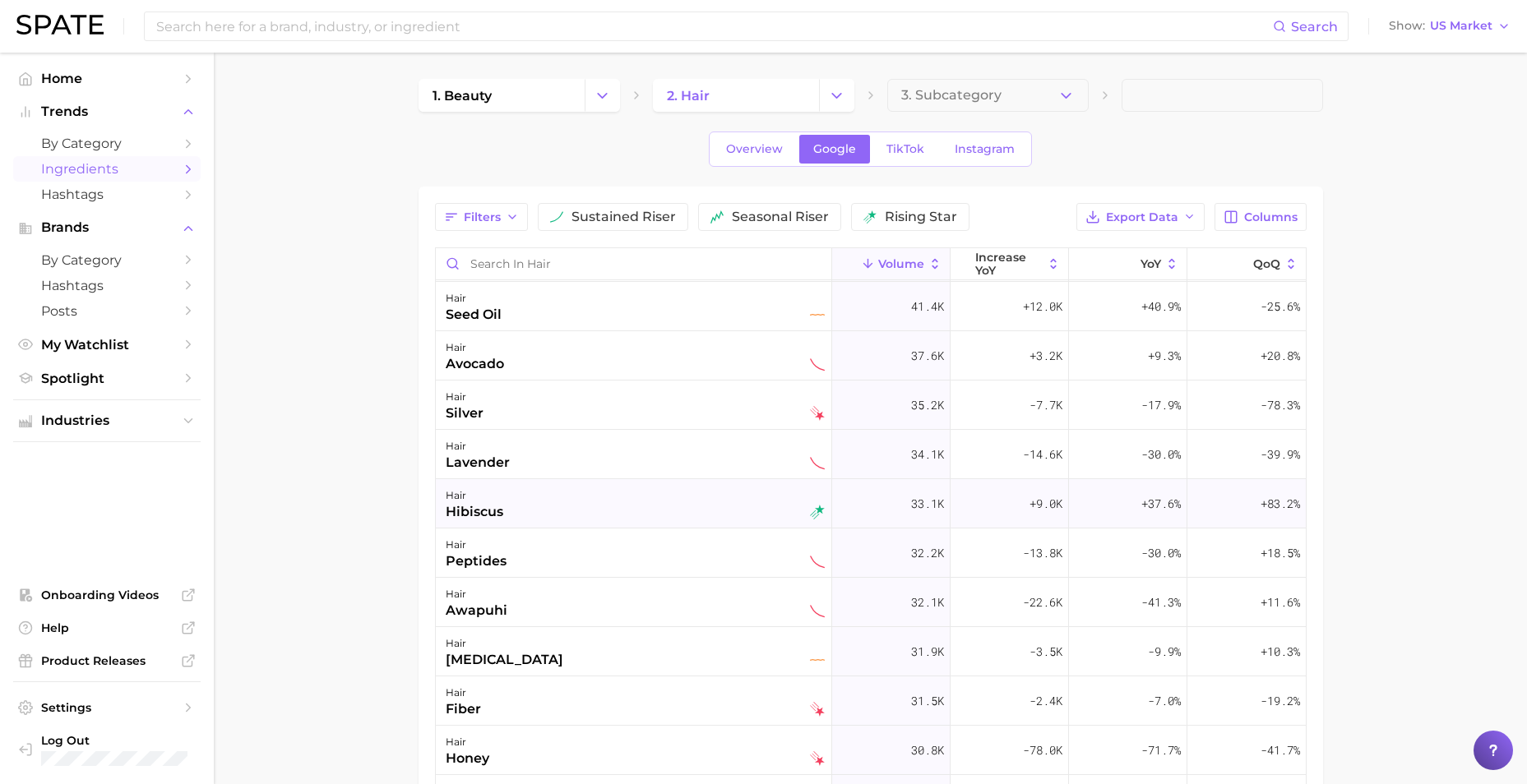
scroll to position [1972, 0]
click at [545, 270] on input "Search in hair" at bounding box center [633, 264] width 395 height 32
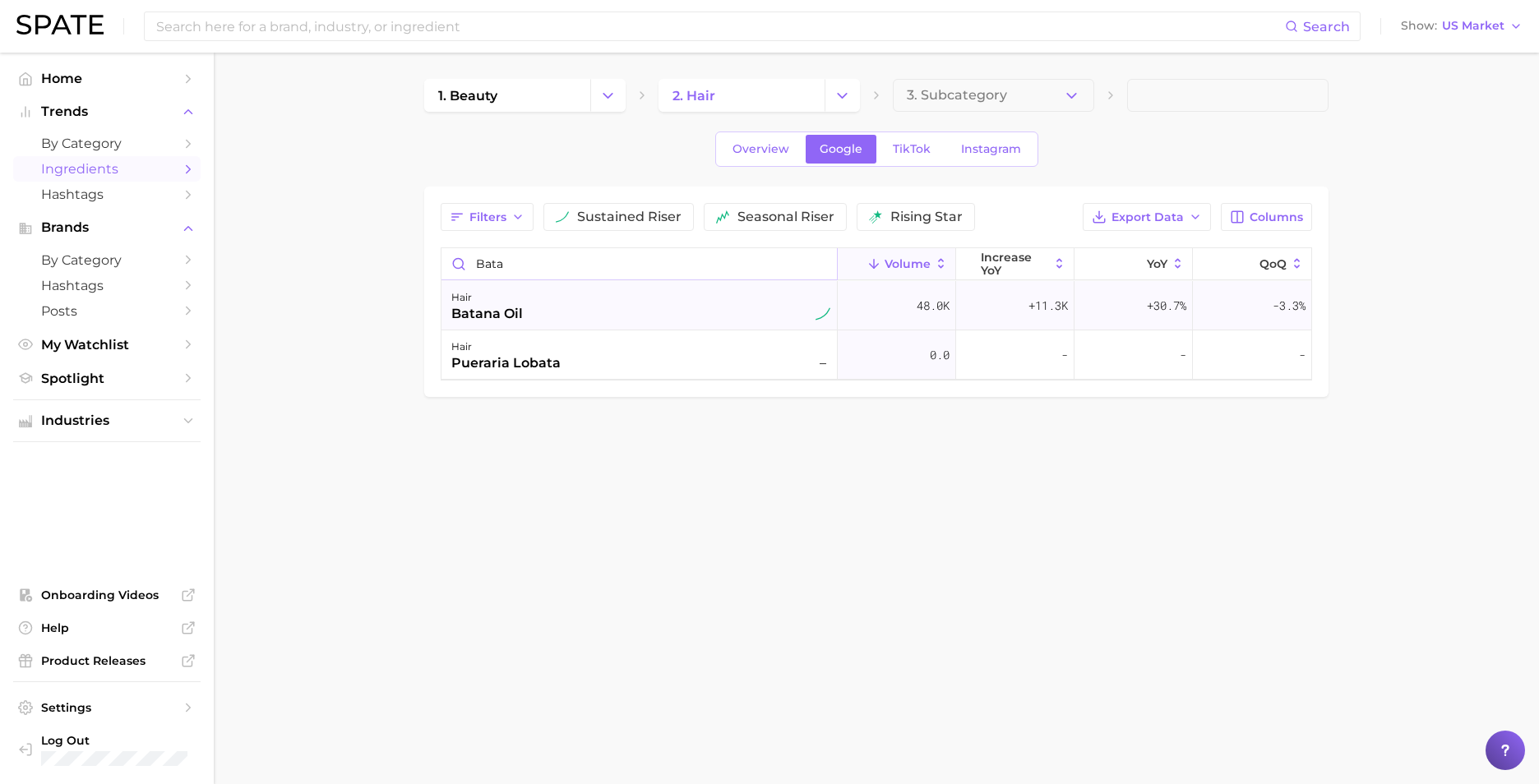
type input "bata"
click at [540, 302] on div "hair batana oil" at bounding box center [640, 305] width 379 height 36
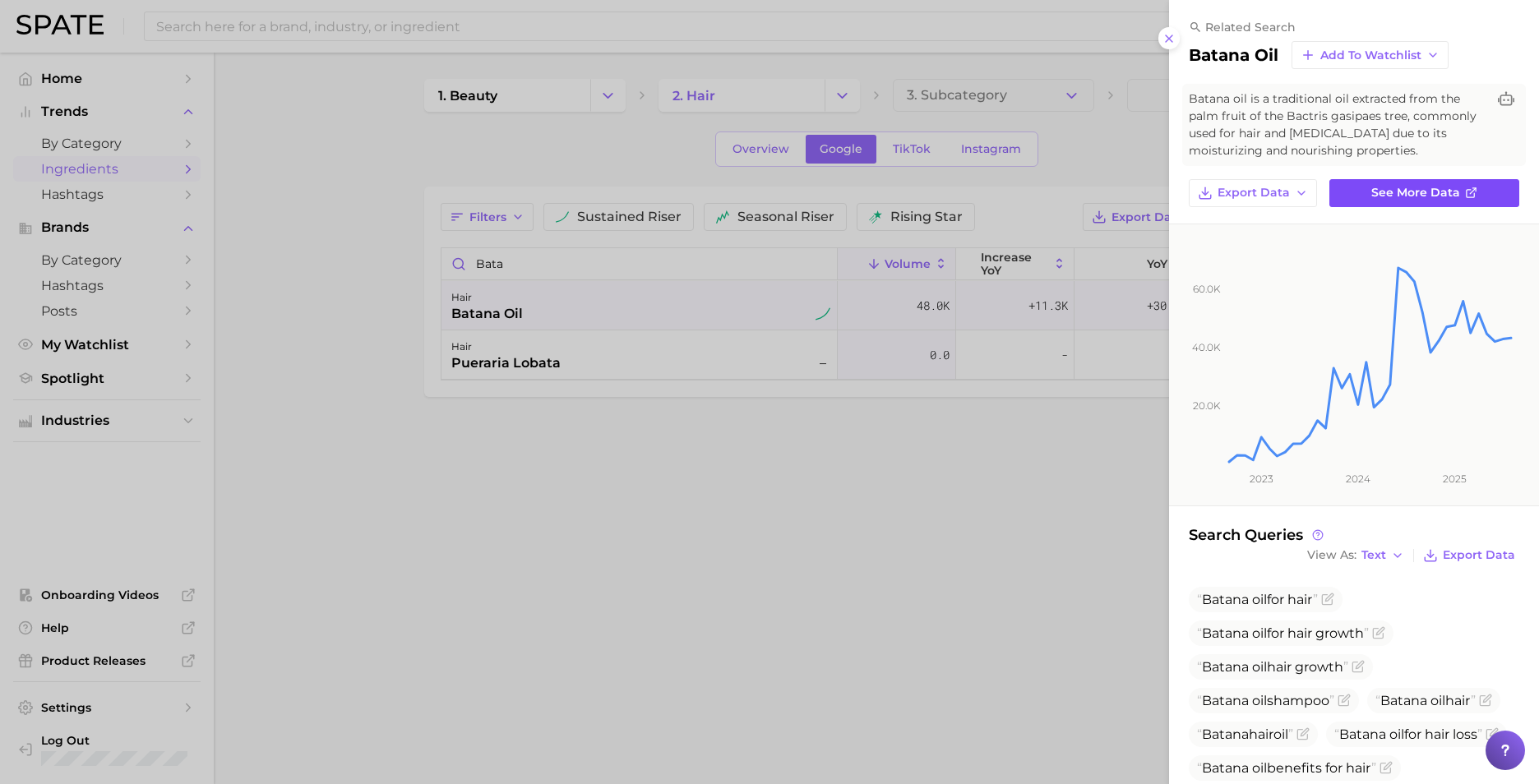
click at [1426, 193] on span "See more data" at bounding box center [1415, 193] width 88 height 14
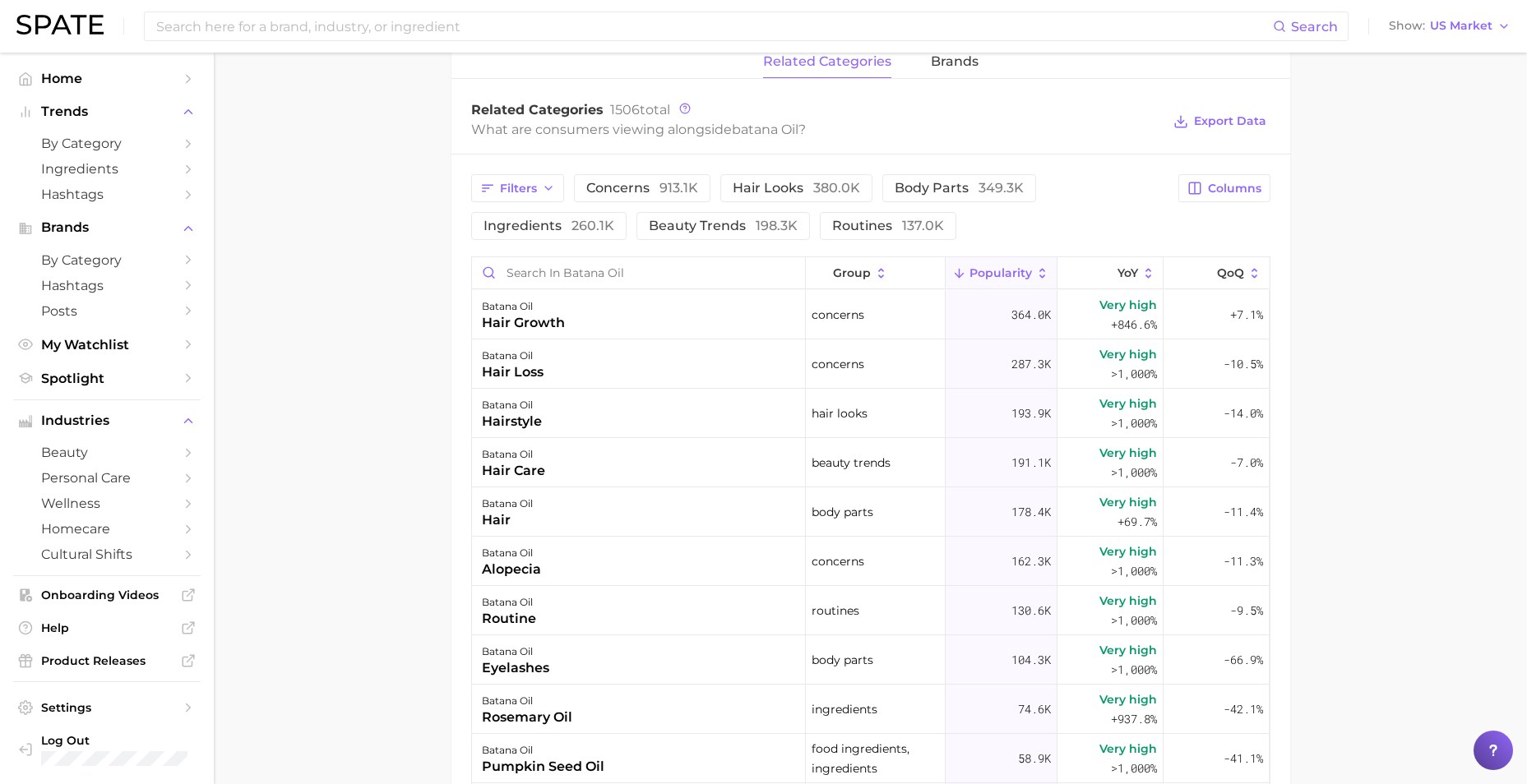
scroll to position [817, 0]
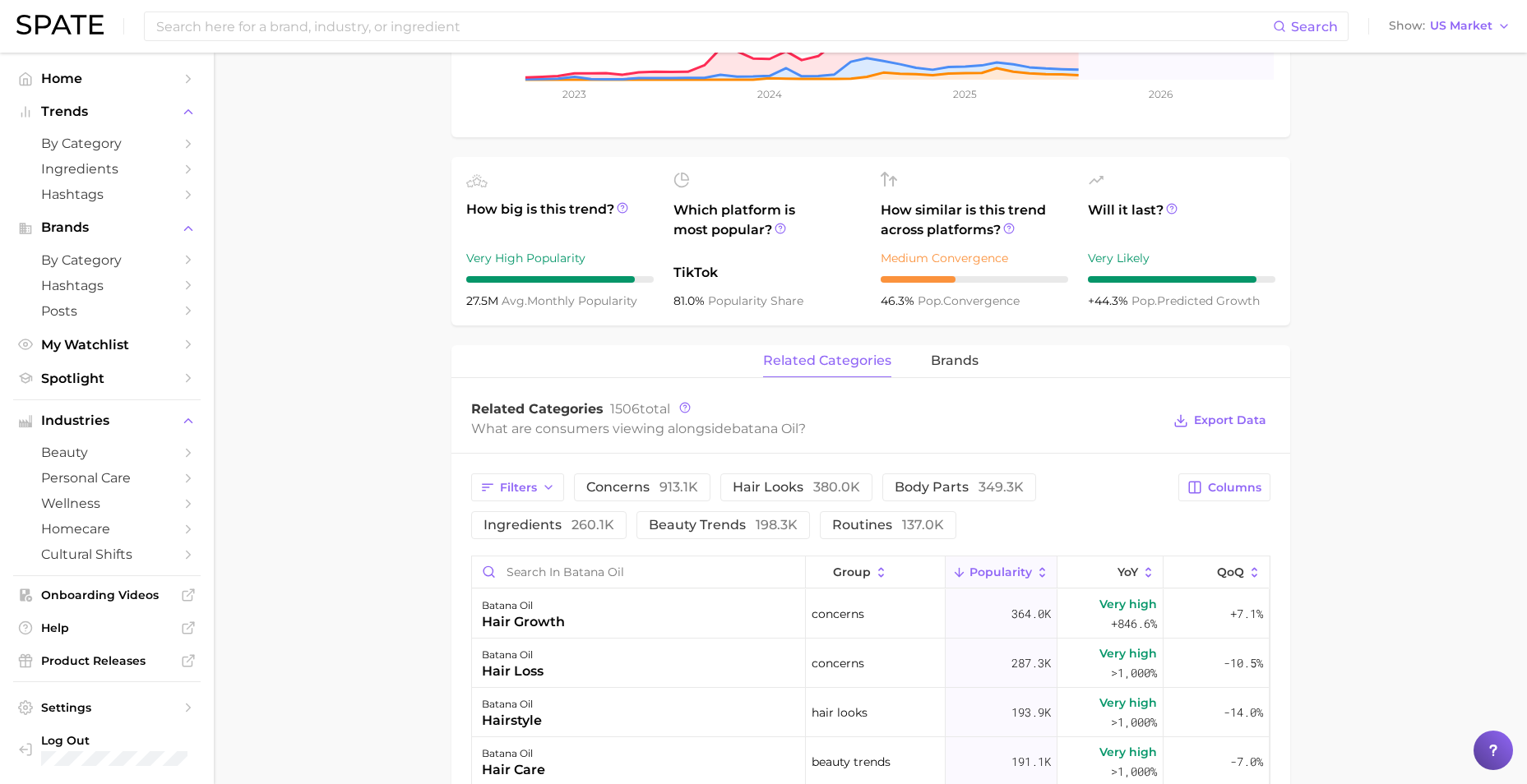
drag, startPoint x: 1337, startPoint y: 382, endPoint x: 1383, endPoint y: 255, distance: 135.1
click at [1381, 252] on main "1. ingredients 2. oil products 3. batana oil Overview Google TikTok Instagram b…" at bounding box center [870, 503] width 1313 height 1877
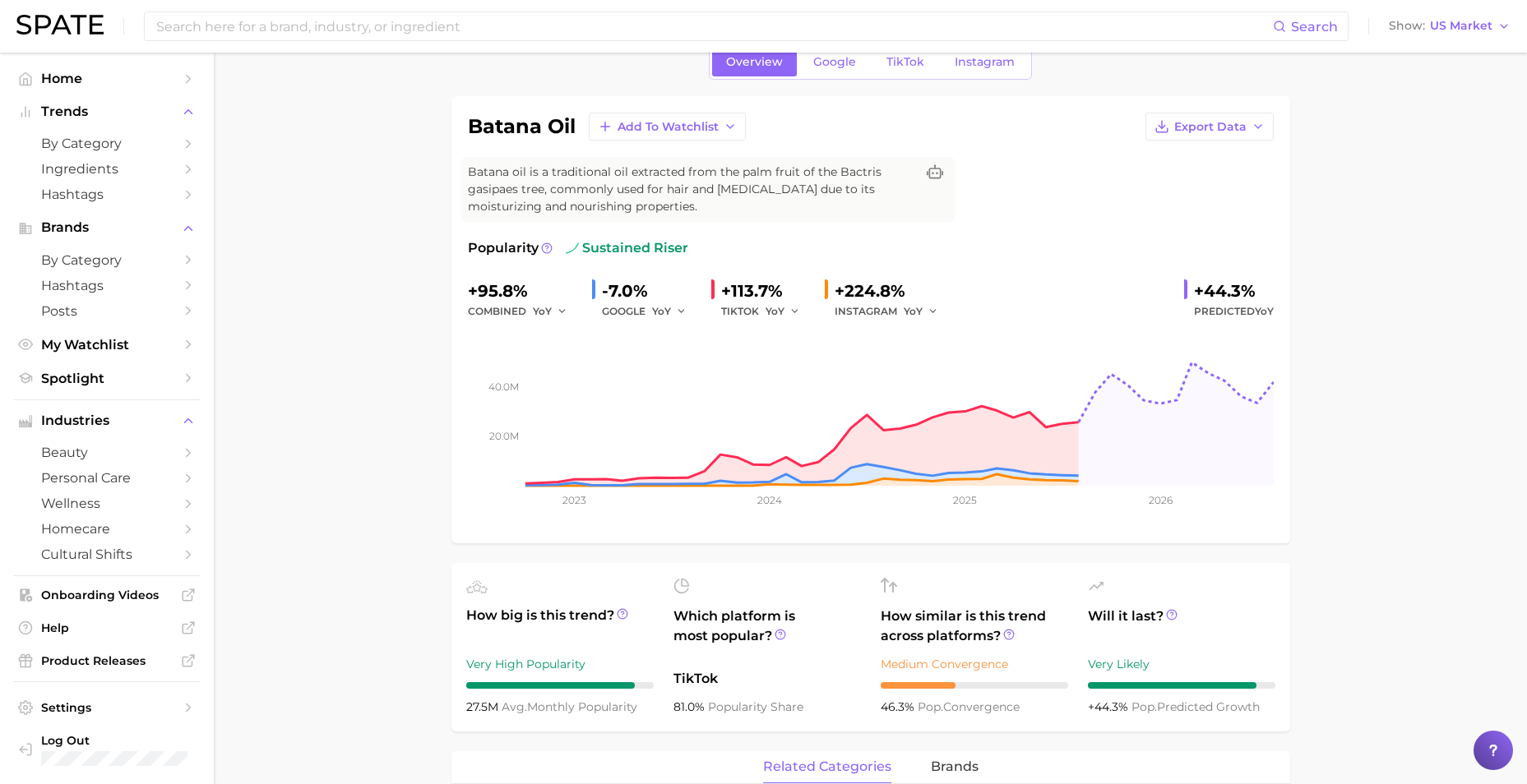
scroll to position [165, 0]
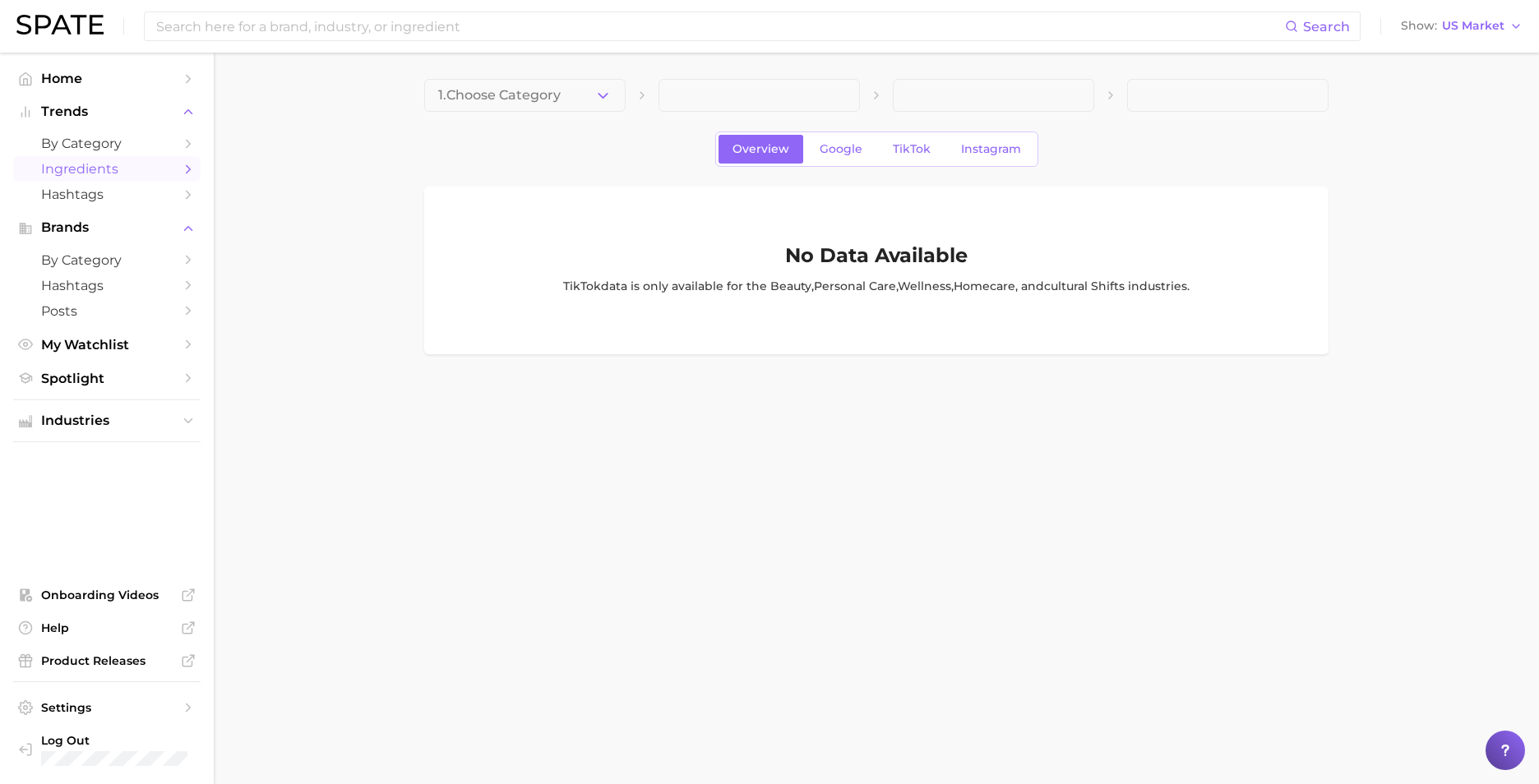
click at [92, 175] on span "Ingredients" at bounding box center [106, 168] width 131 height 16
click at [701, 32] on input at bounding box center [719, 26] width 1131 height 28
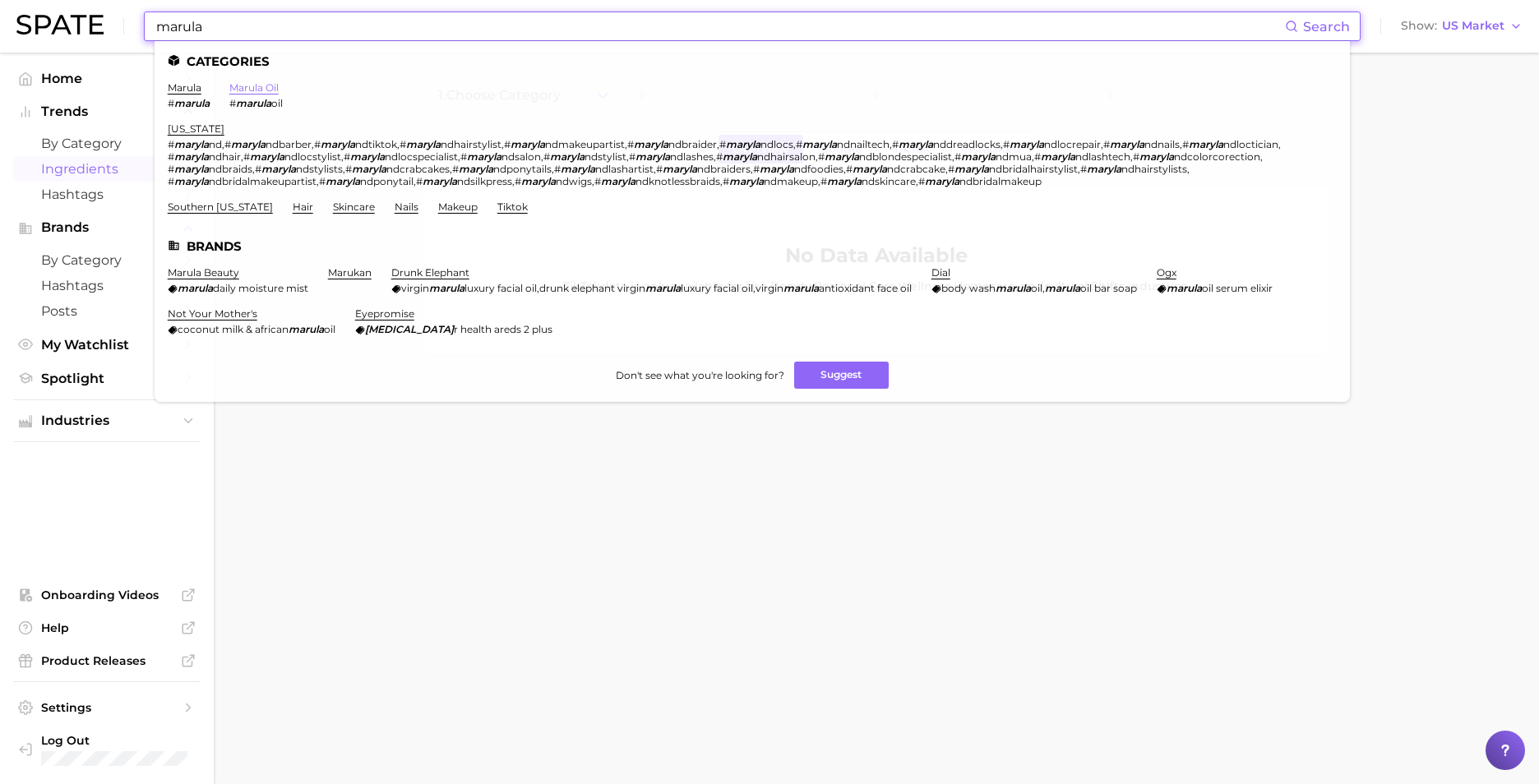
type input "marula"
click at [263, 88] on link "marula oil" at bounding box center [253, 86] width 49 height 12
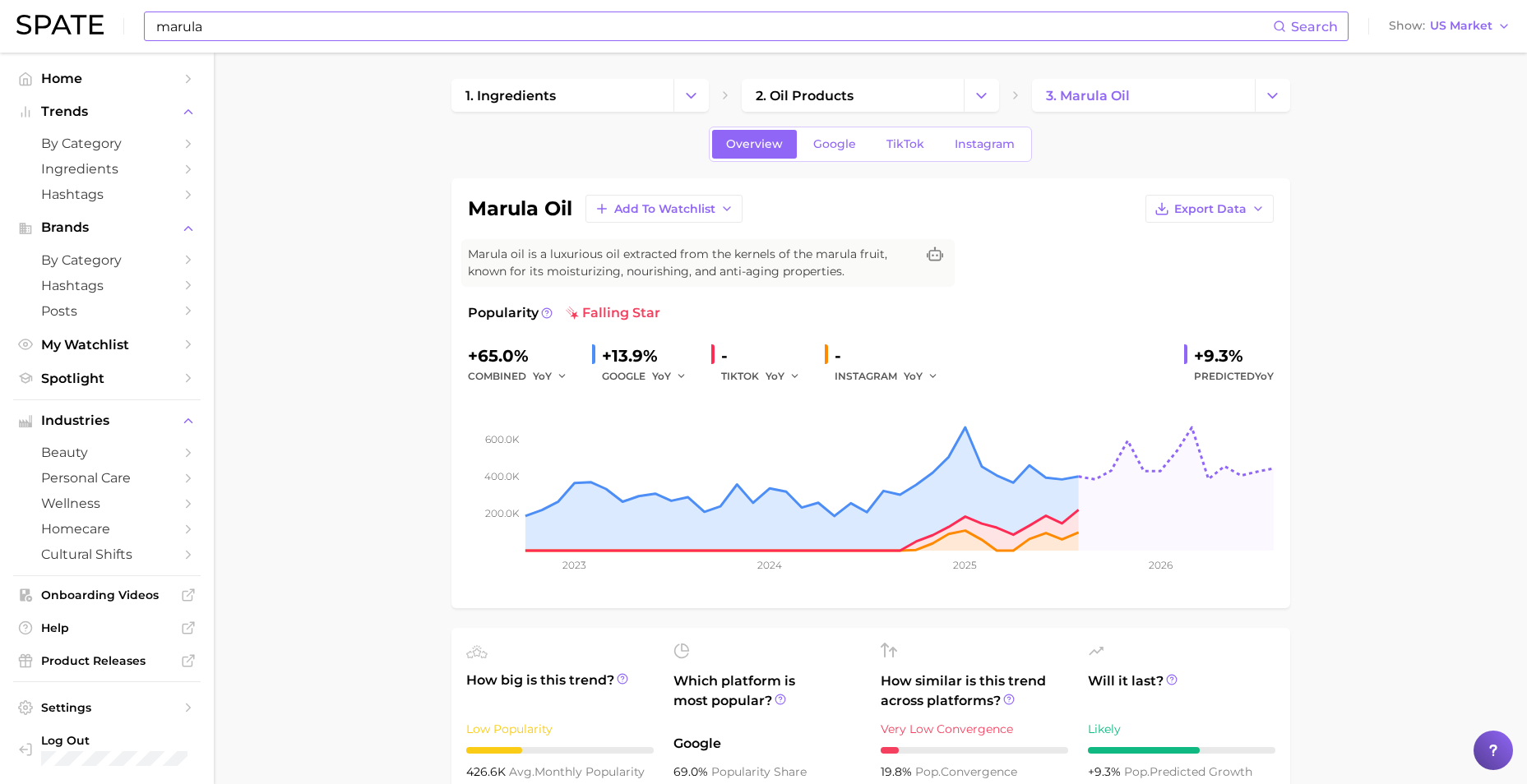
click at [455, 38] on input "marula" at bounding box center [714, 26] width 1118 height 28
type input "m"
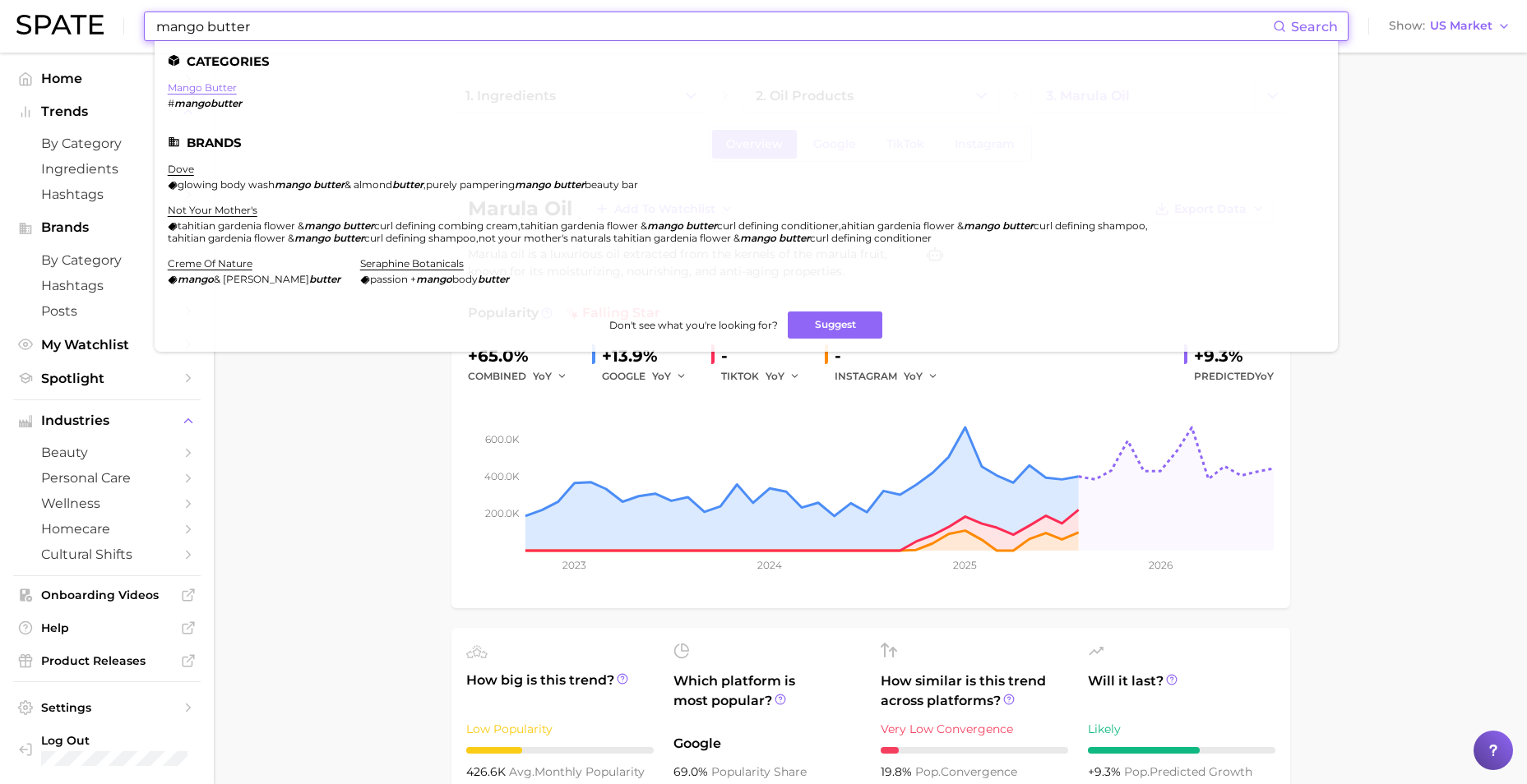
click at [184, 81] on link "mango butter" at bounding box center [202, 86] width 69 height 12
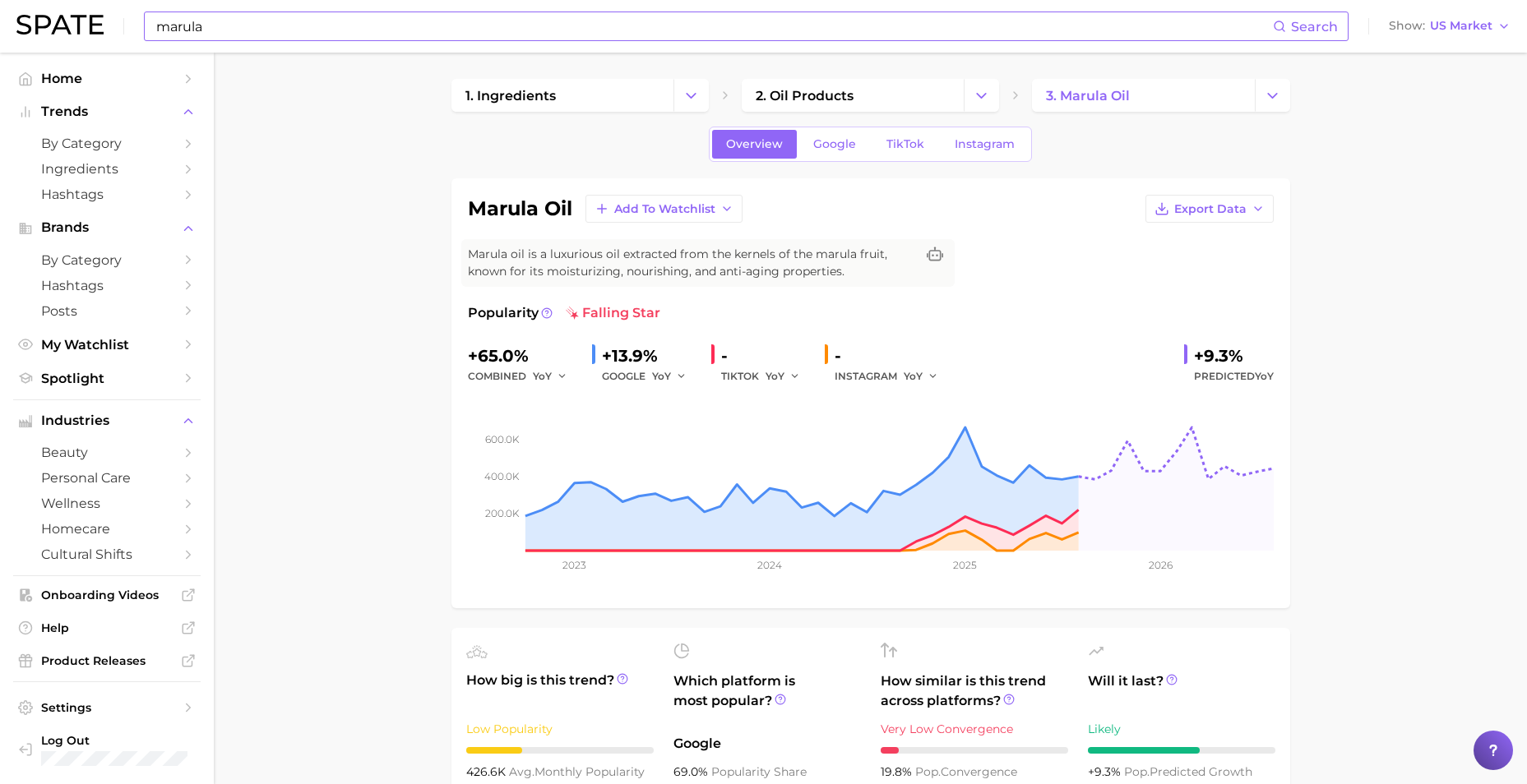
click at [566, 41] on div "marula Search Show US Market" at bounding box center [763, 26] width 1494 height 53
click at [573, 34] on input "marula" at bounding box center [714, 26] width 1118 height 28
type input "m"
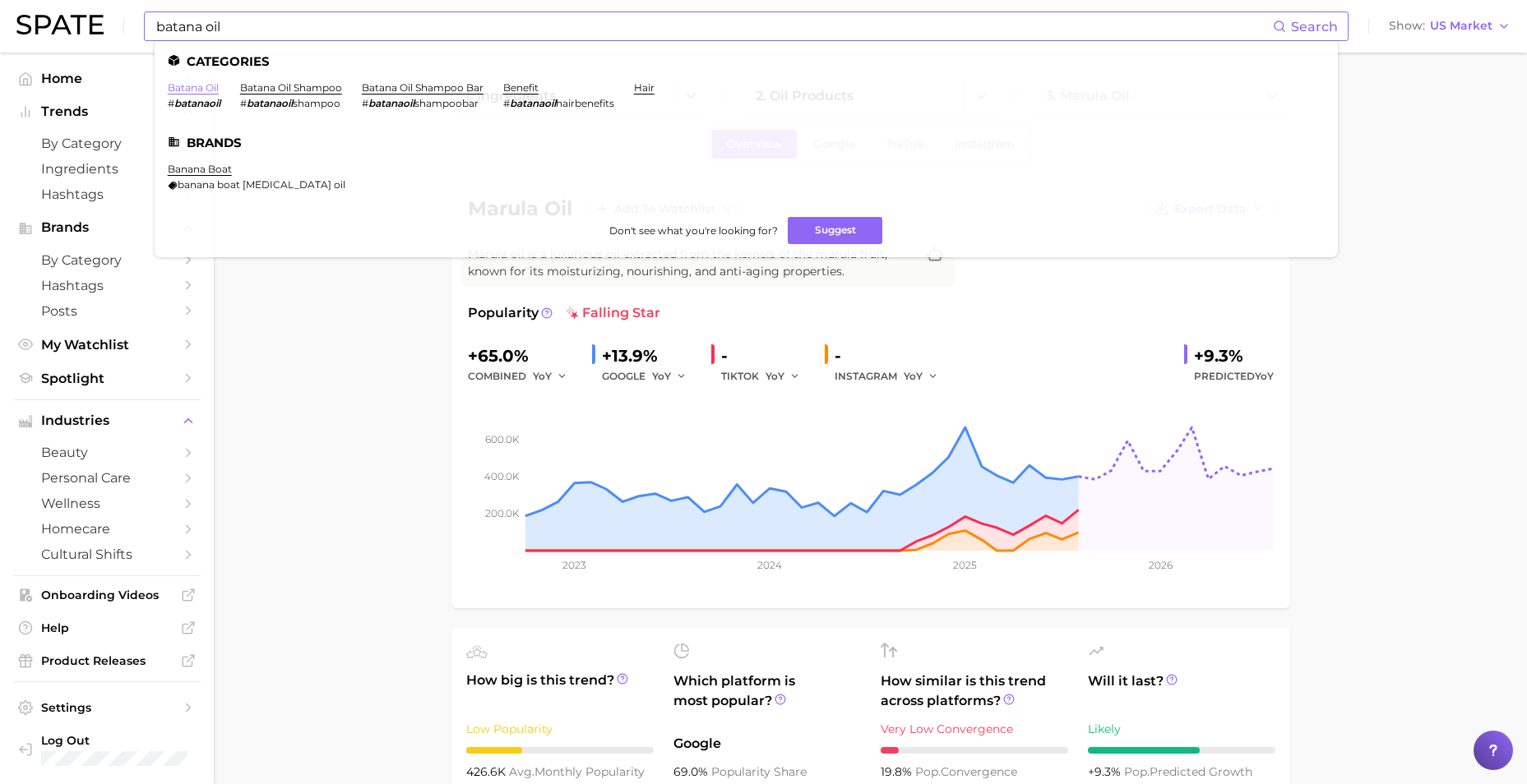
click at [188, 93] on link "batana oil" at bounding box center [193, 86] width 51 height 12
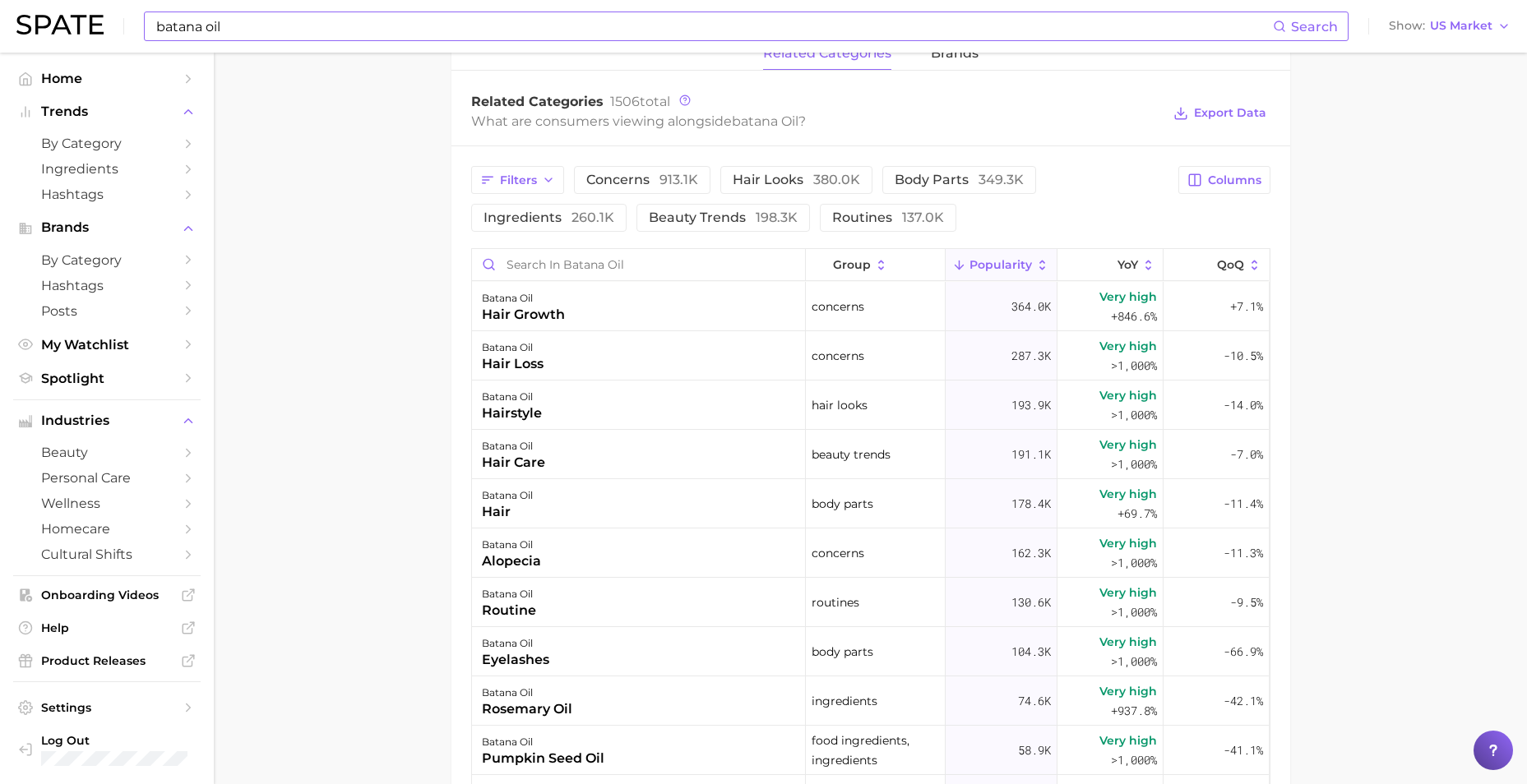
scroll to position [821, 0]
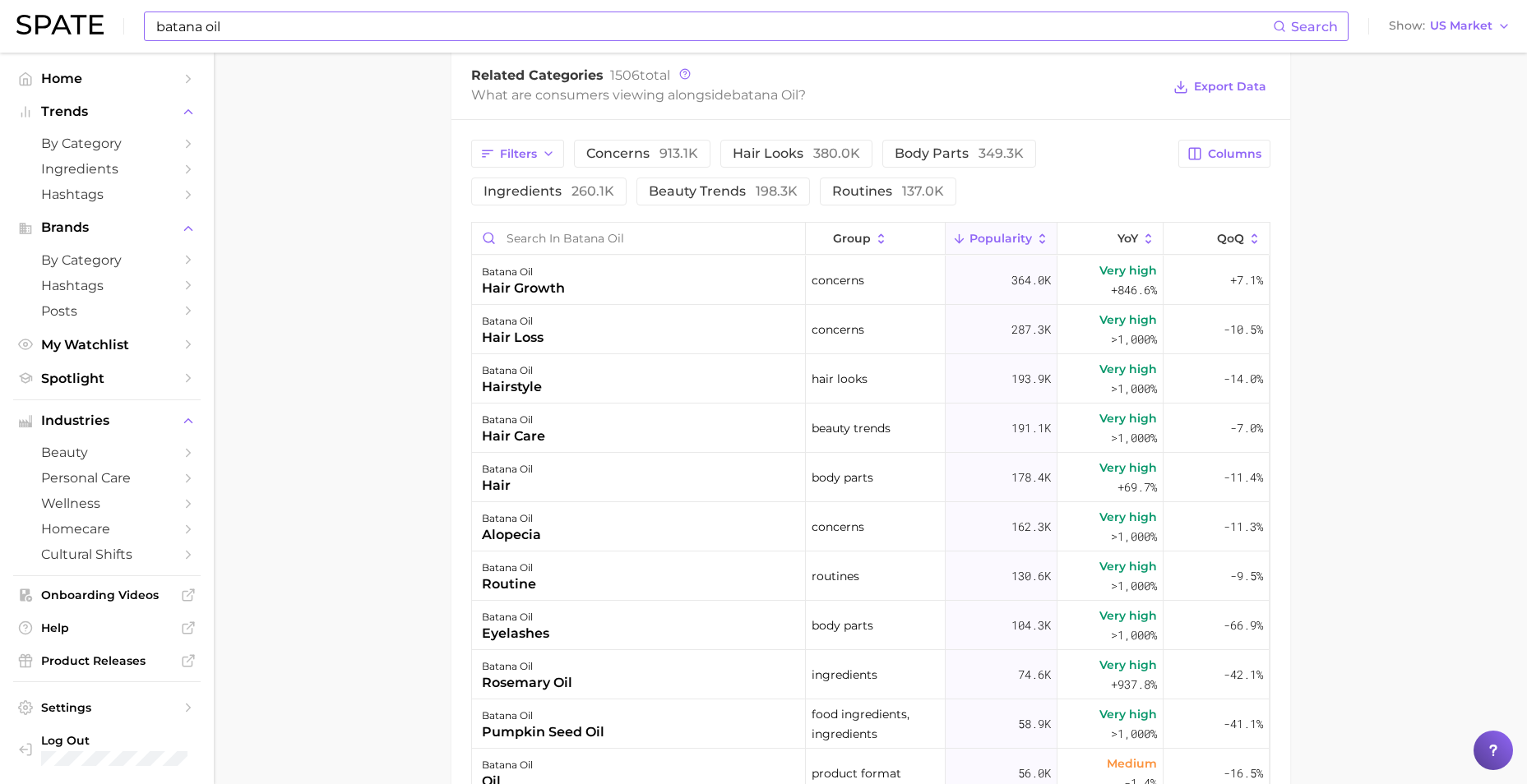
click at [539, 26] on input "batana oil" at bounding box center [714, 26] width 1118 height 28
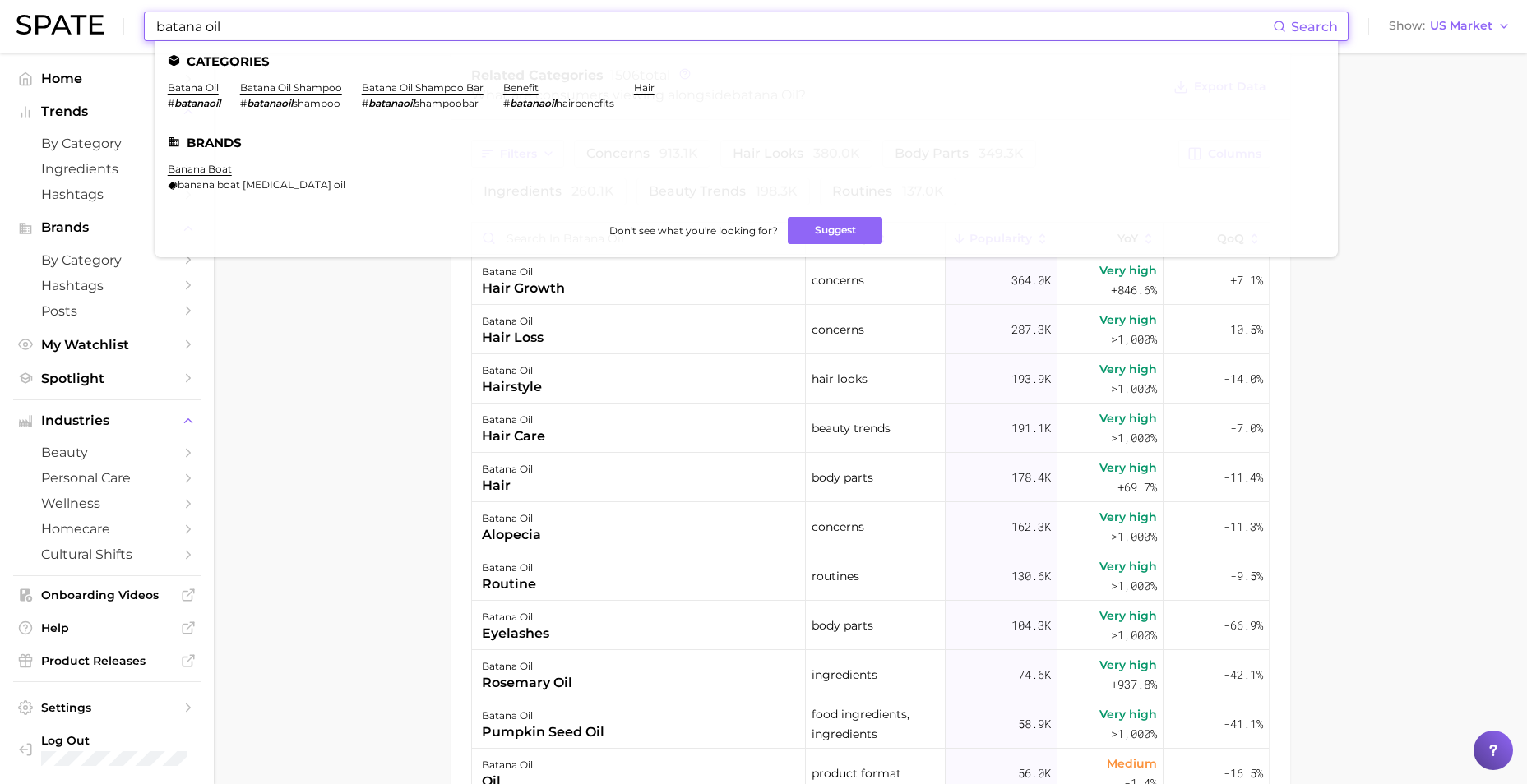
click at [539, 26] on input "batana oil" at bounding box center [714, 26] width 1118 height 28
click at [598, 4] on div "batana oil Search Categories batana oil # batanaoil batana oil shampoo # batana…" at bounding box center [763, 26] width 1494 height 53
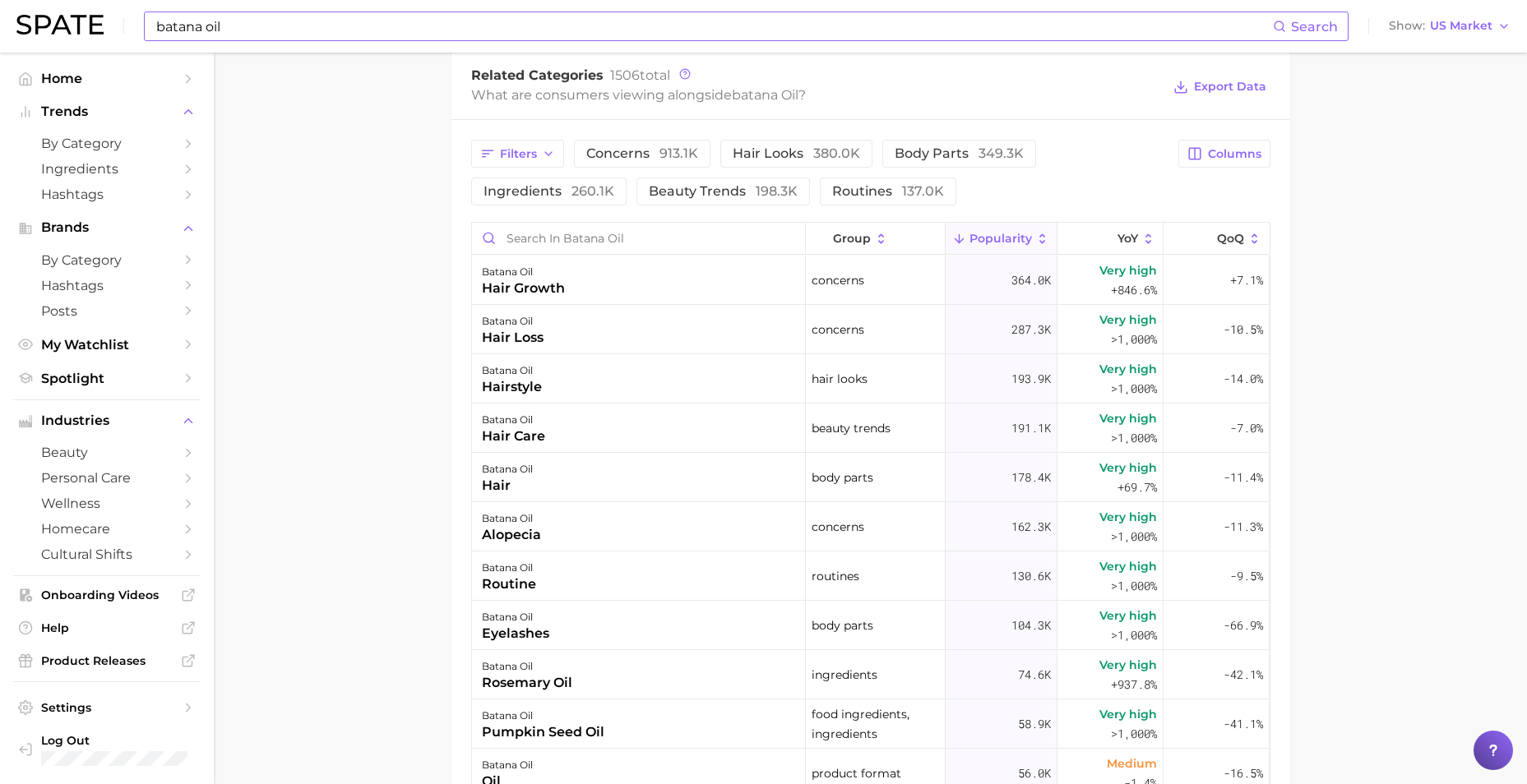
click at [596, 25] on input "batana oil" at bounding box center [714, 26] width 1118 height 28
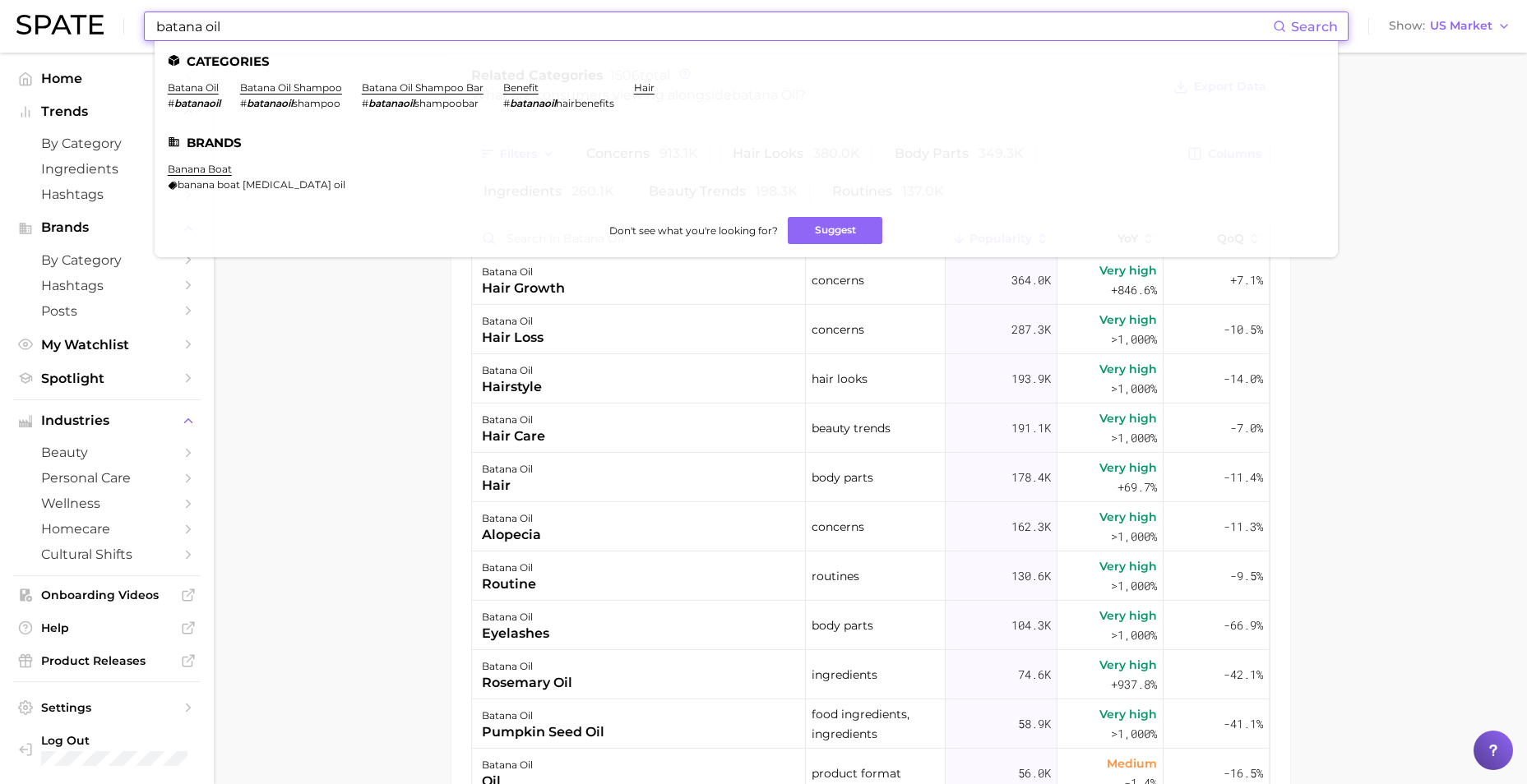
click at [596, 25] on input "batana oil" at bounding box center [714, 26] width 1118 height 28
type input "b"
click at [208, 89] on link "babassu oil" at bounding box center [196, 86] width 58 height 12
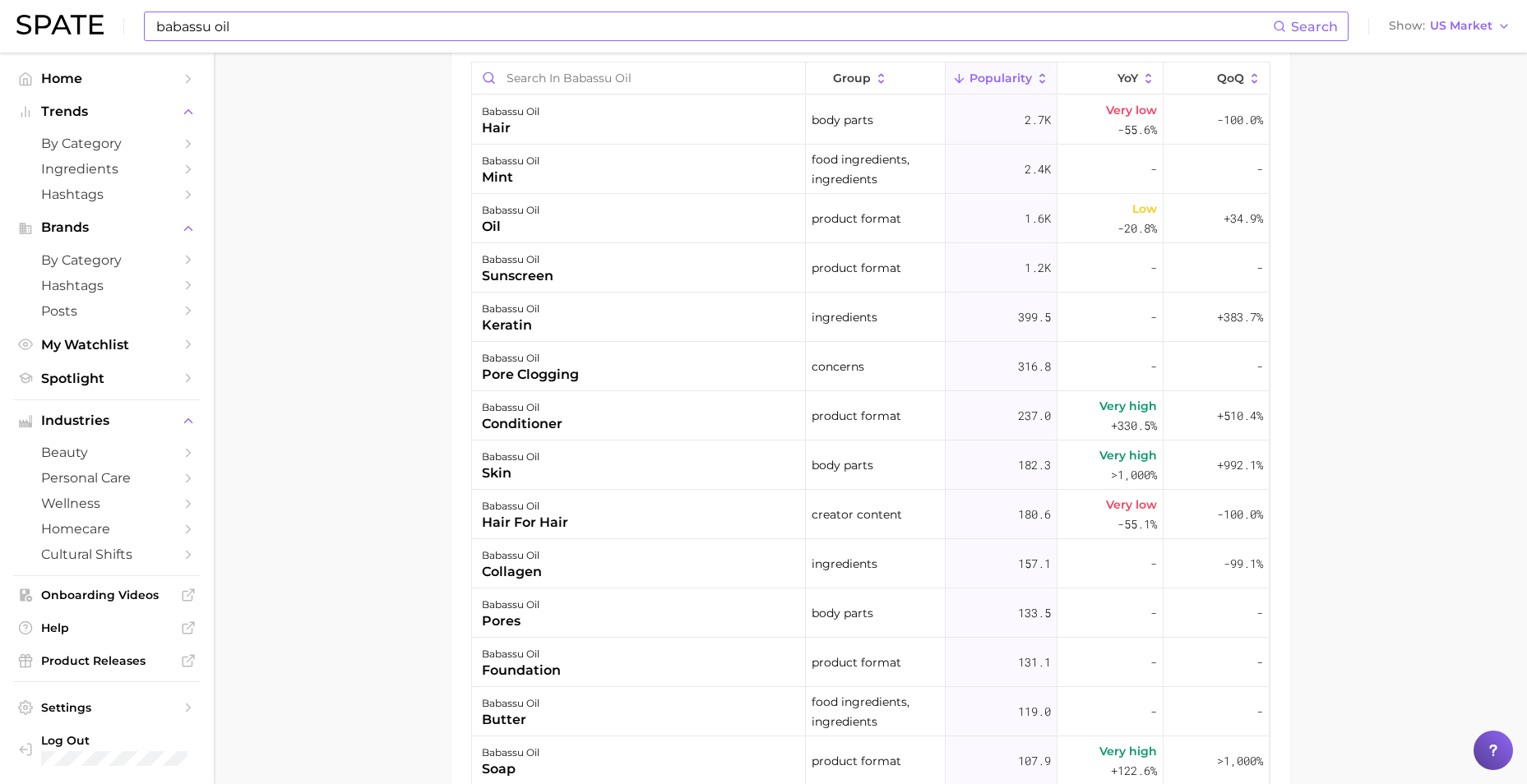
scroll to position [904, 0]
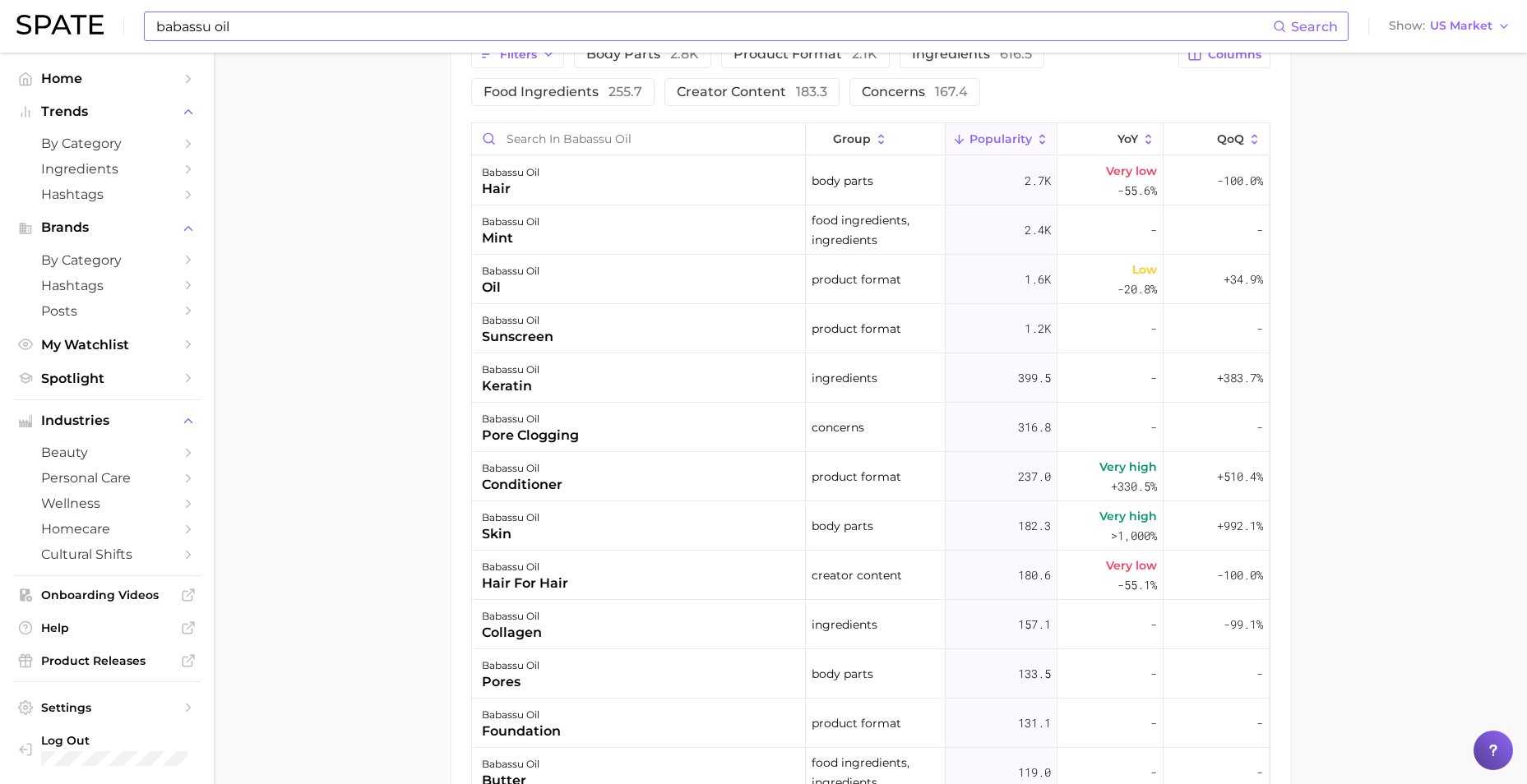
click at [611, 23] on input "babassu oil" at bounding box center [714, 26] width 1118 height 28
type input "b"
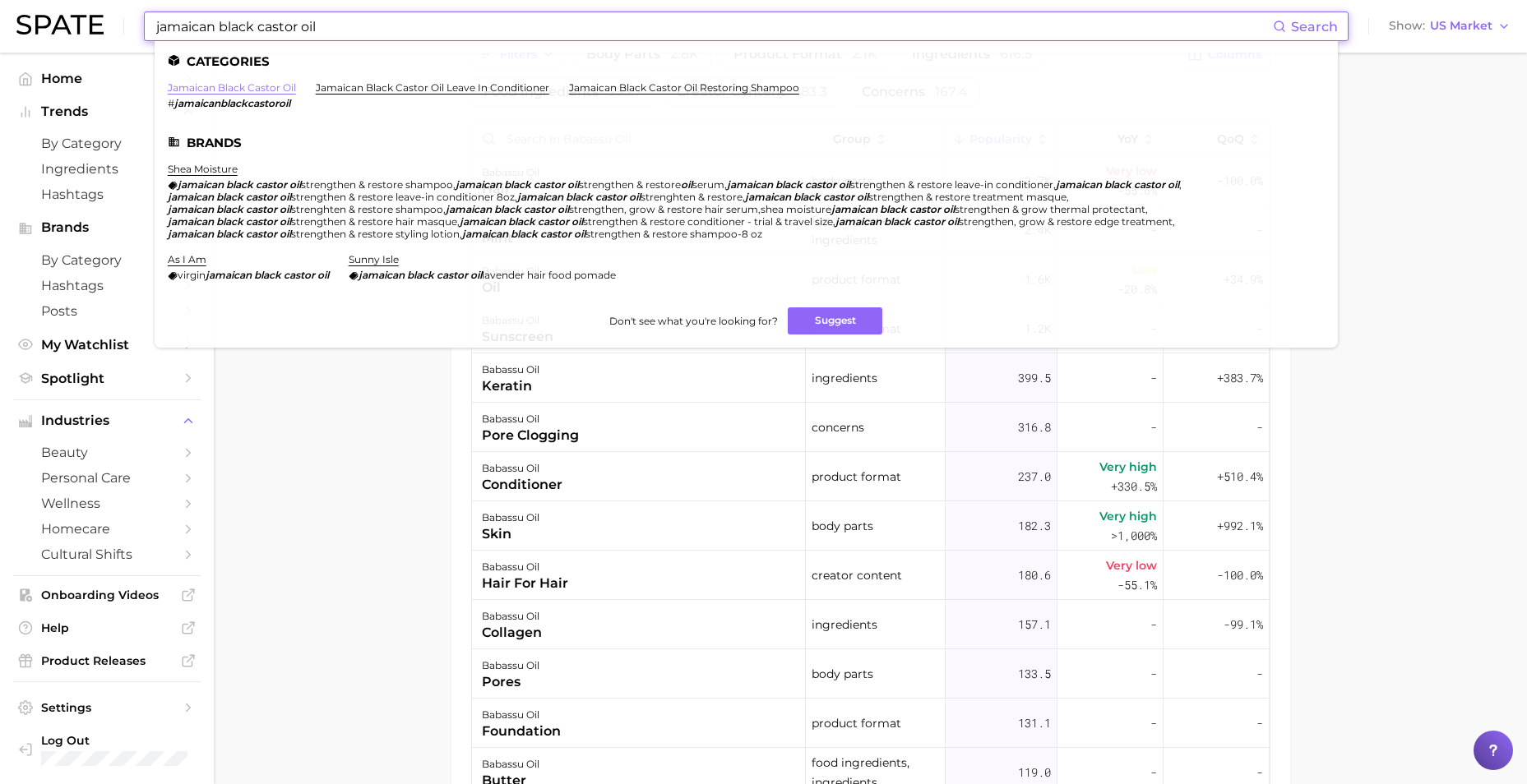
type input "jamaican black castor oil"
click at [252, 86] on link "jamaican black castor oil" at bounding box center [232, 86] width 128 height 12
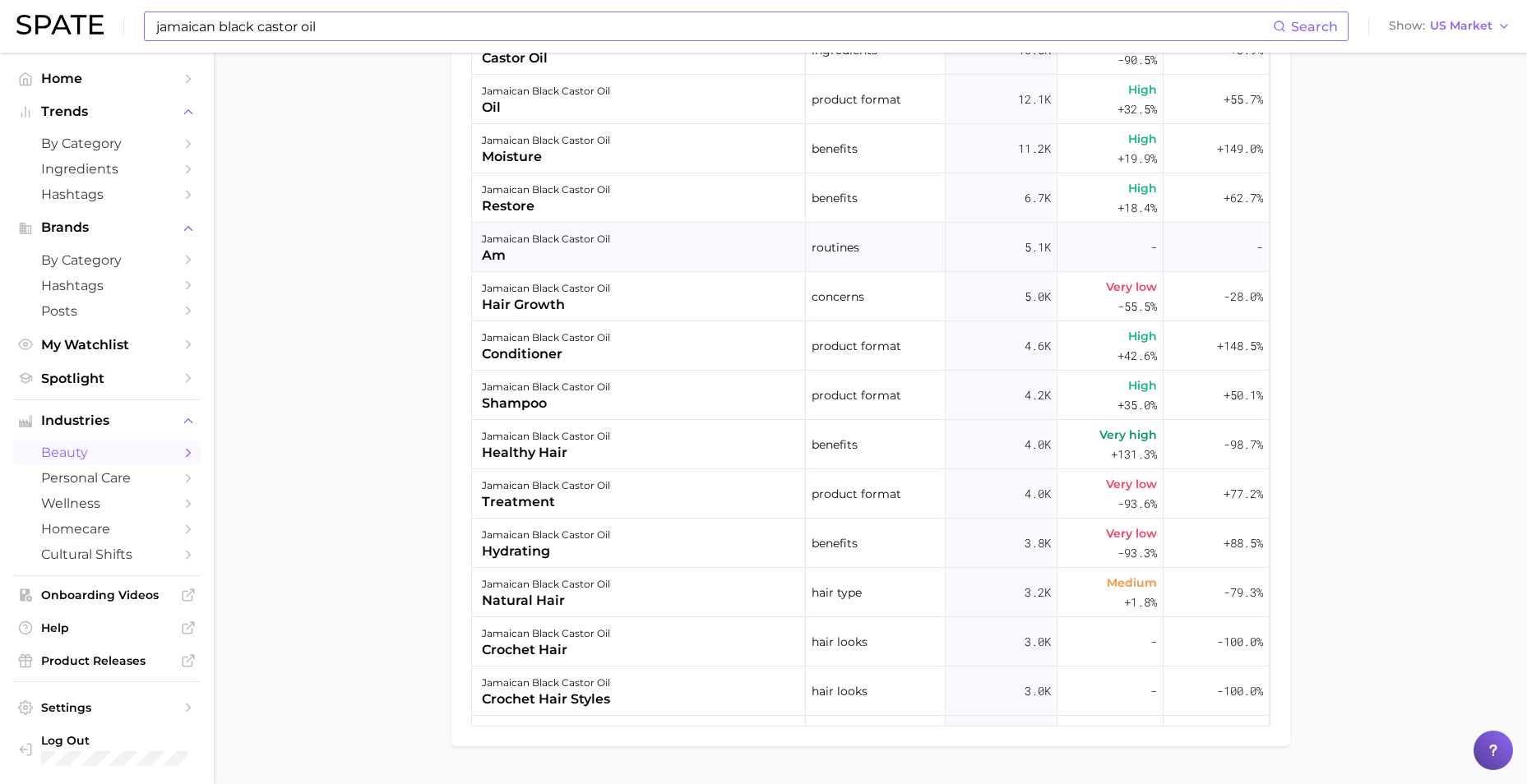
scroll to position [963, 0]
